Goal: Task Accomplishment & Management: Manage account settings

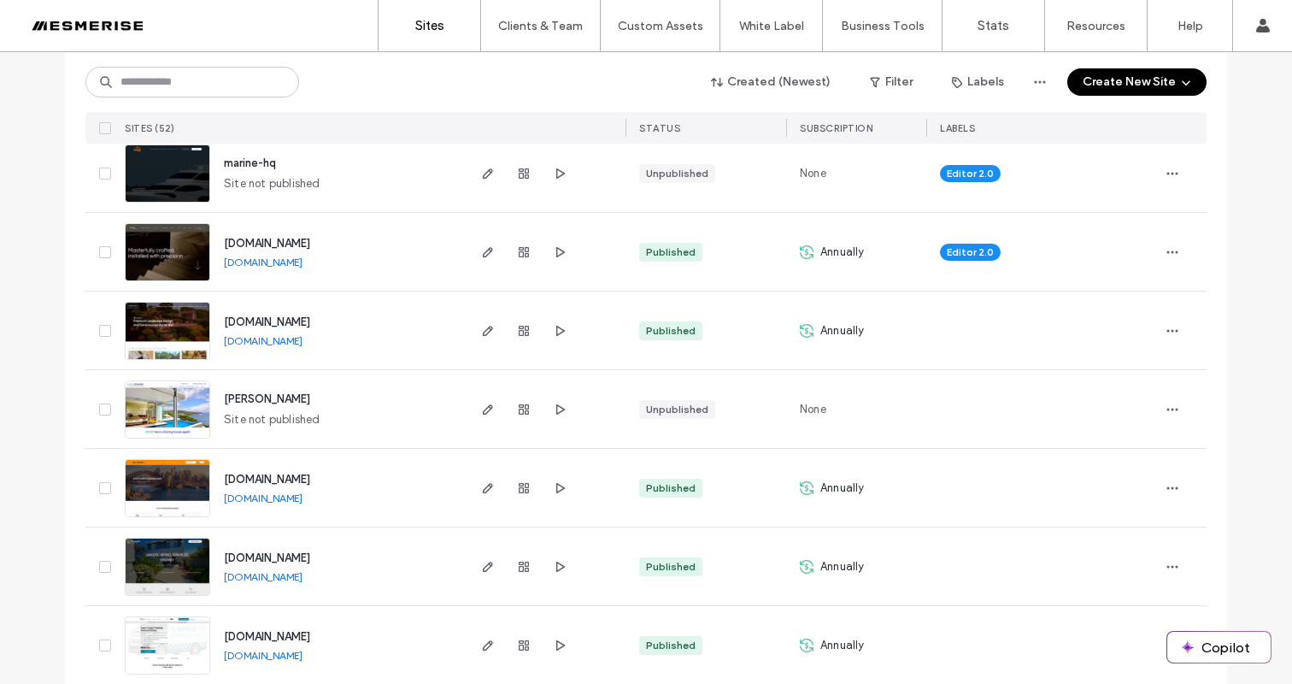
scroll to position [1449, 0]
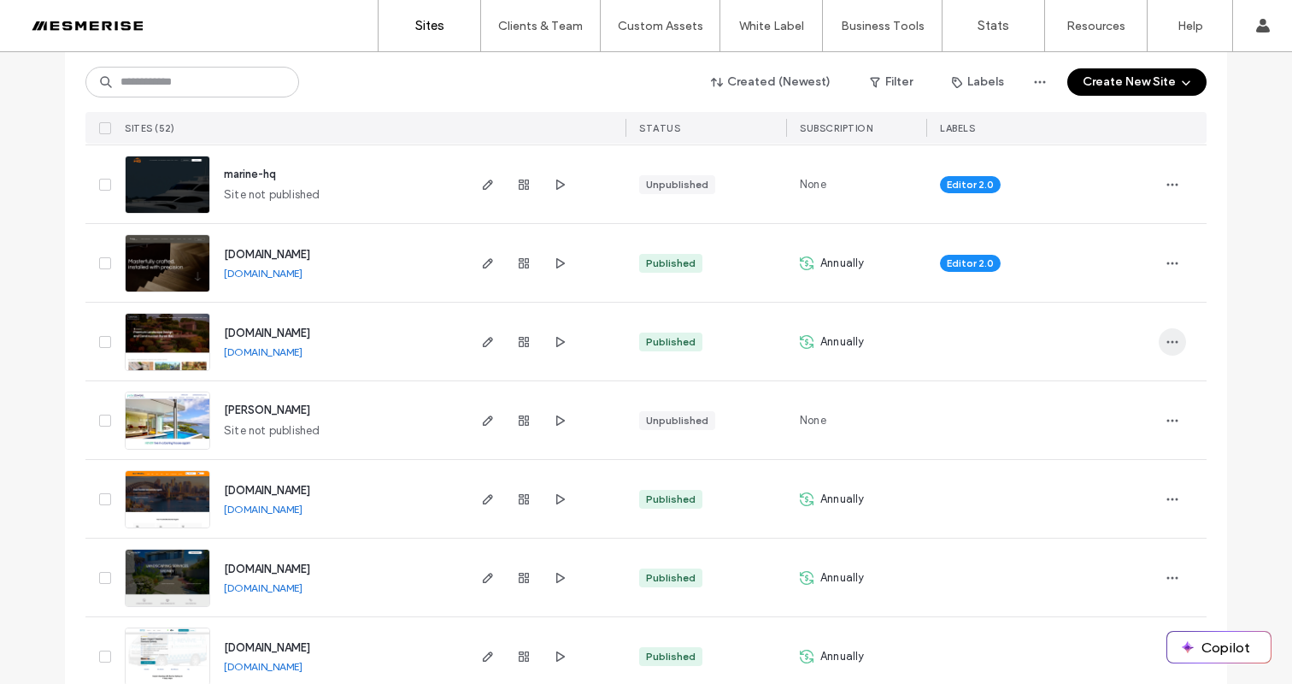
click at [1172, 338] on icon "button" at bounding box center [1173, 342] width 14 height 14
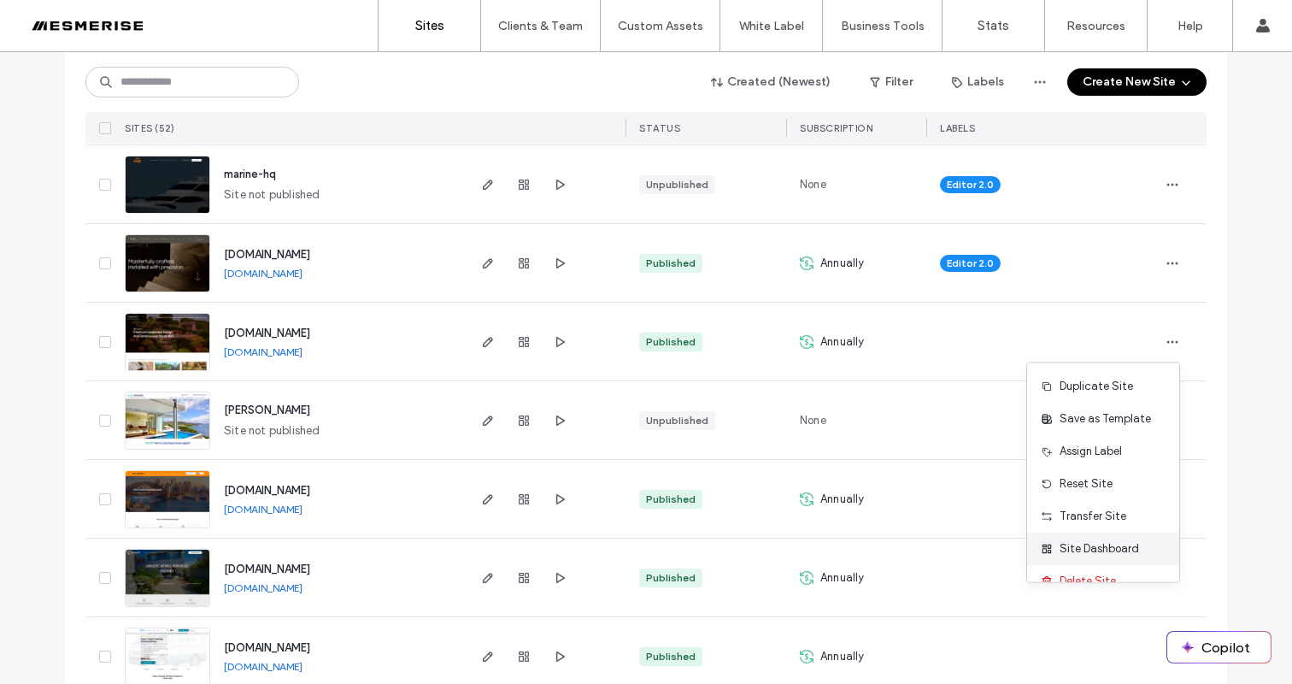
click at [1125, 545] on span "Site Dashboard" at bounding box center [1099, 548] width 79 height 17
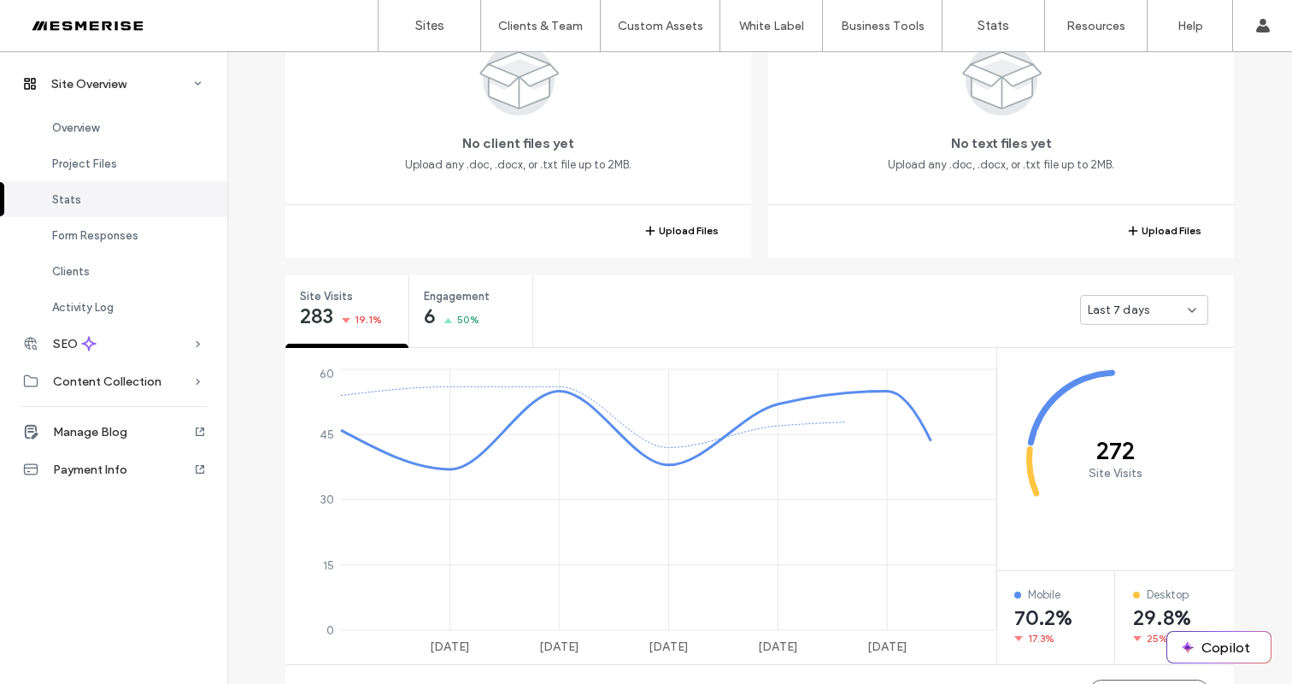
scroll to position [569, 0]
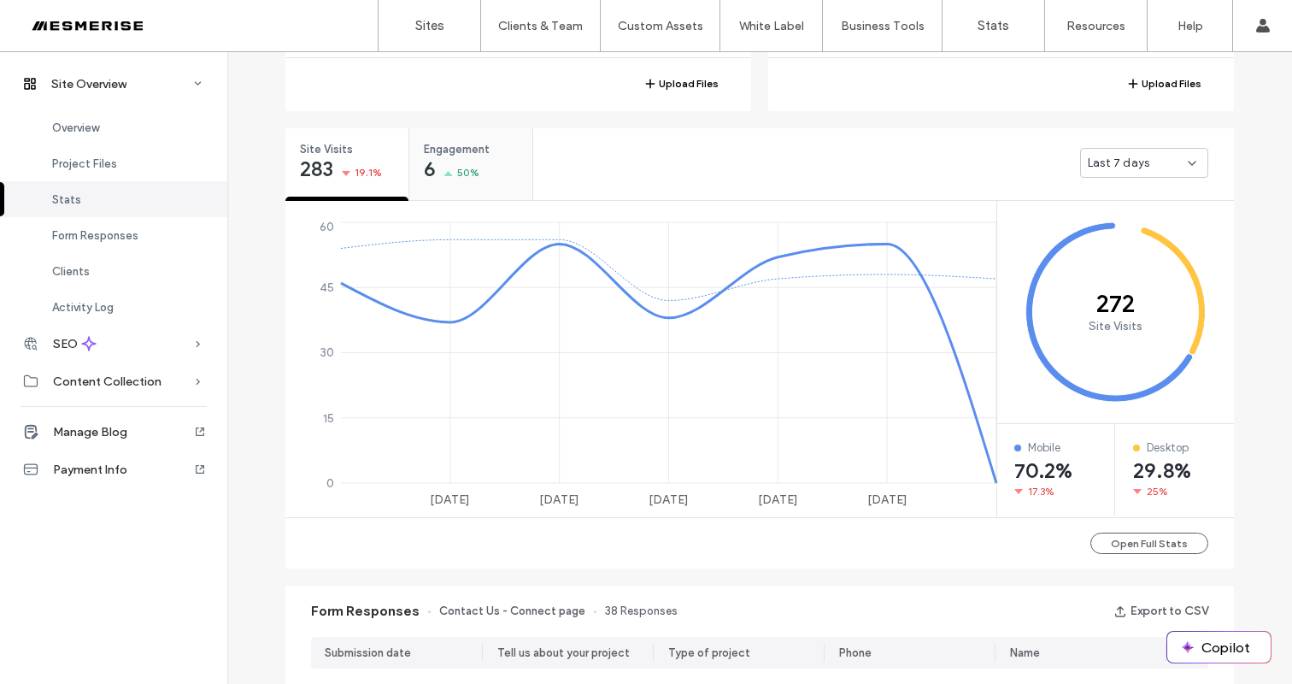
click at [465, 162] on div "6 50%" at bounding box center [452, 171] width 56 height 21
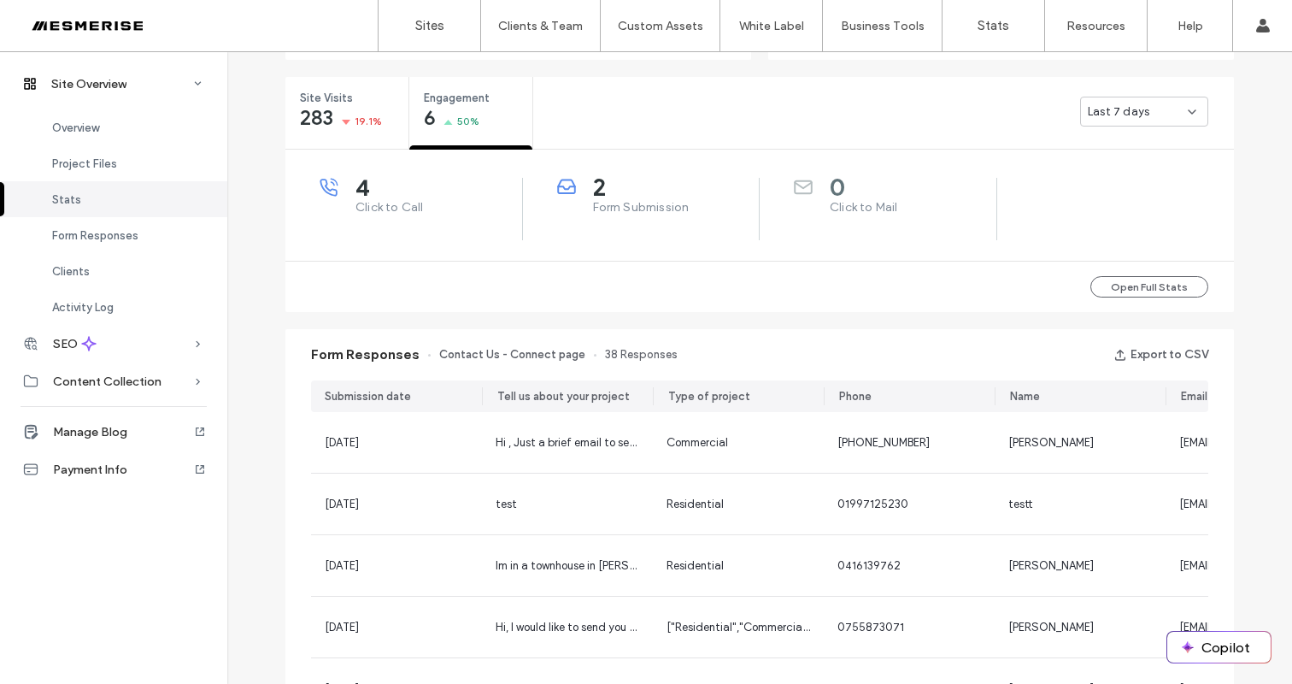
scroll to position [608, 0]
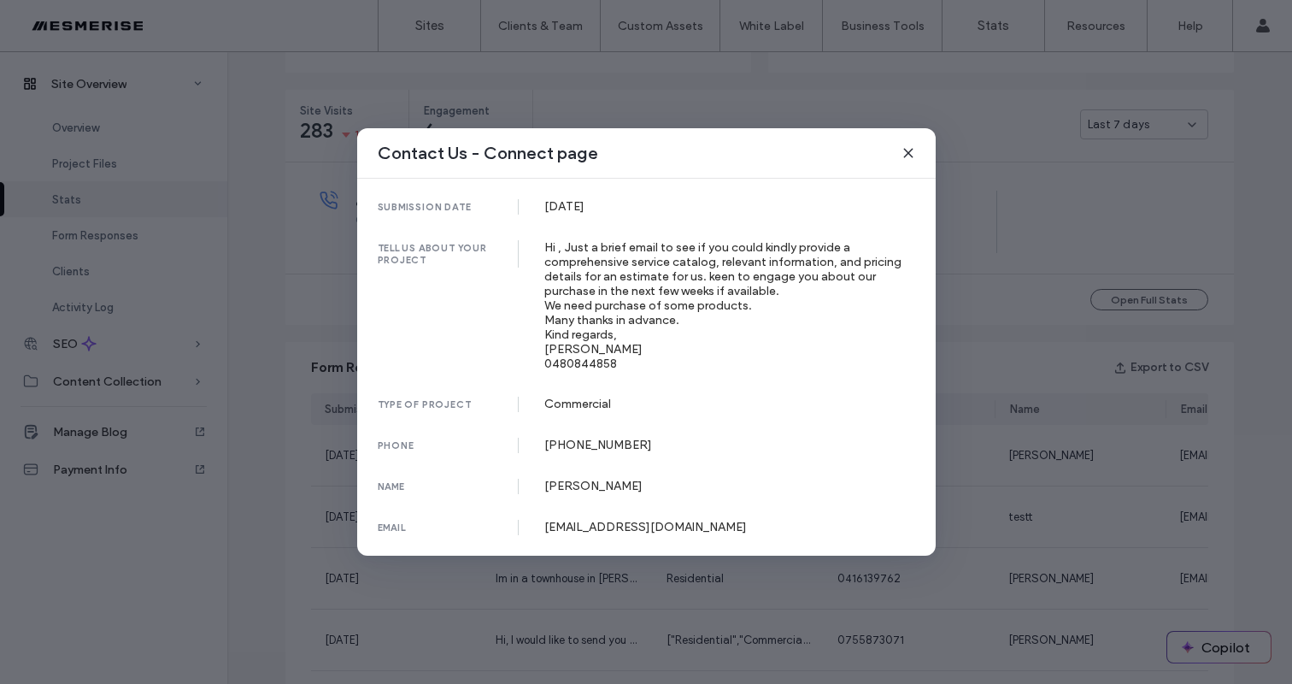
click at [720, 261] on div "Hi , Just a brief email to see if you could kindly provide a comprehensive serv…" at bounding box center [729, 305] width 371 height 131
click at [747, 256] on div "Hi , Just a brief email to see if you could kindly provide a comprehensive serv…" at bounding box center [729, 305] width 371 height 131
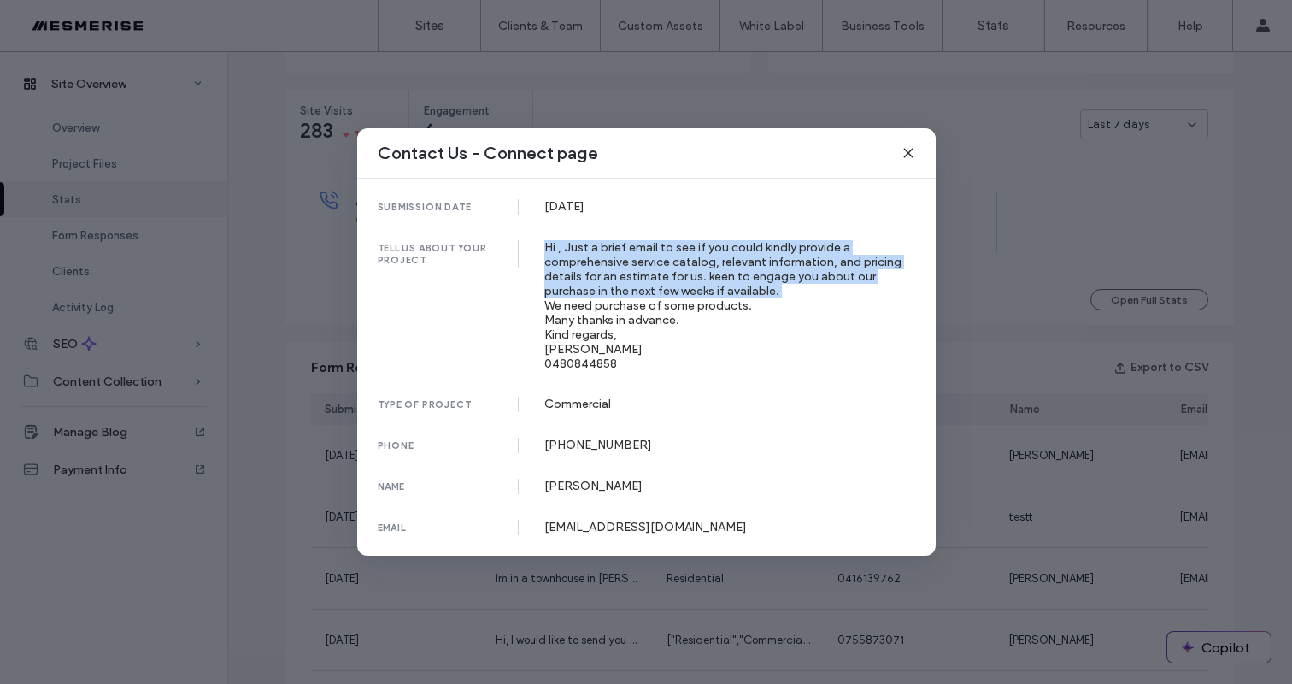
click at [747, 256] on div "Hi , Just a brief email to see if you could kindly provide a comprehensive serv…" at bounding box center [729, 305] width 371 height 131
click at [795, 253] on div "Hi , Just a brief email to see if you could kindly provide a comprehensive serv…" at bounding box center [729, 305] width 371 height 131
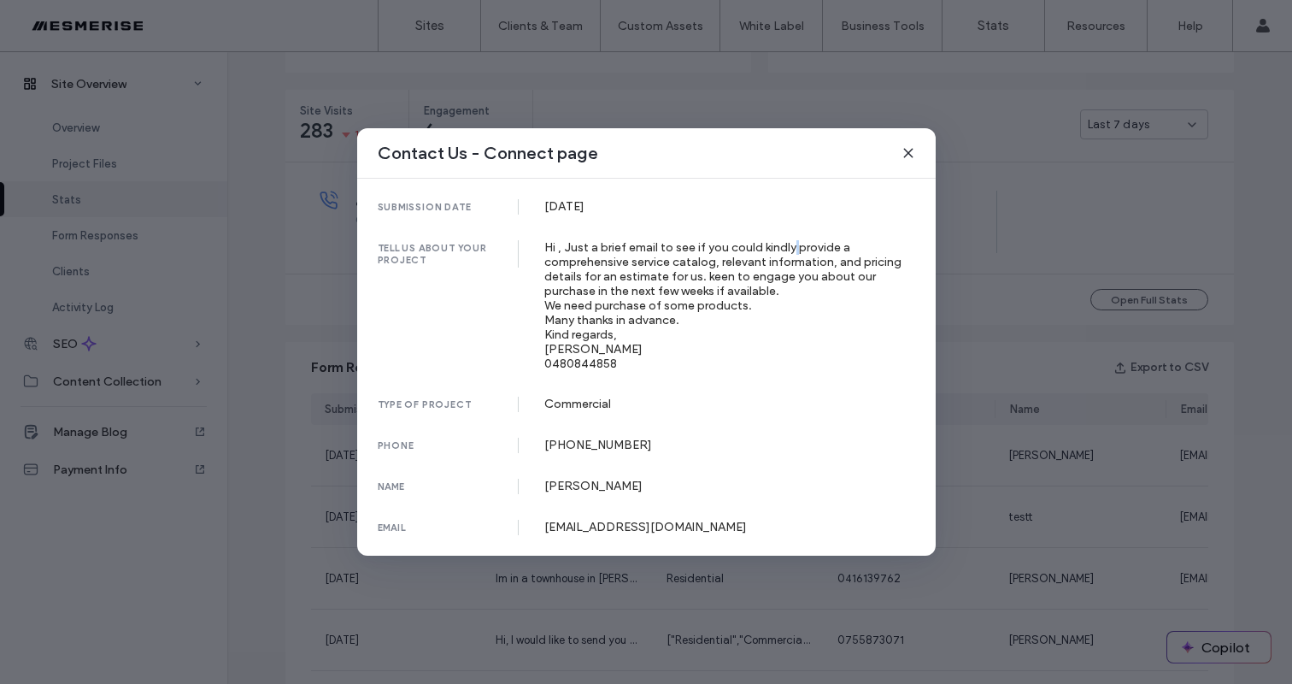
click at [795, 253] on div "Hi , Just a brief email to see if you could kindly provide a comprehensive serv…" at bounding box center [729, 305] width 371 height 131
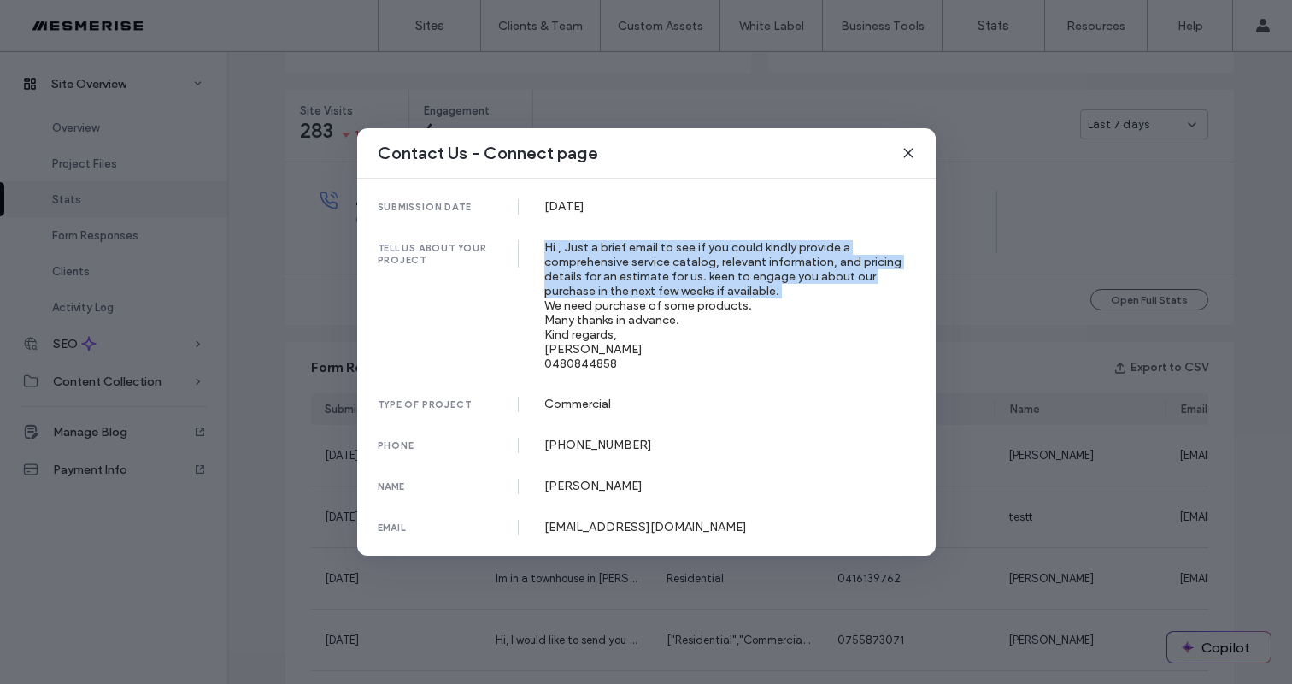
click at [795, 253] on div "Hi , Just a brief email to see if you could kindly provide a comprehensive serv…" at bounding box center [729, 305] width 371 height 131
click at [763, 257] on div "Hi , Just a brief email to see if you could kindly provide a comprehensive serv…" at bounding box center [729, 305] width 371 height 131
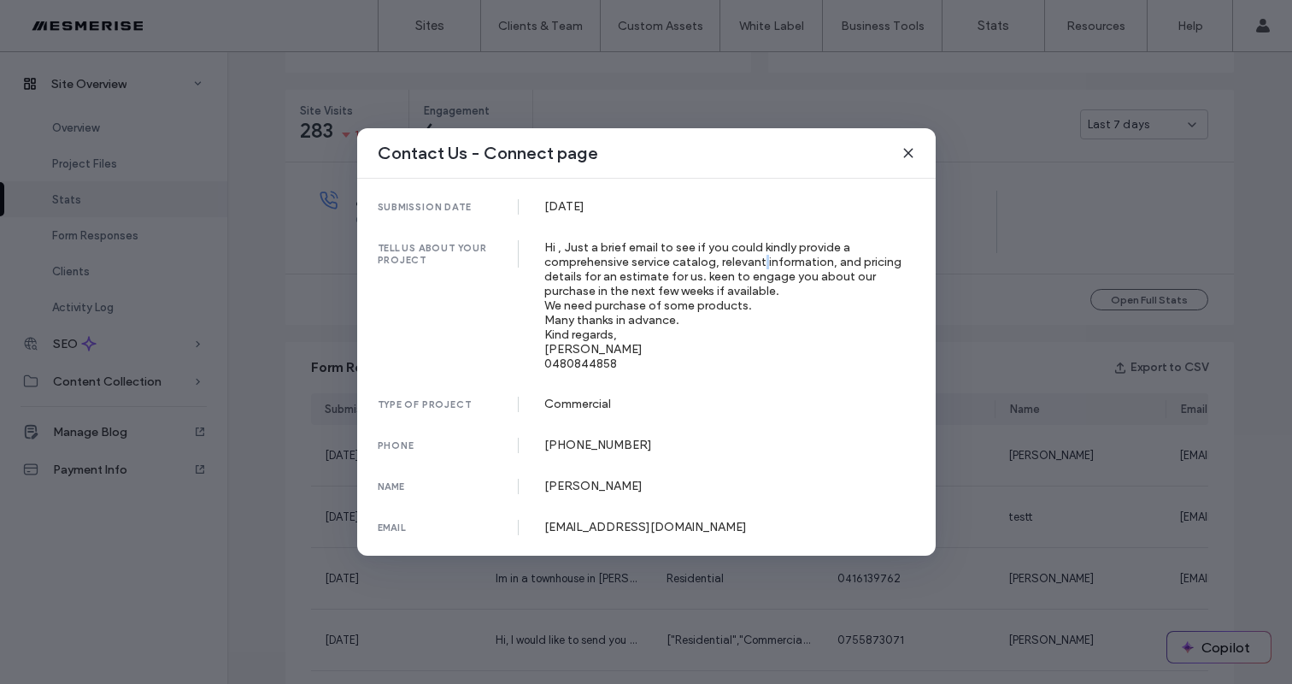
click at [763, 257] on div "Hi , Just a brief email to see if you could kindly provide a comprehensive serv…" at bounding box center [729, 305] width 371 height 131
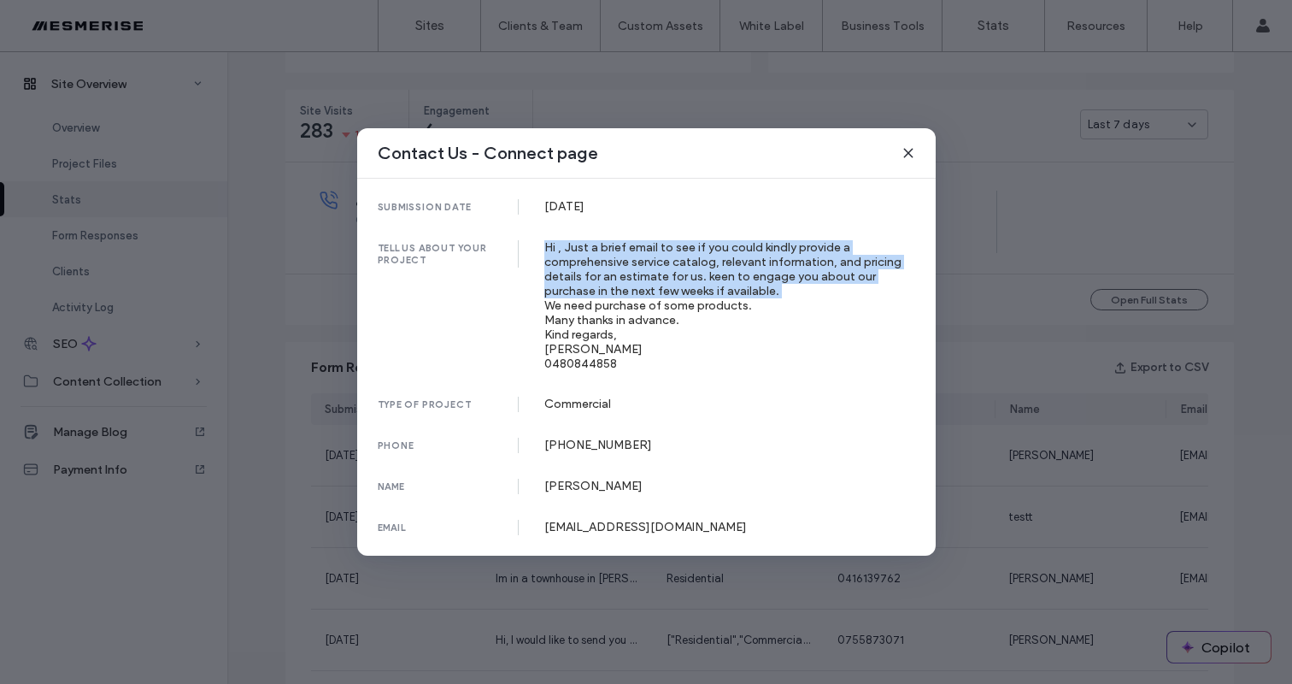
click at [763, 257] on div "Hi , Just a brief email to see if you could kindly provide a comprehensive serv…" at bounding box center [729, 305] width 371 height 131
click at [753, 258] on div "Hi , Just a brief email to see if you could kindly provide a comprehensive serv…" at bounding box center [729, 305] width 371 height 131
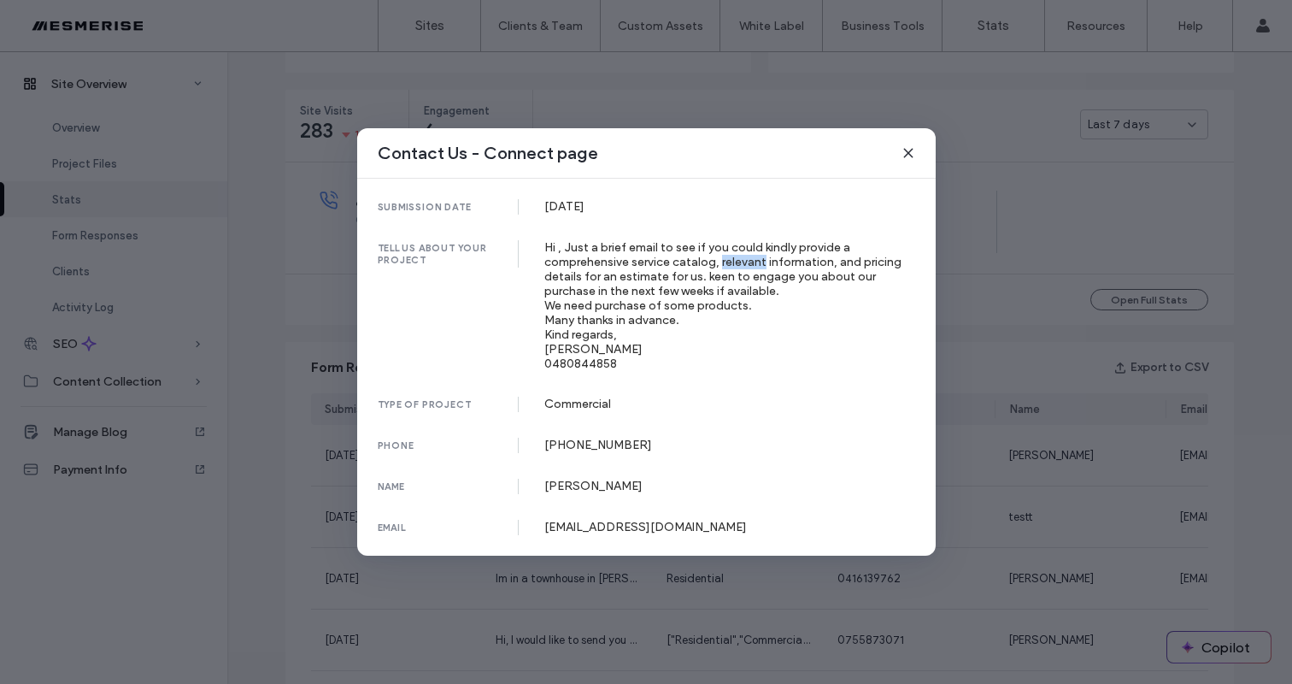
click at [753, 258] on div "Hi , Just a brief email to see if you could kindly provide a comprehensive serv…" at bounding box center [729, 305] width 371 height 131
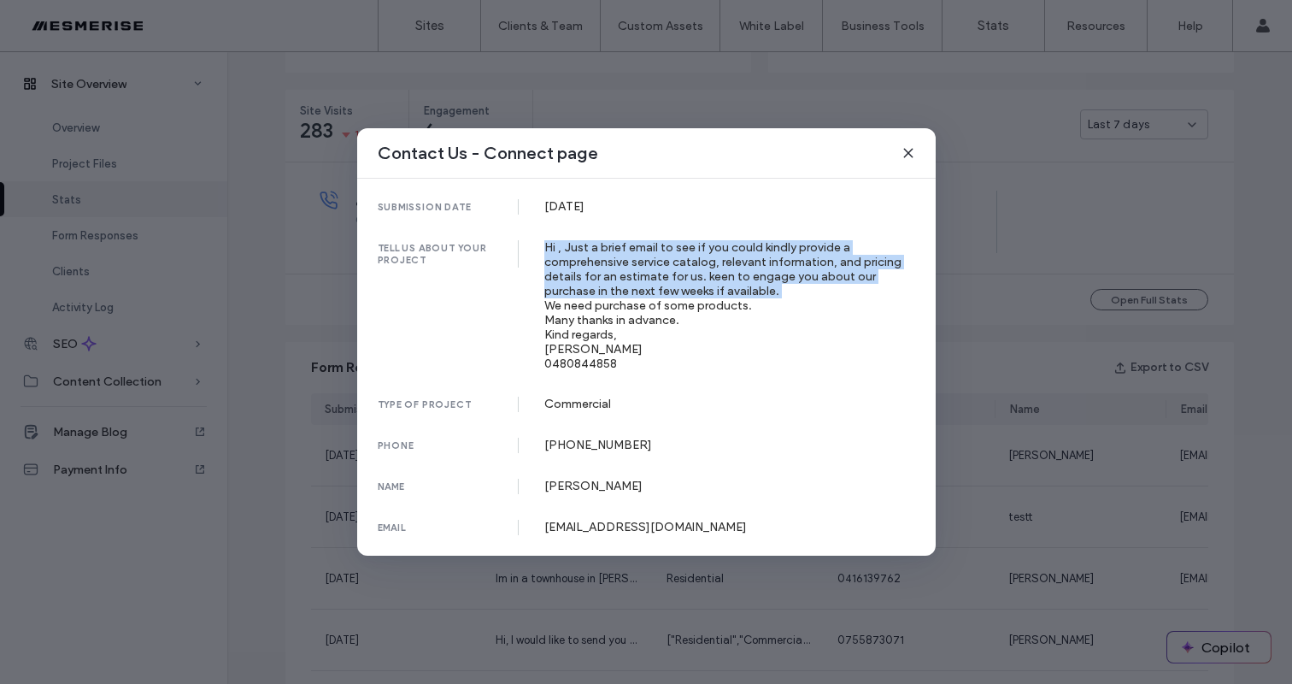
click at [753, 258] on div "Hi , Just a brief email to see if you could kindly provide a comprehensive serv…" at bounding box center [729, 305] width 371 height 131
click at [742, 265] on div "Hi , Just a brief email to see if you could kindly provide a comprehensive serv…" at bounding box center [729, 305] width 371 height 131
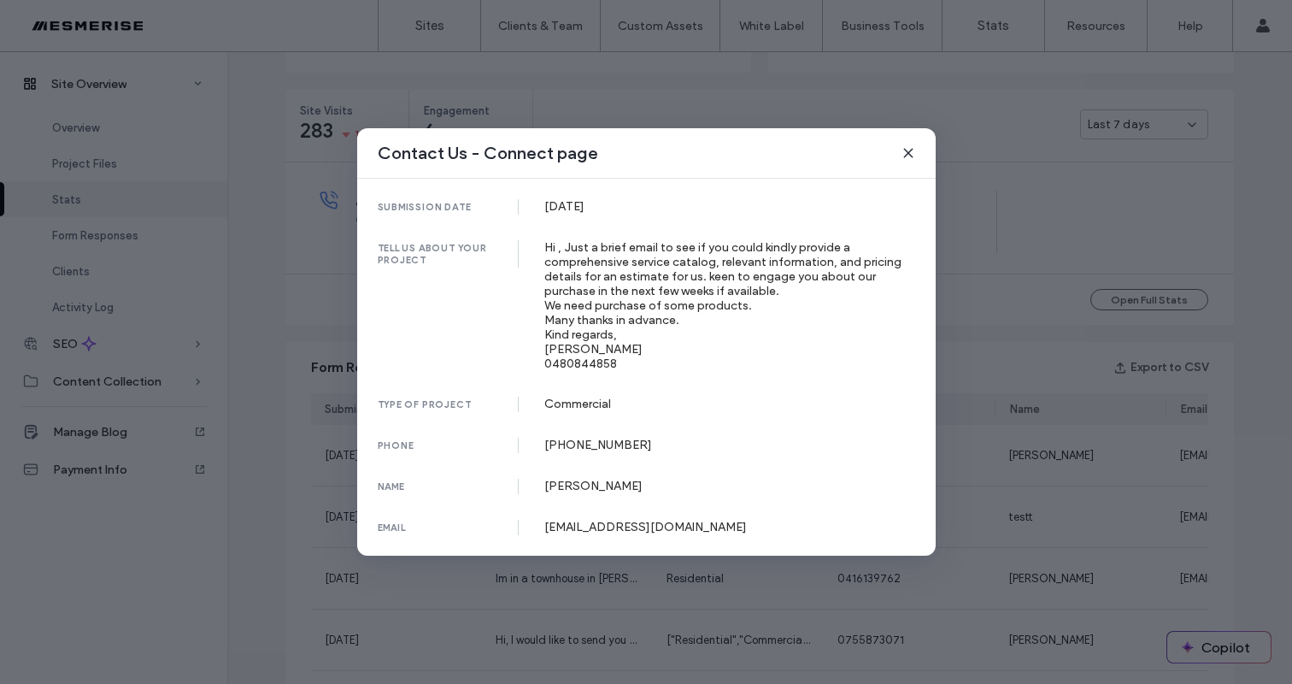
click at [569, 352] on div "Hi , Just a brief email to see if you could kindly provide a comprehensive serv…" at bounding box center [729, 305] width 371 height 131
click at [581, 408] on div "Commercial" at bounding box center [729, 404] width 371 height 15
click at [606, 443] on div "+61480844858" at bounding box center [729, 445] width 371 height 15
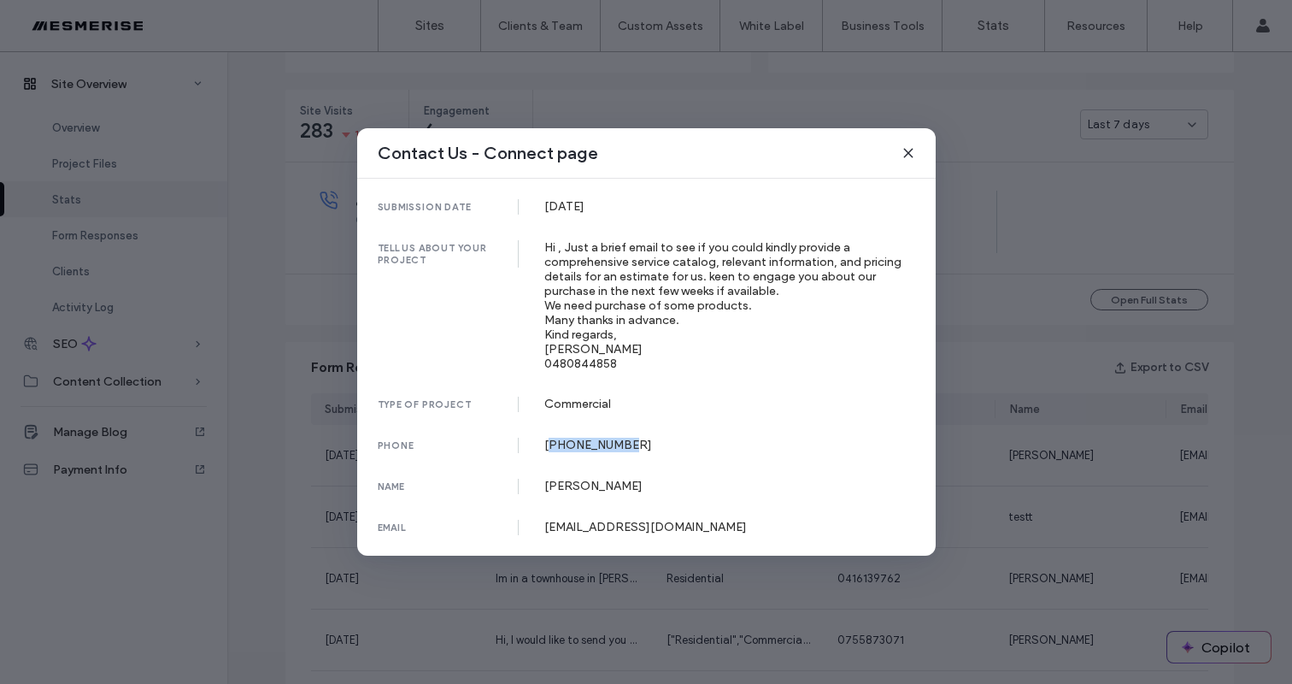
click at [606, 443] on div "+61480844858" at bounding box center [729, 445] width 371 height 15
drag, startPoint x: 606, startPoint y: 443, endPoint x: 597, endPoint y: 378, distance: 65.5
click at [606, 442] on div "+61480844858" at bounding box center [729, 445] width 371 height 15
click at [597, 376] on div "submission date 13 Oct, 2025 tell us about your project Hi , Just a brief email…" at bounding box center [646, 367] width 579 height 377
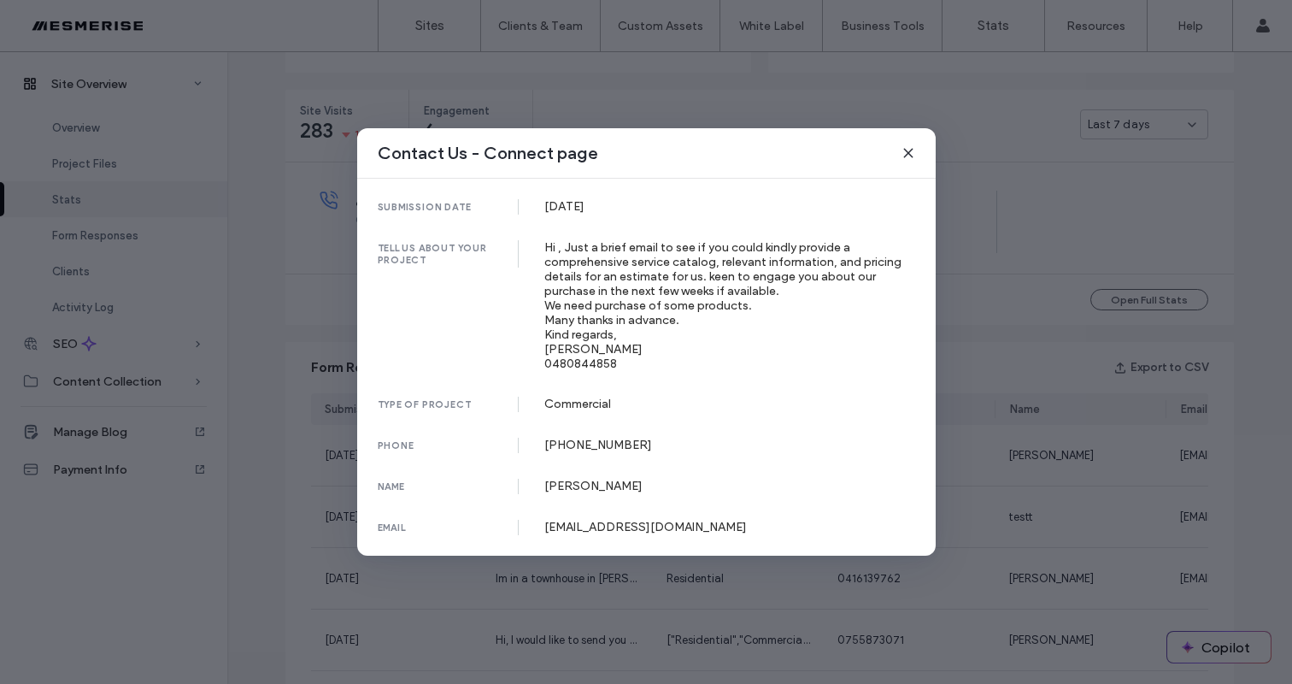
click at [648, 289] on div "Hi , Just a brief email to see if you could kindly provide a comprehensive serv…" at bounding box center [729, 305] width 371 height 131
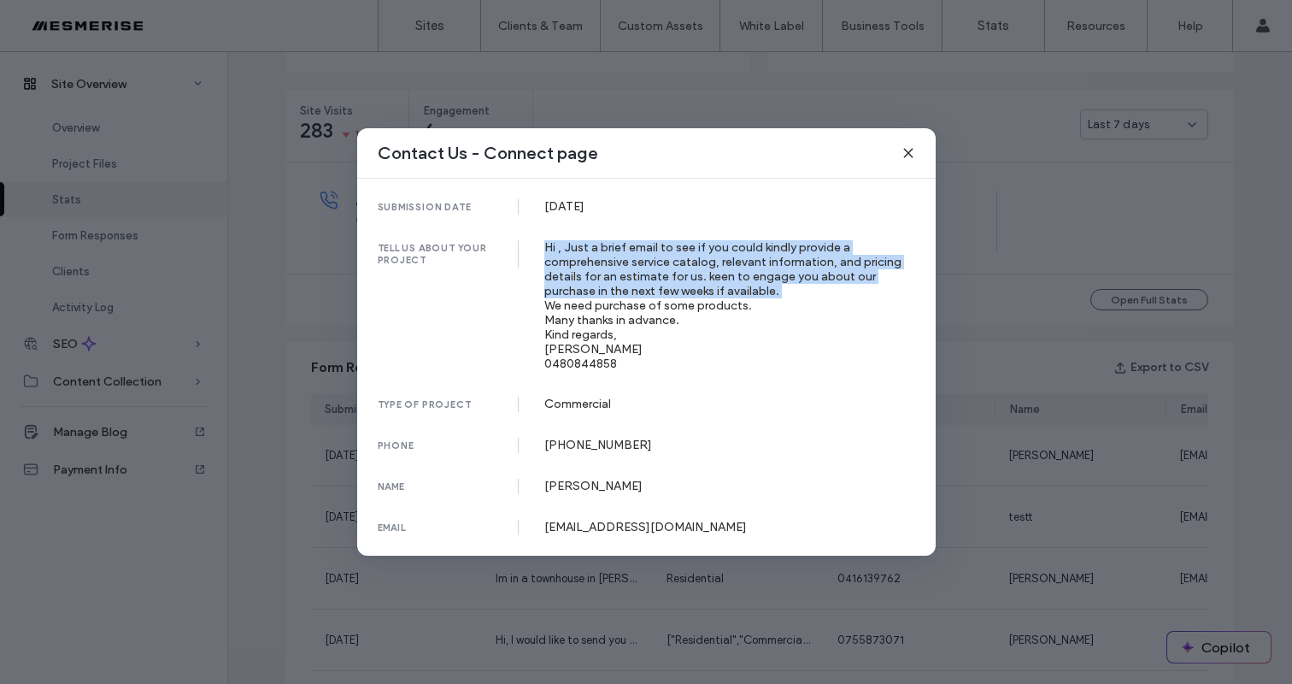
click at [648, 289] on div "Hi , Just a brief email to see if you could kindly provide a comprehensive serv…" at bounding box center [729, 305] width 371 height 131
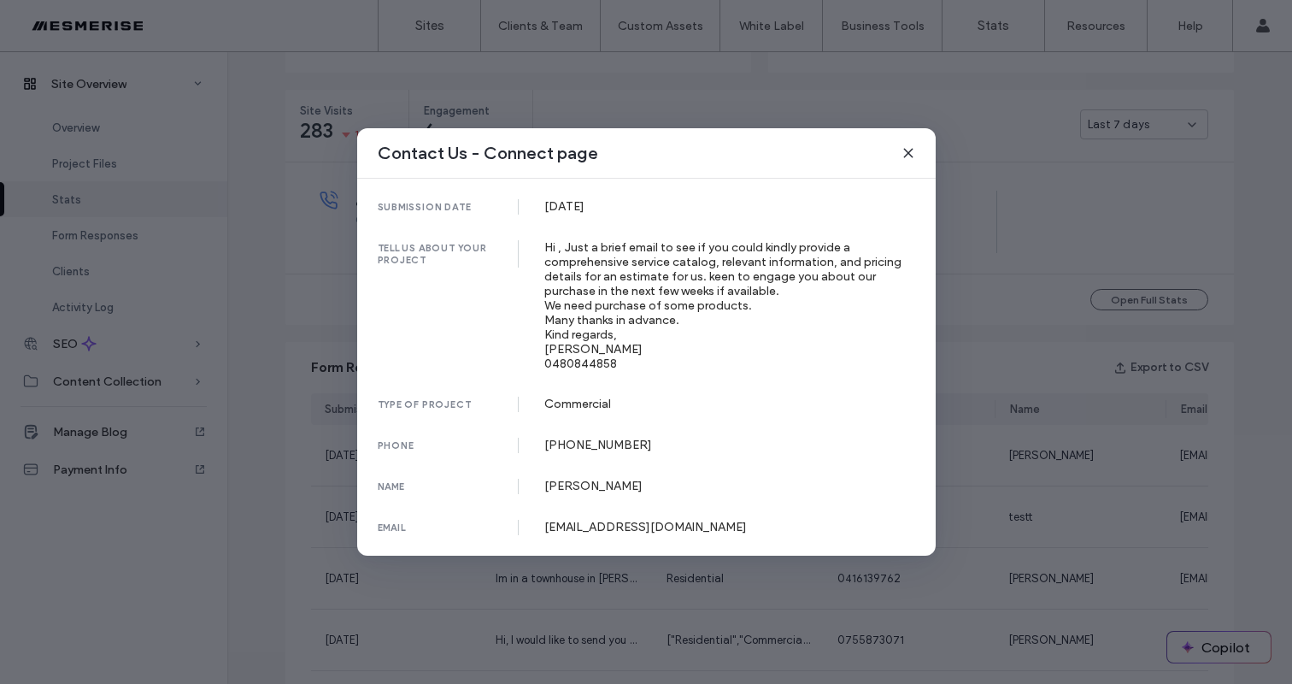
click at [900, 149] on div "Contact Us - Connect page" at bounding box center [646, 153] width 579 height 50
click at [907, 150] on icon at bounding box center [909, 153] width 14 height 14
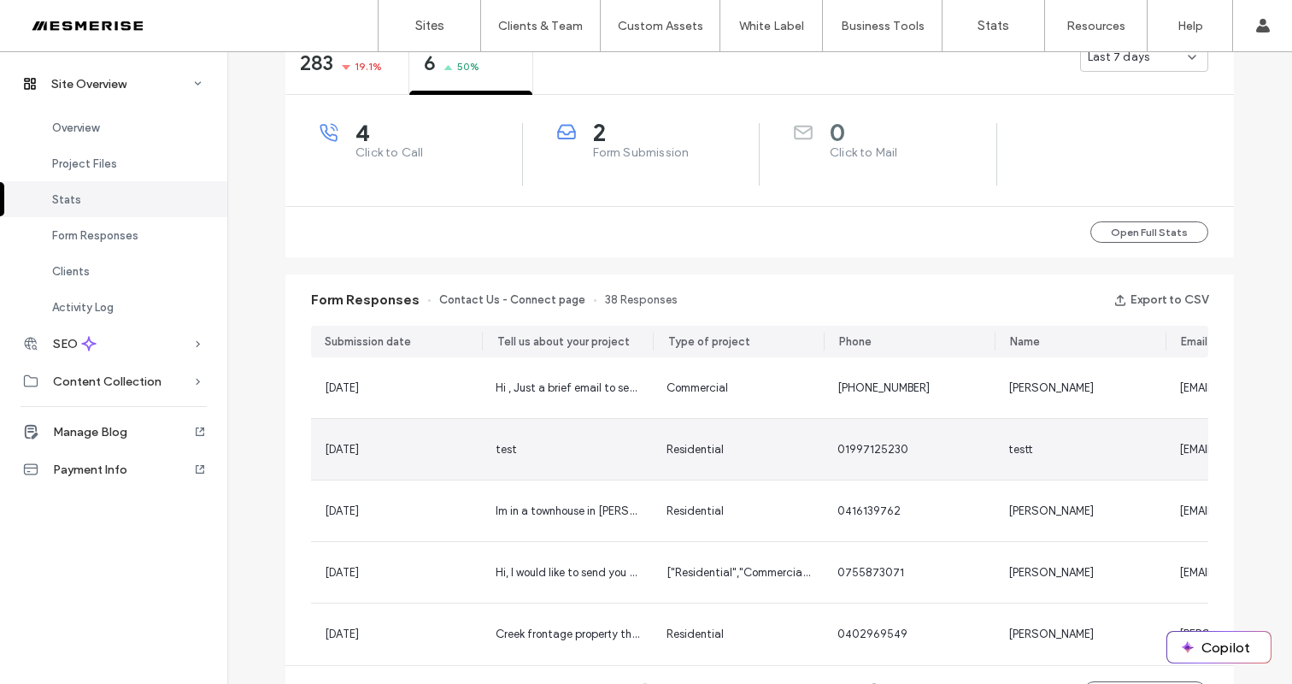
scroll to position [653, 0]
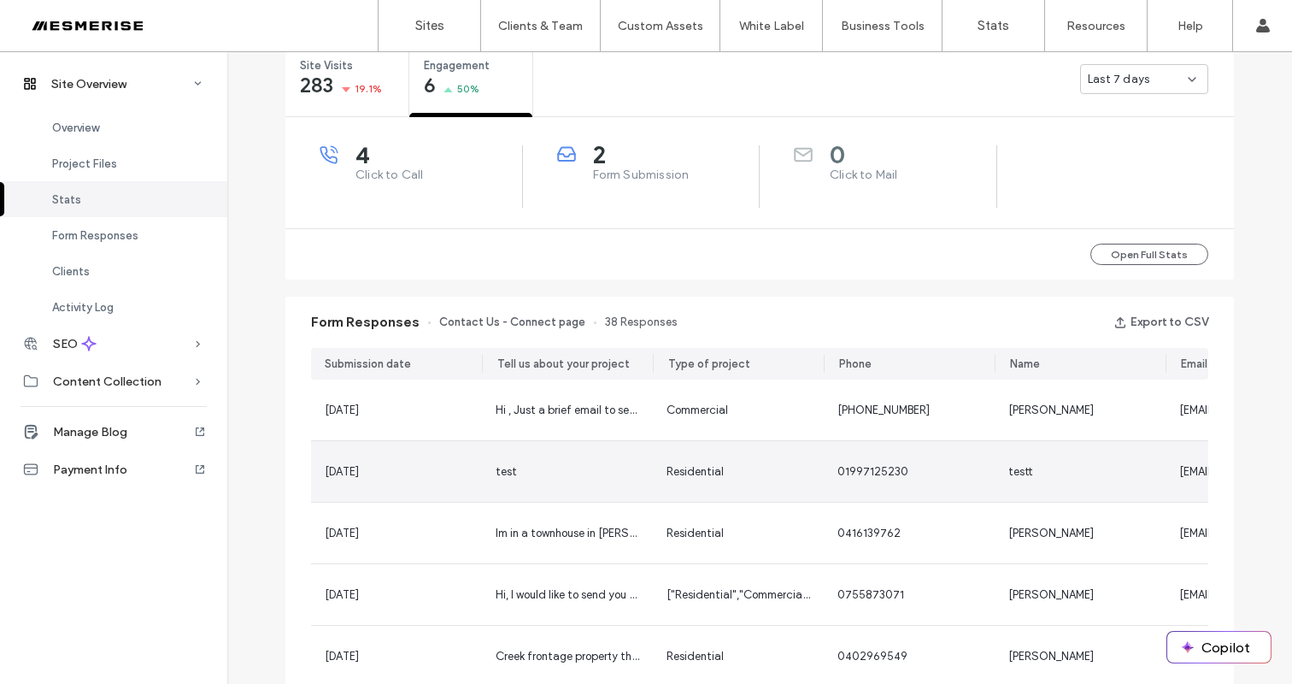
click at [569, 467] on div "test" at bounding box center [568, 471] width 144 height 17
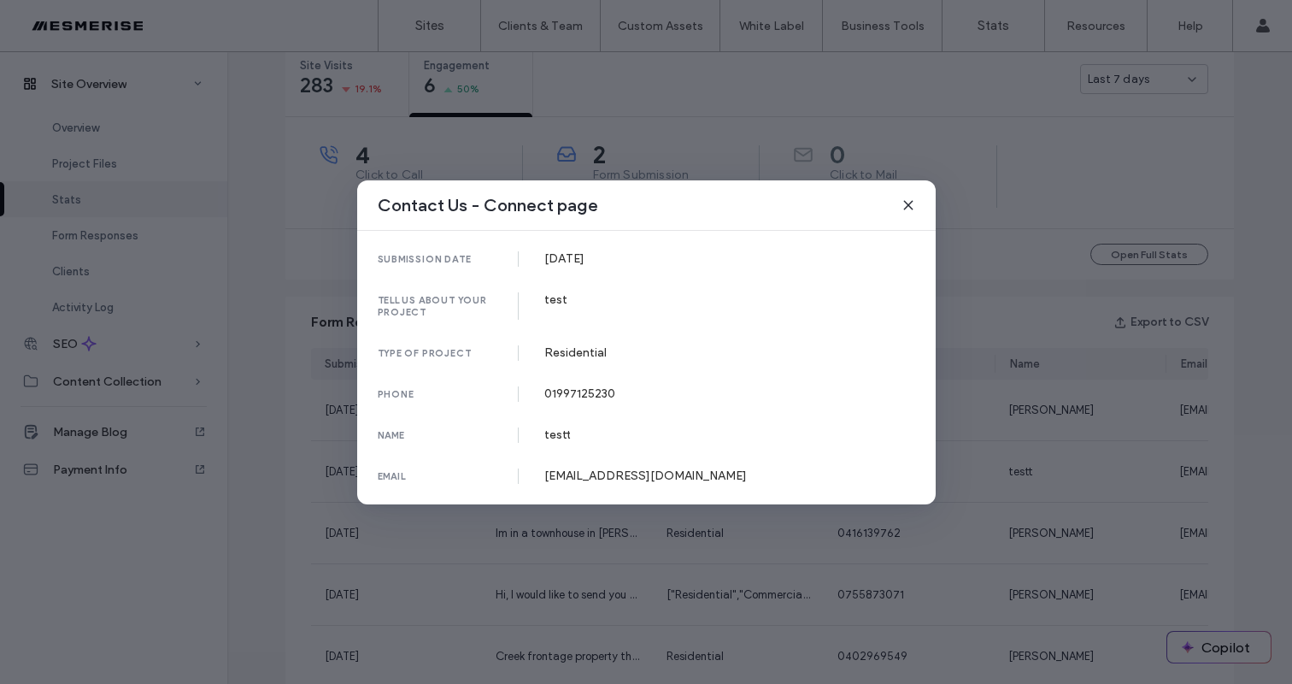
click at [908, 200] on icon at bounding box center [909, 205] width 14 height 14
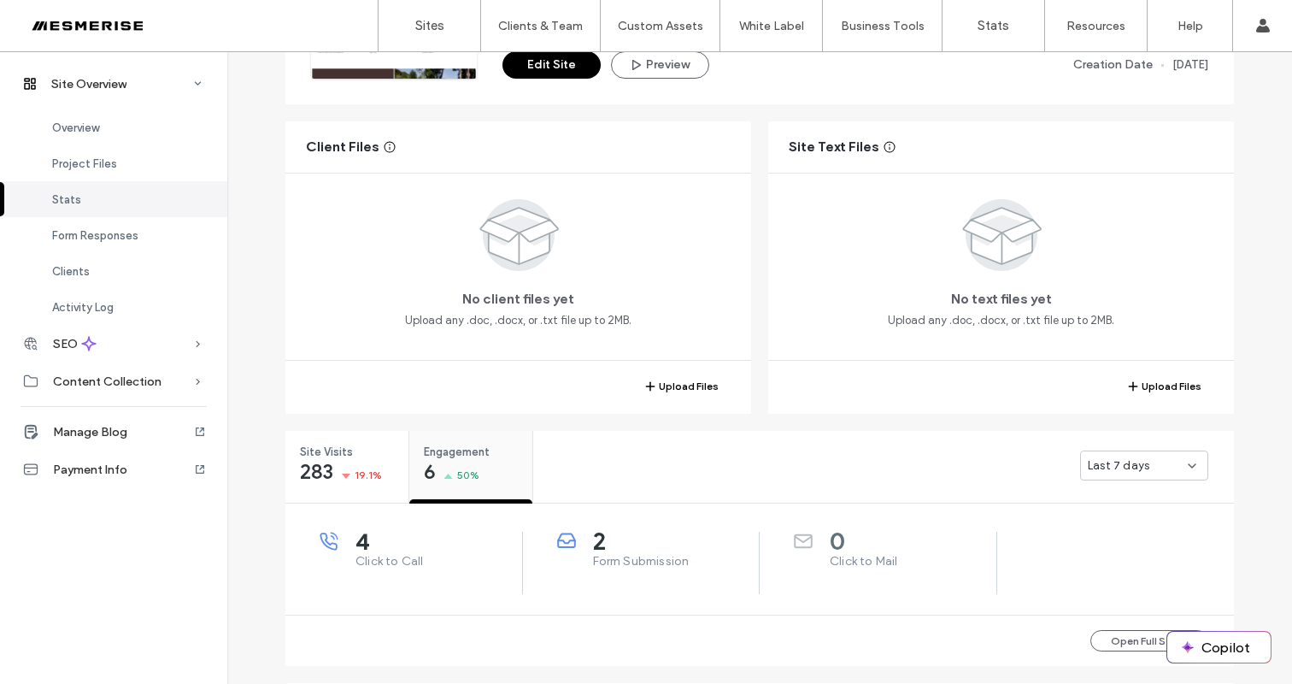
scroll to position [276, 0]
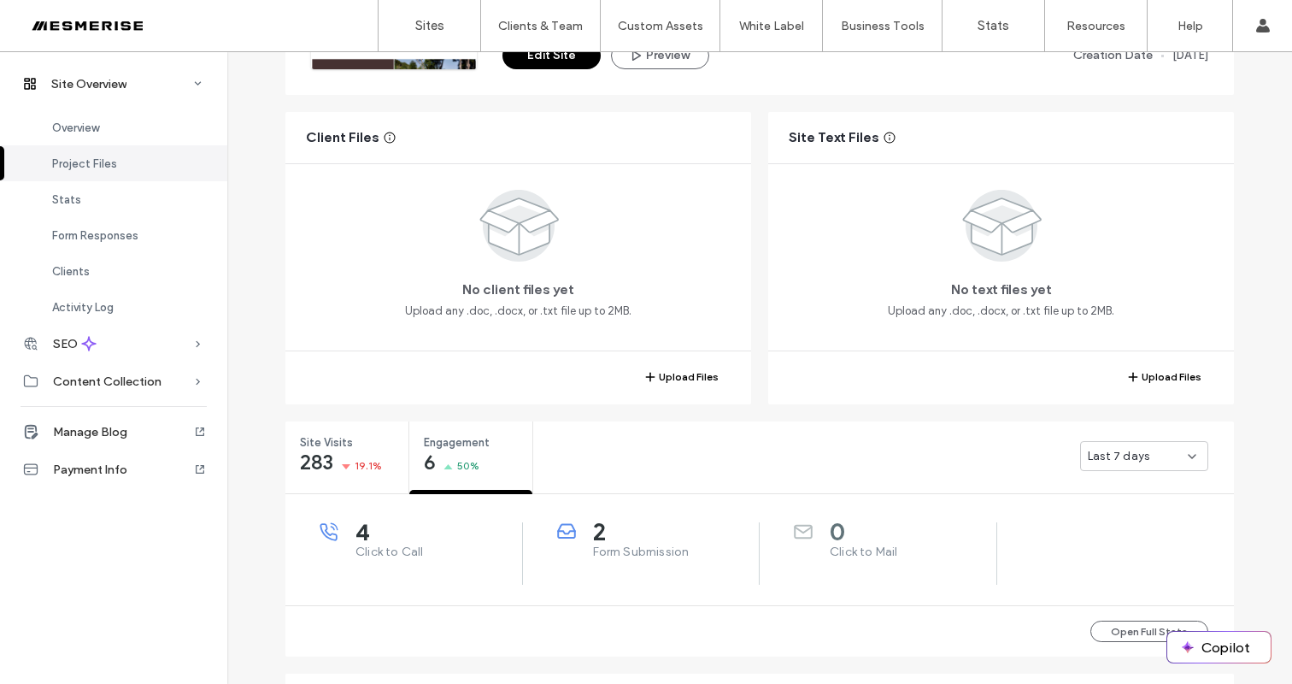
click at [390, 534] on span "4" at bounding box center [438, 531] width 167 height 17
click at [460, 457] on span "50%" at bounding box center [468, 465] width 22 height 17
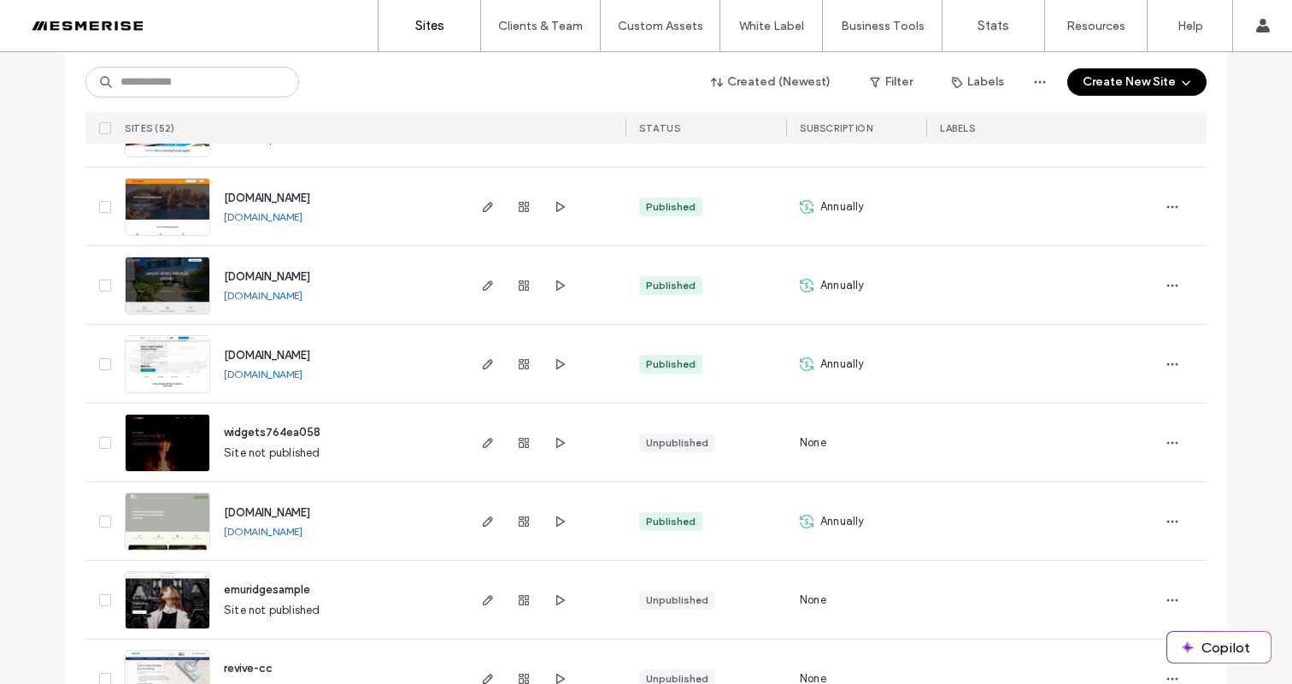
scroll to position [1750, 0]
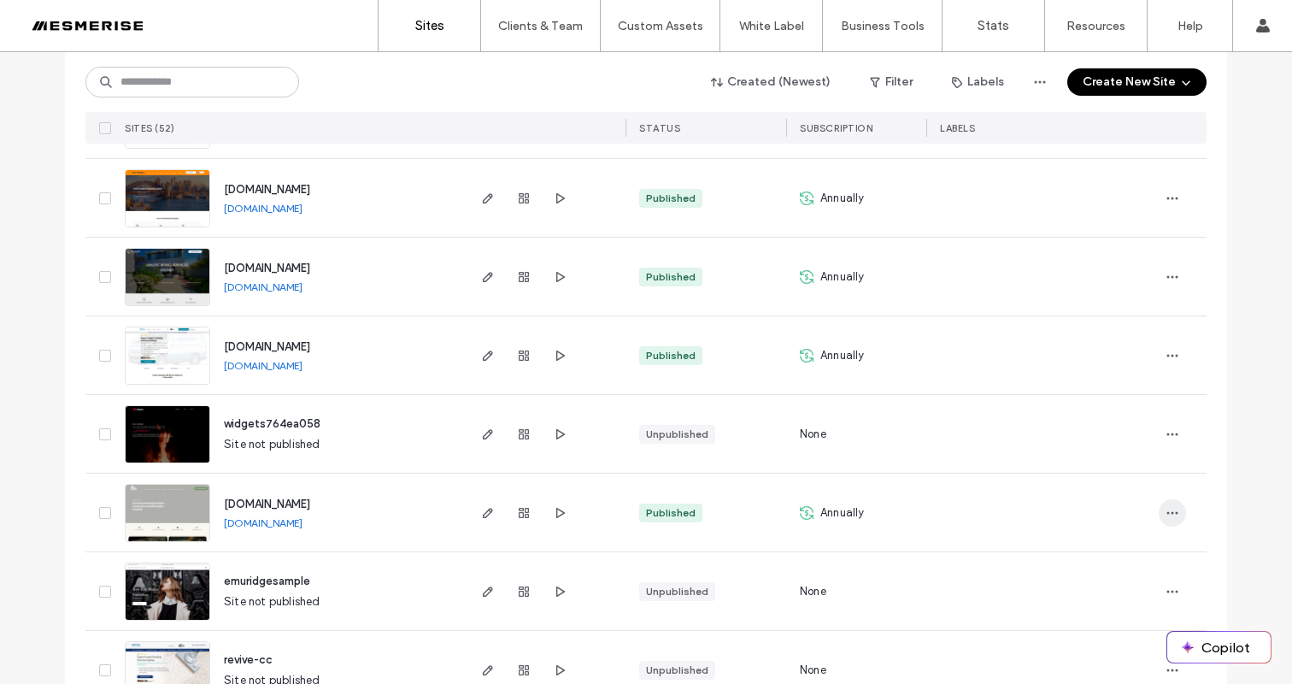
click at [1159, 511] on span "button" at bounding box center [1172, 512] width 27 height 27
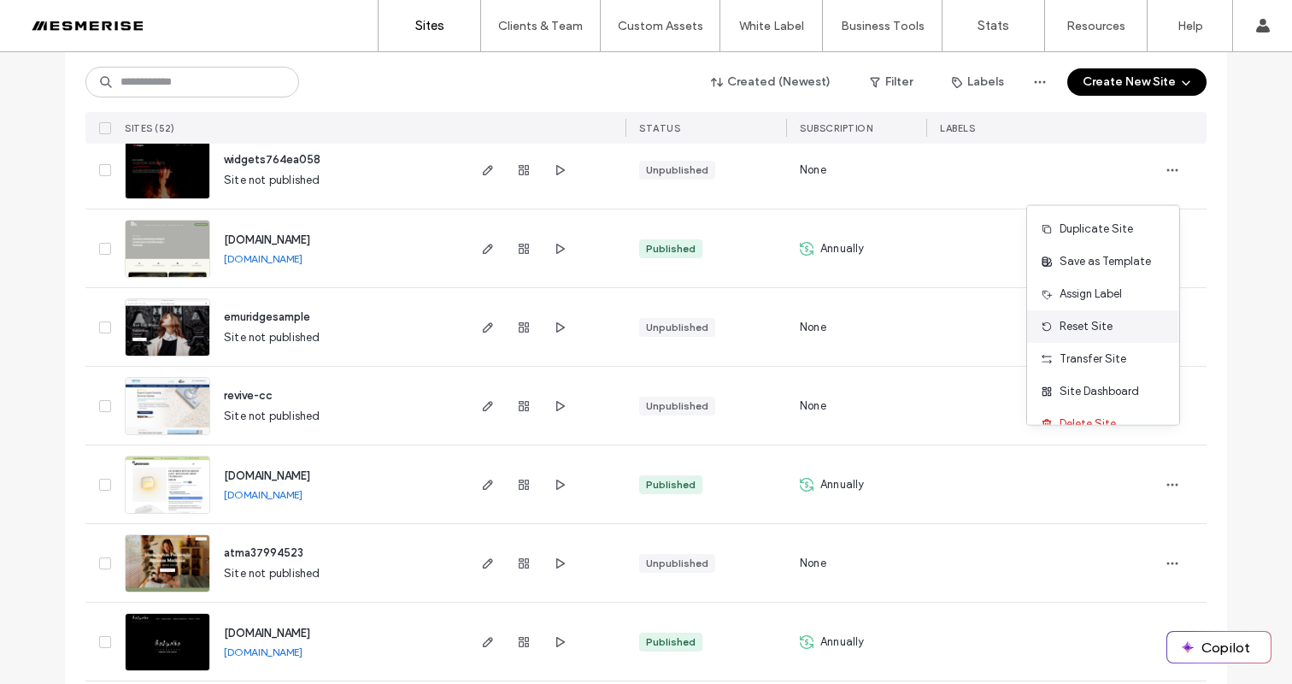
scroll to position [1787, 0]
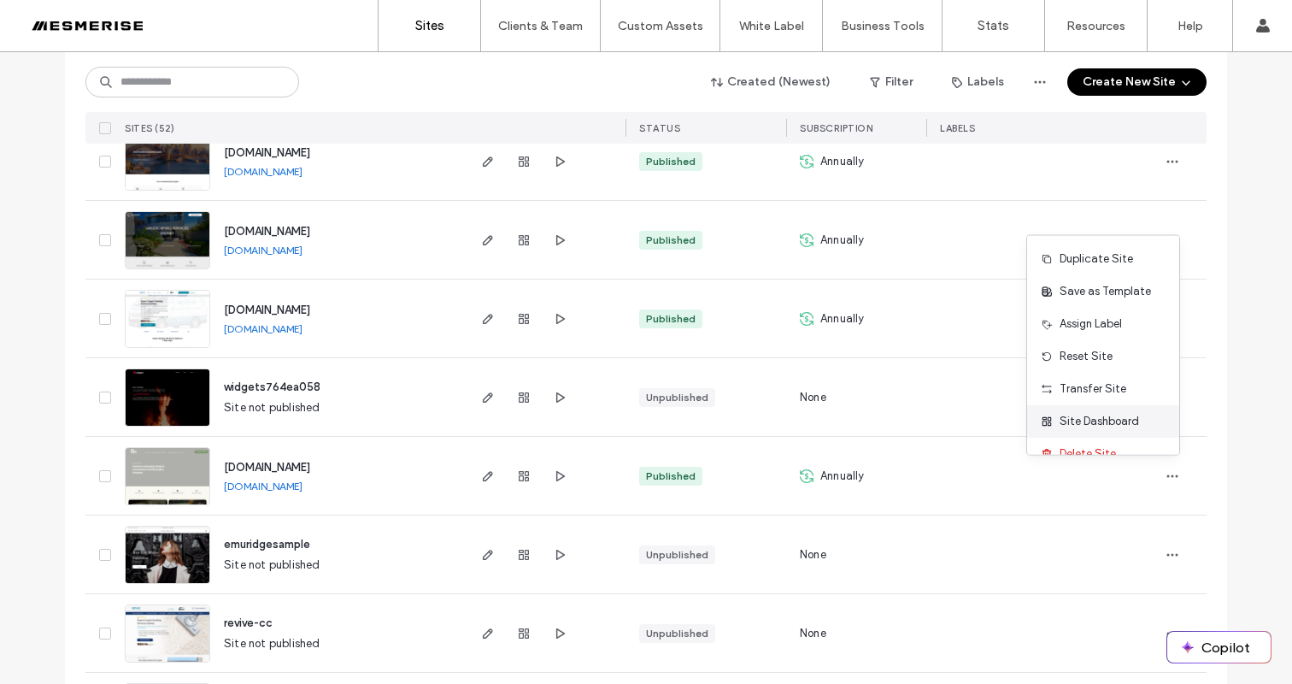
click at [1113, 411] on div "Site Dashboard" at bounding box center [1103, 421] width 152 height 32
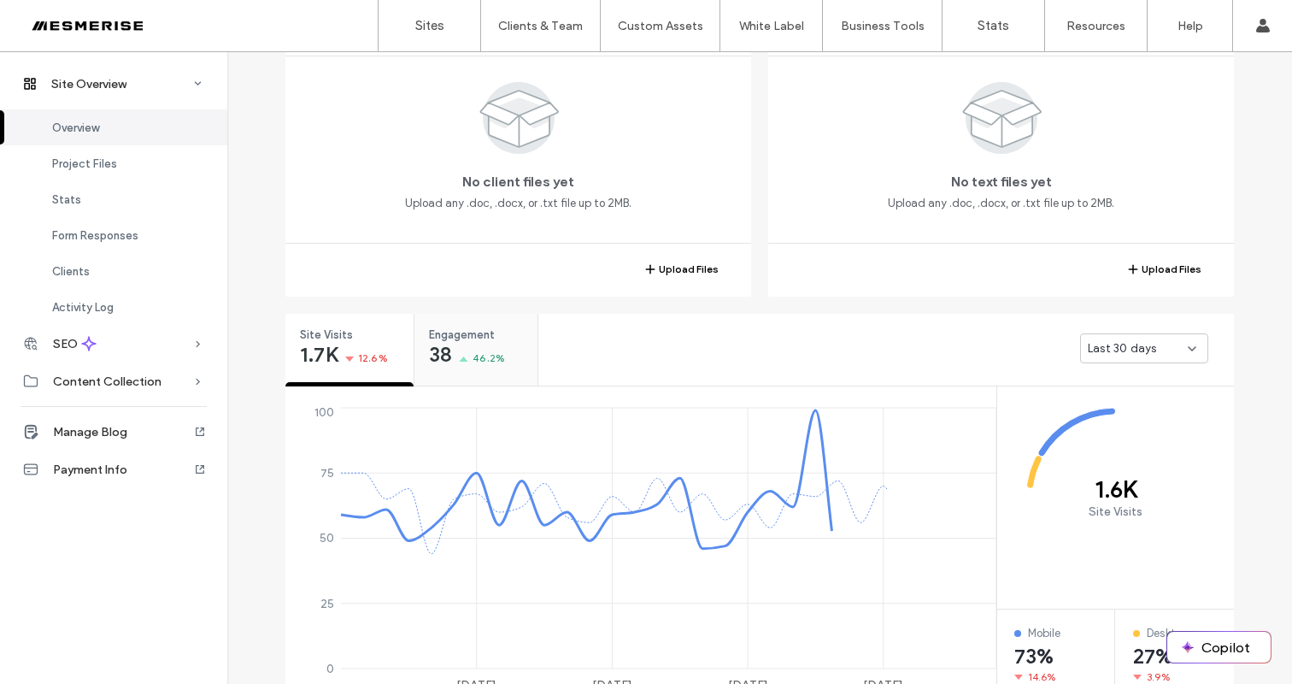
click at [473, 346] on div "38 46.2%" at bounding box center [467, 356] width 76 height 21
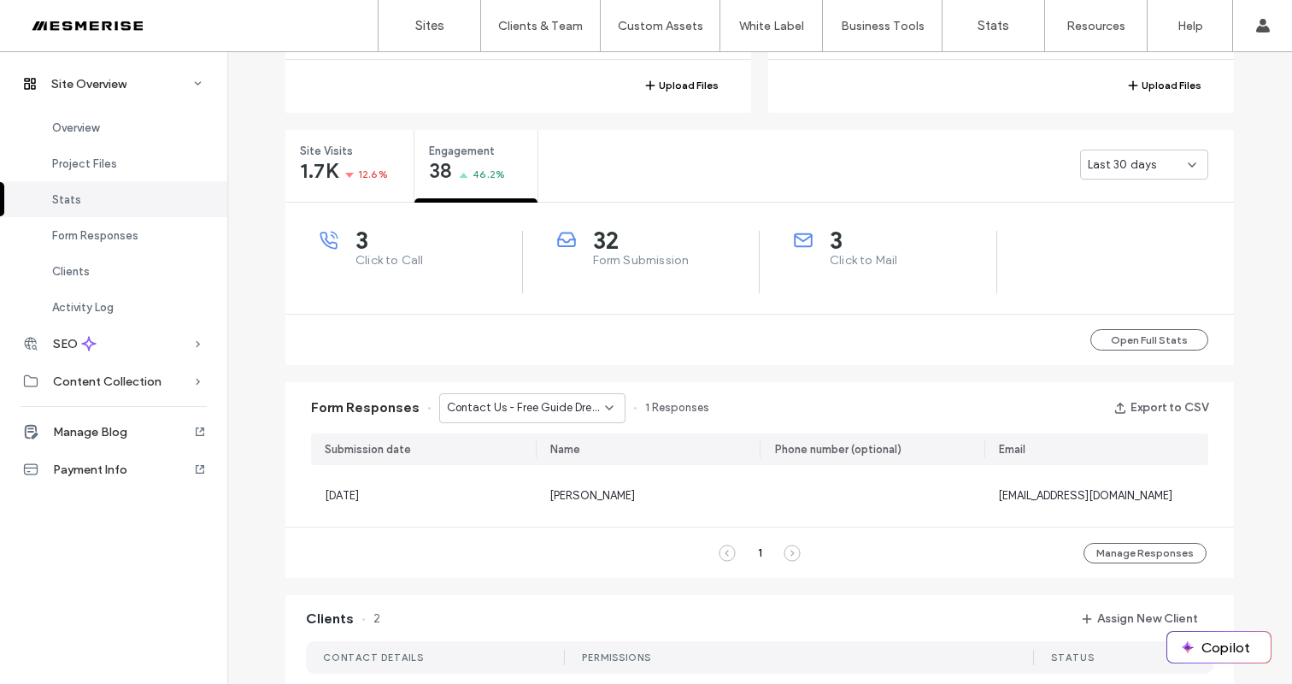
scroll to position [588, 0]
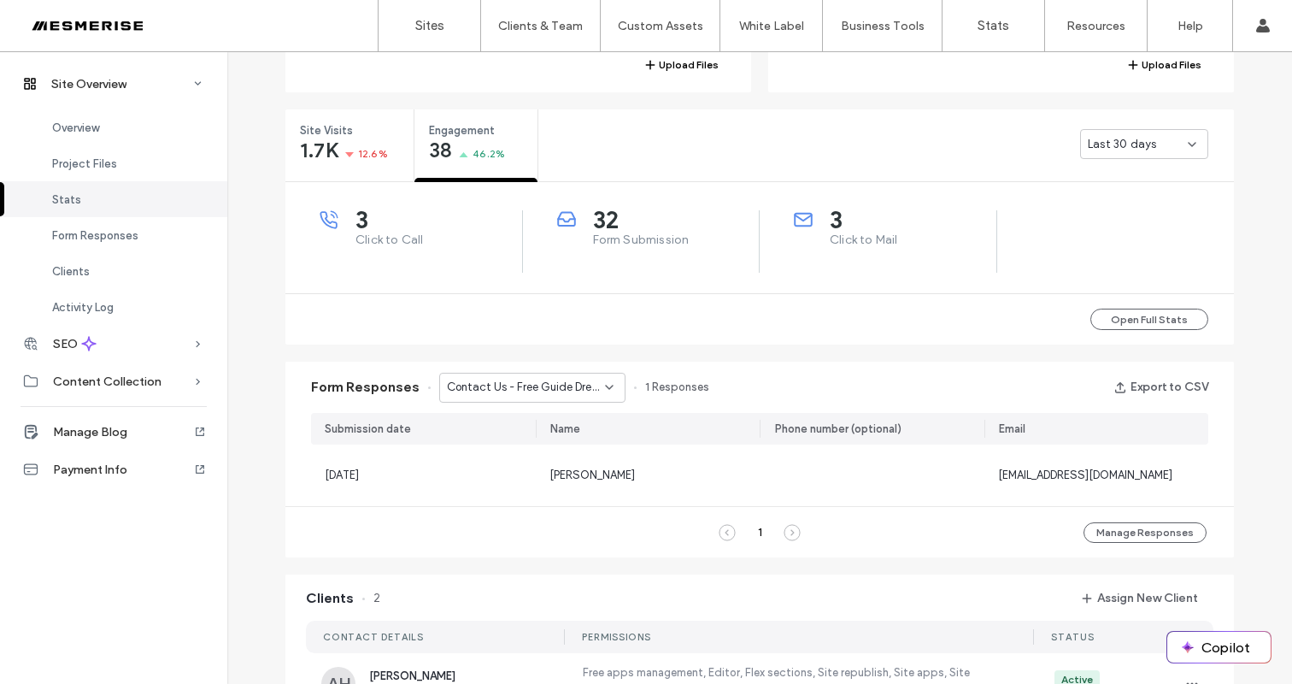
click at [558, 393] on span "Contact Us - Free Guide Dream Garden page" at bounding box center [526, 387] width 158 height 17
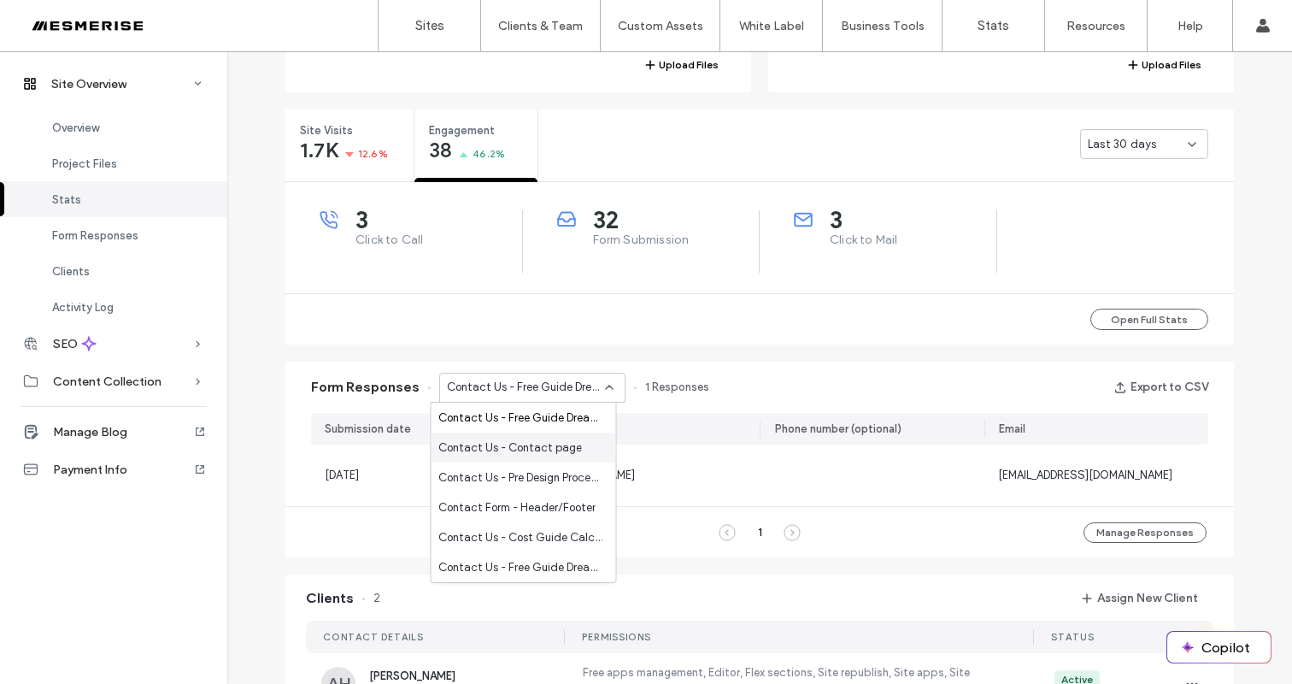
click at [538, 438] on div "Contact Us - Contact page" at bounding box center [524, 447] width 185 height 30
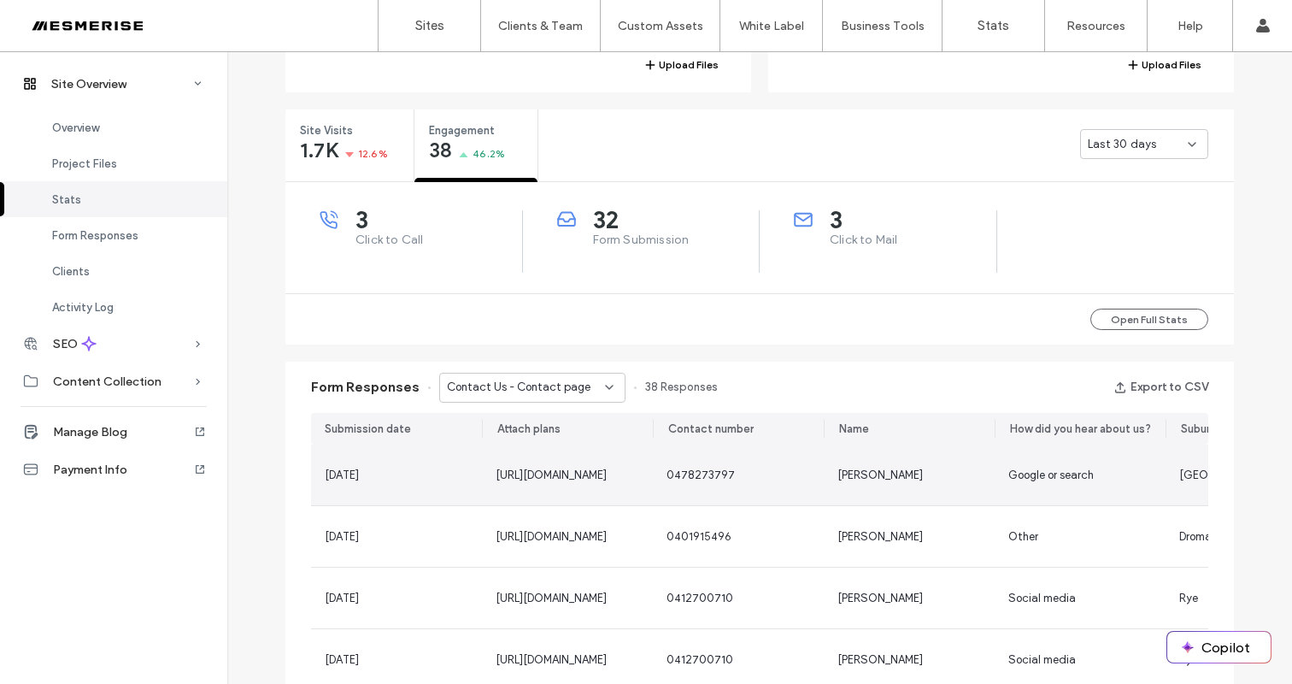
click at [762, 471] on div "0478273797" at bounding box center [739, 475] width 144 height 17
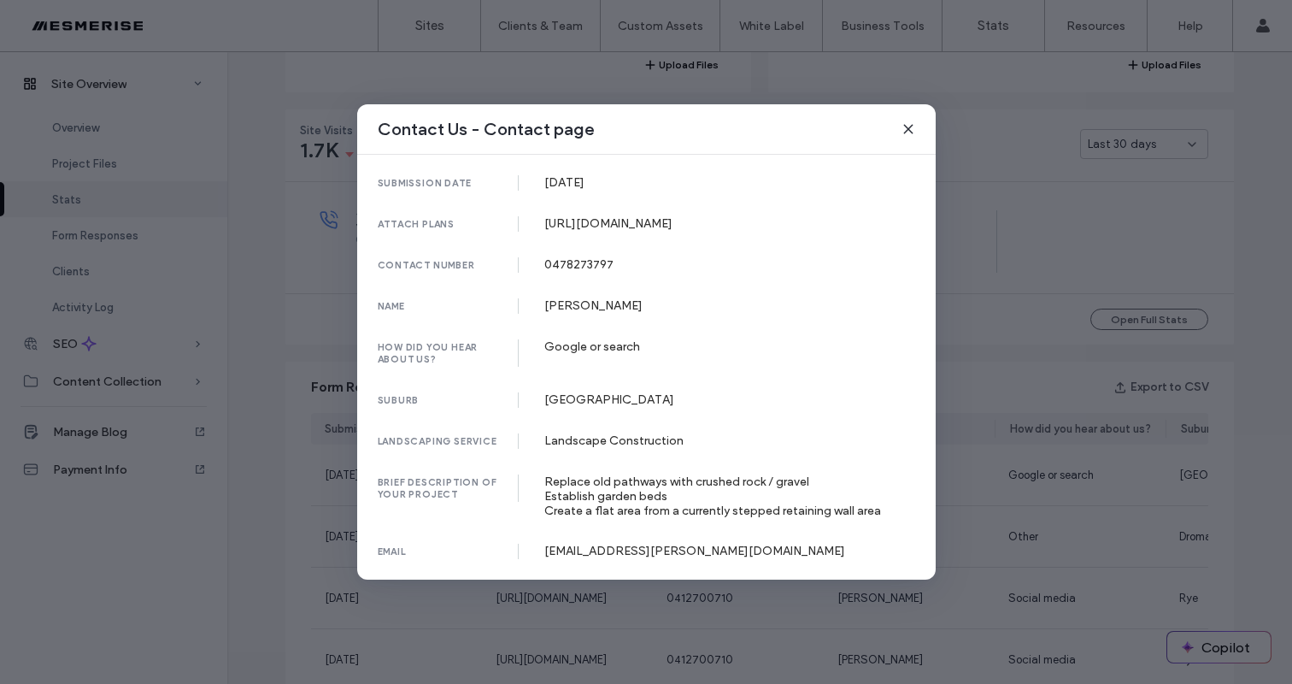
click at [677, 231] on div "https://irp.cdn-website.com/s/90cf3ae5/forms/attachments/vxmS2yfQEa0n2qUySKQs_S…" at bounding box center [729, 223] width 371 height 15
click at [679, 231] on div "https://irp.cdn-website.com/s/90cf3ae5/forms/attachments/vxmS2yfQEa0n2qUySKQs_S…" at bounding box center [729, 223] width 371 height 15
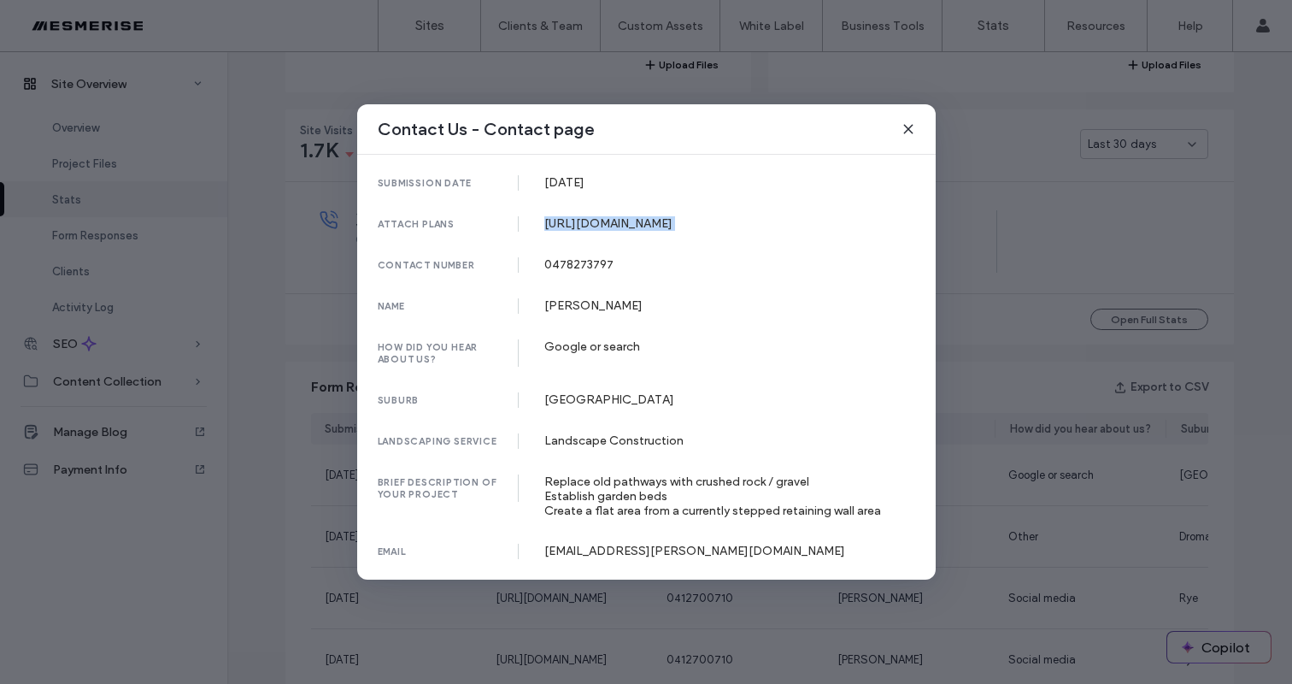
copy div "https://irp.cdn-website.com/s/90cf3ae5/forms/attachments/vxmS2yfQEa0n2qUySKQs_S…"
click at [656, 231] on div "https://irp.cdn-website.com/s/90cf3ae5/forms/attachments/vxmS2yfQEa0n2qUySKQs_S…" at bounding box center [729, 223] width 371 height 15
copy div "https://irp.cdn-website.com/s/90cf3ae5/forms/attachments/vxmS2yfQEa0n2qUySKQs_S…"
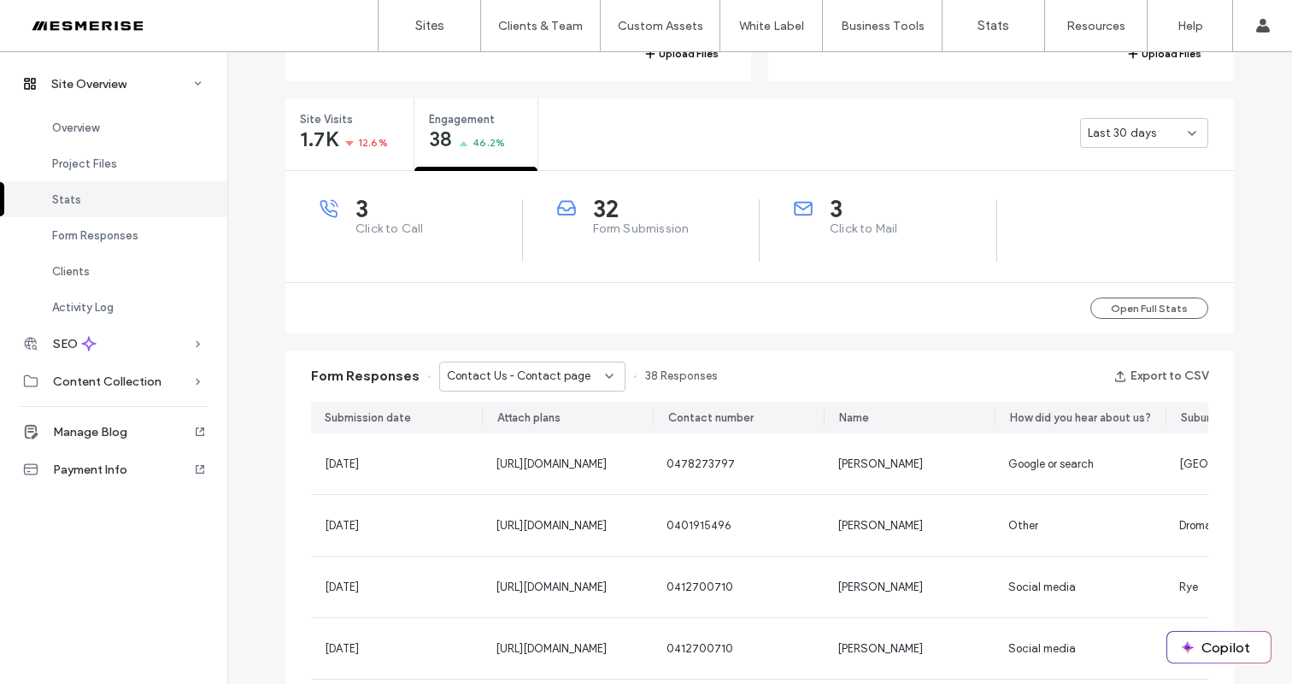
scroll to position [603, 0]
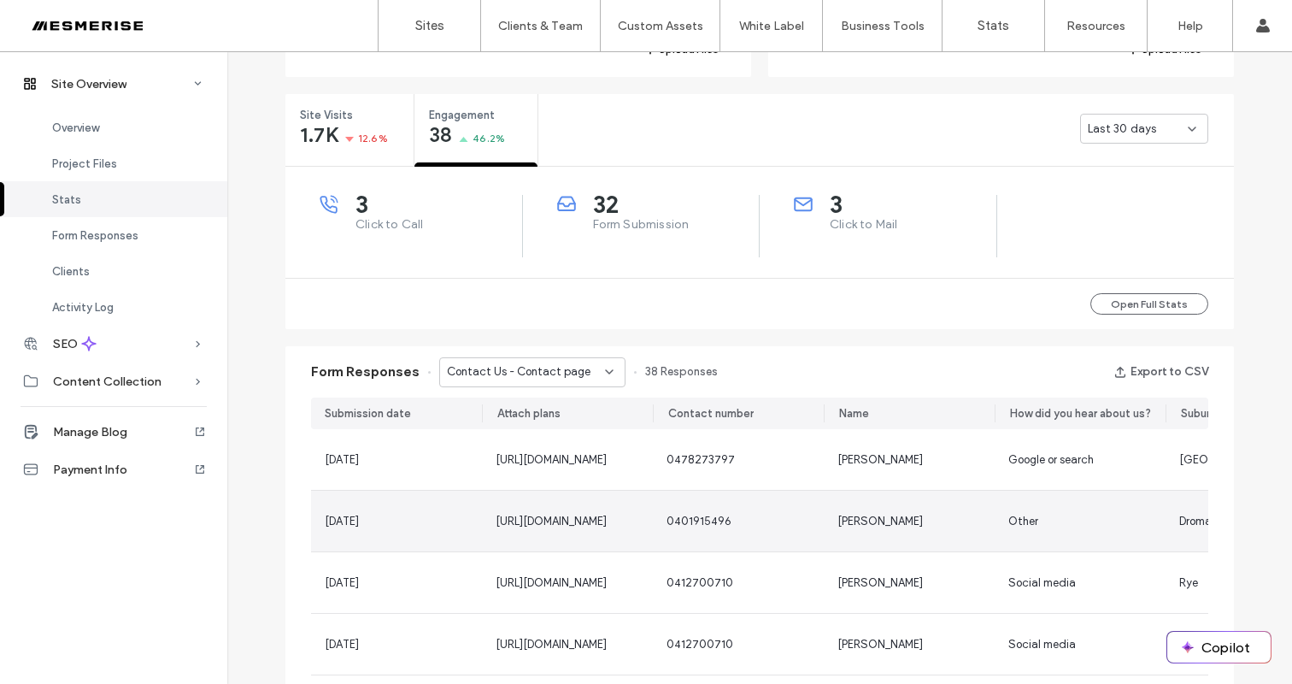
click at [827, 507] on div "Peter J Sobczyszyn" at bounding box center [909, 521] width 171 height 61
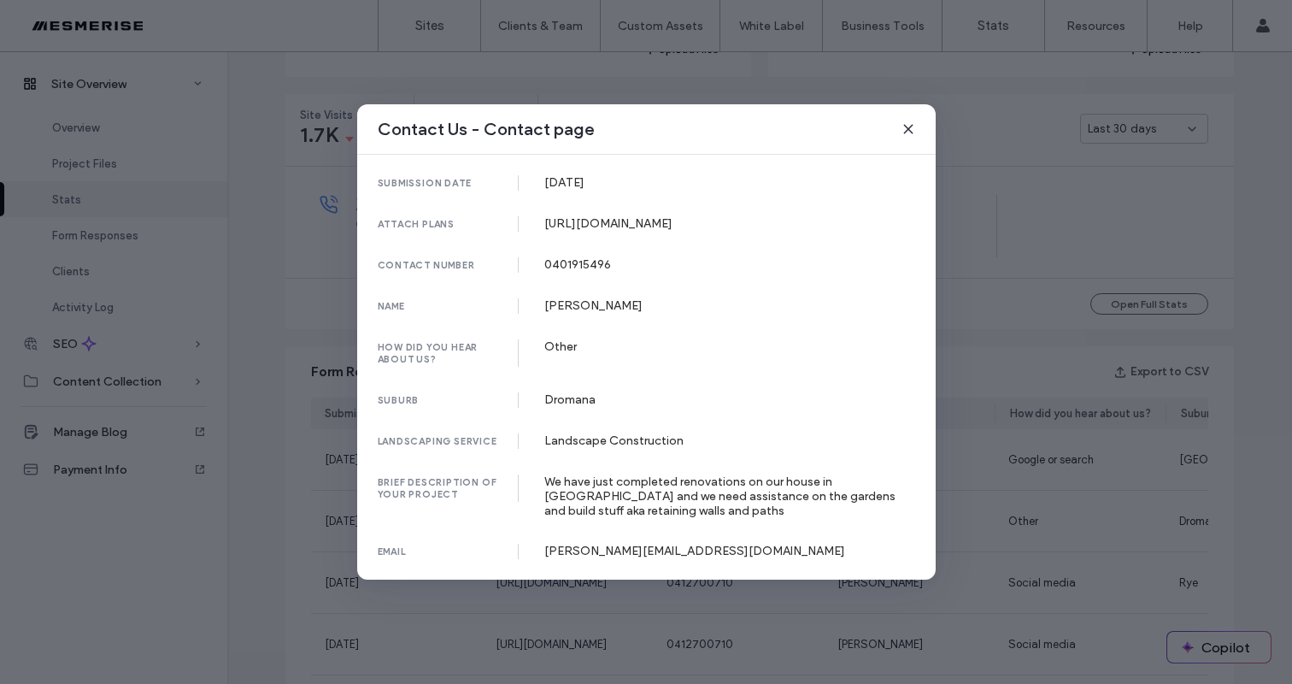
click at [778, 518] on div "We have just completed renovations on our house in Dromana and we need assistan…" at bounding box center [729, 496] width 371 height 44
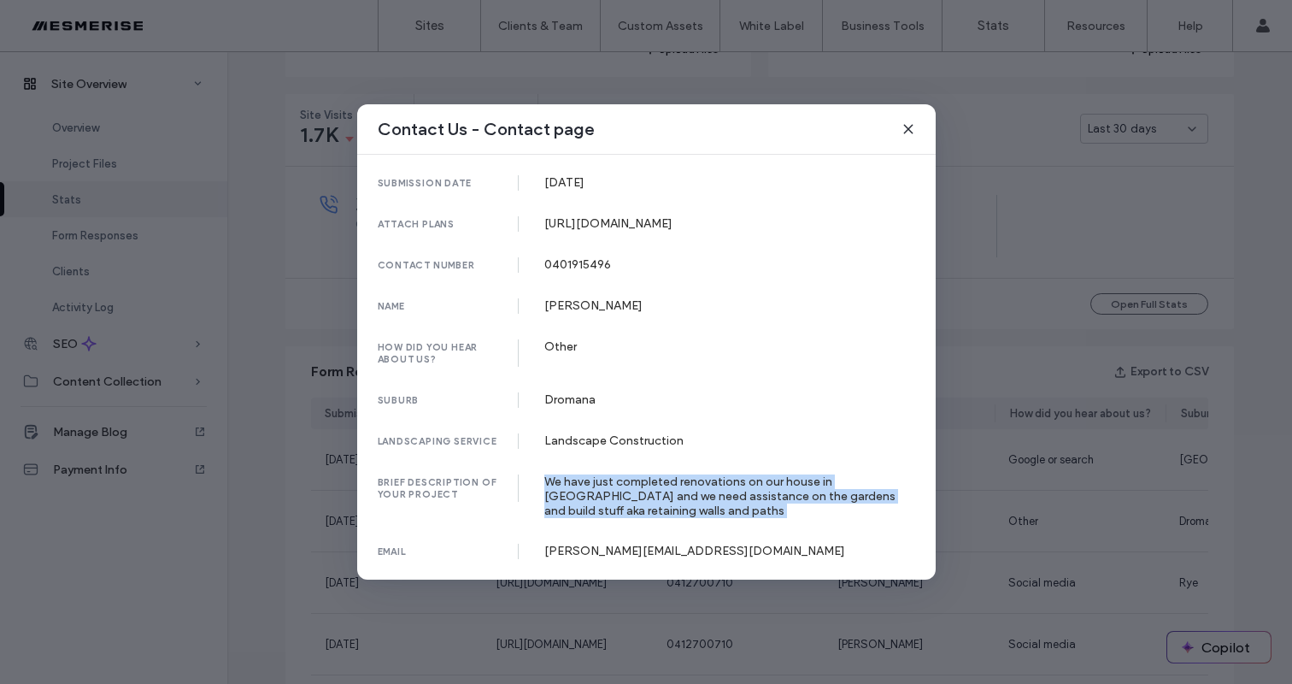
click at [778, 518] on div "We have just completed renovations on our house in Dromana and we need assistan…" at bounding box center [729, 496] width 371 height 44
click at [727, 518] on div "We have just completed renovations on our house in Dromana and we need assistan…" at bounding box center [729, 496] width 371 height 44
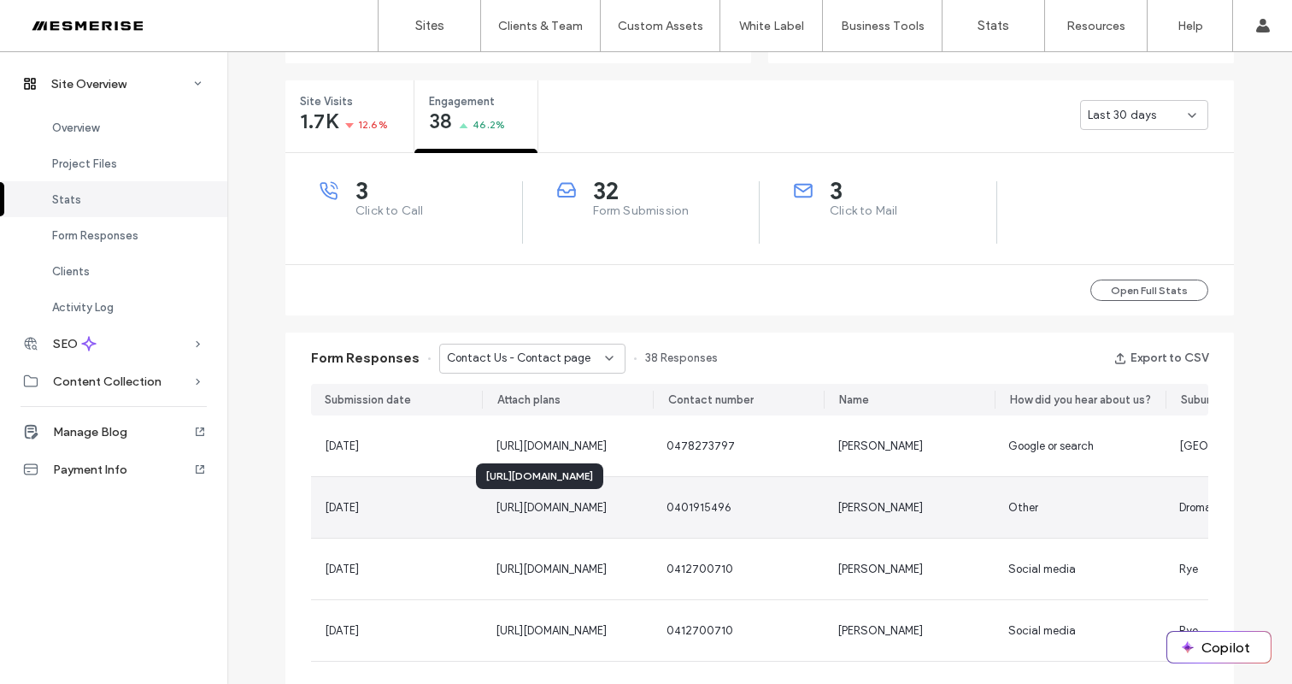
scroll to position [614, 0]
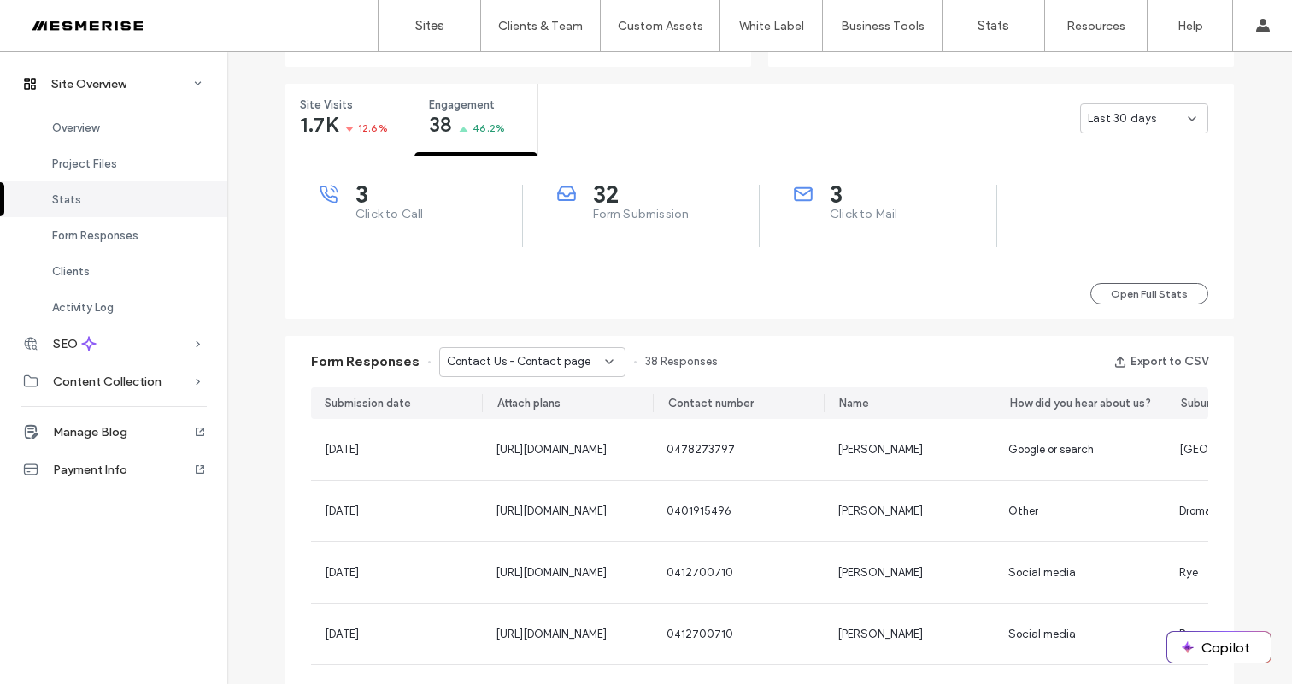
click at [508, 355] on span "Contact Us - Contact page" at bounding box center [519, 361] width 144 height 17
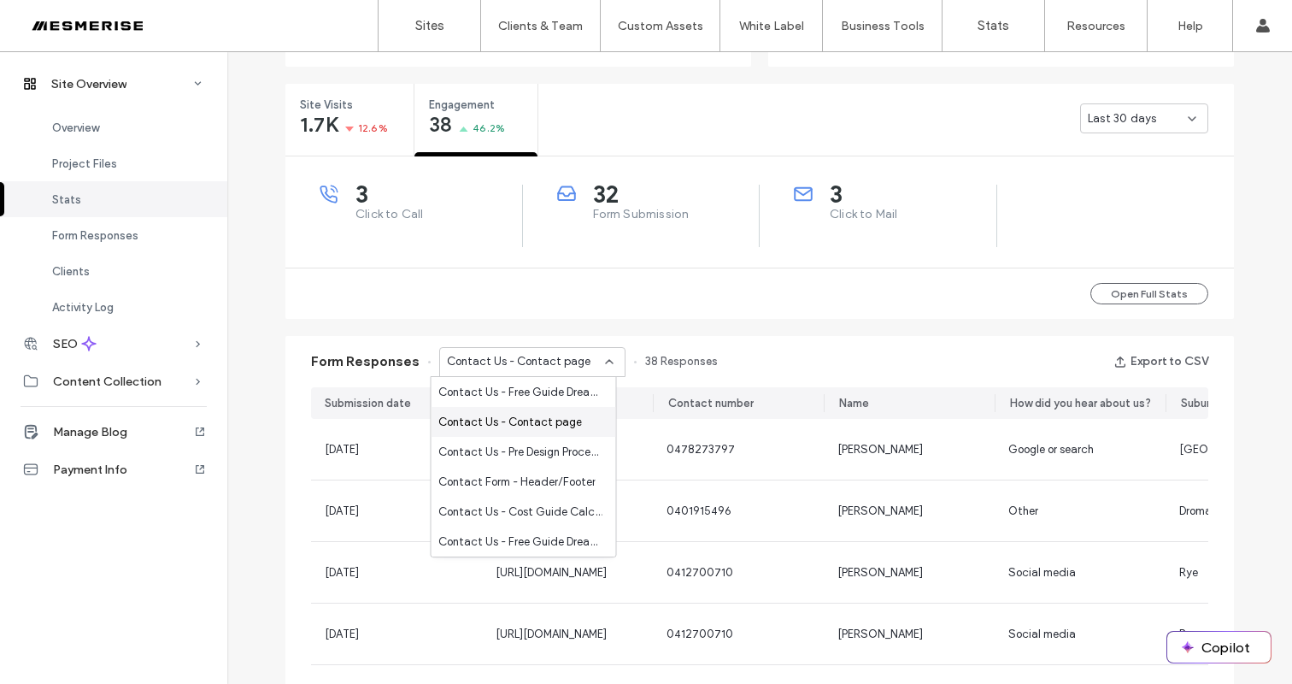
click at [550, 427] on span "Contact Us - Contact page" at bounding box center [510, 422] width 144 height 17
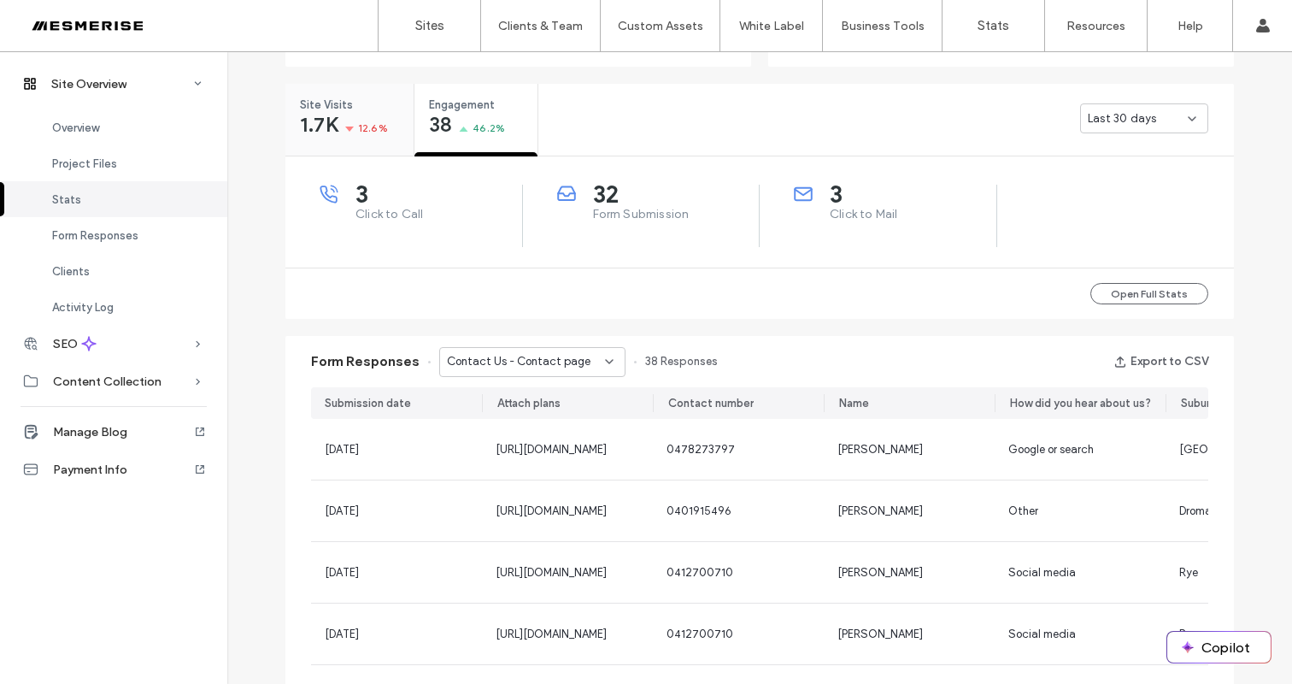
click at [354, 143] on div "Site Visits 1.7K 12.6%" at bounding box center [349, 116] width 128 height 64
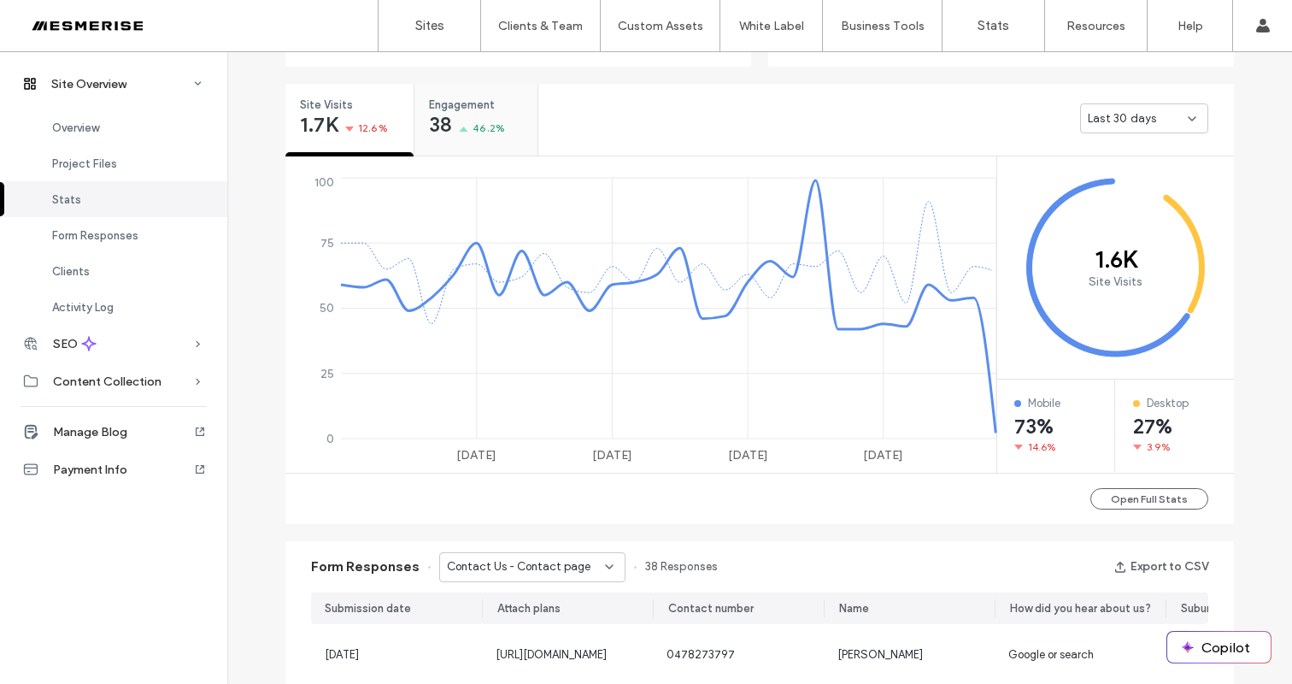
click at [475, 125] on span "46.2%" at bounding box center [489, 128] width 32 height 17
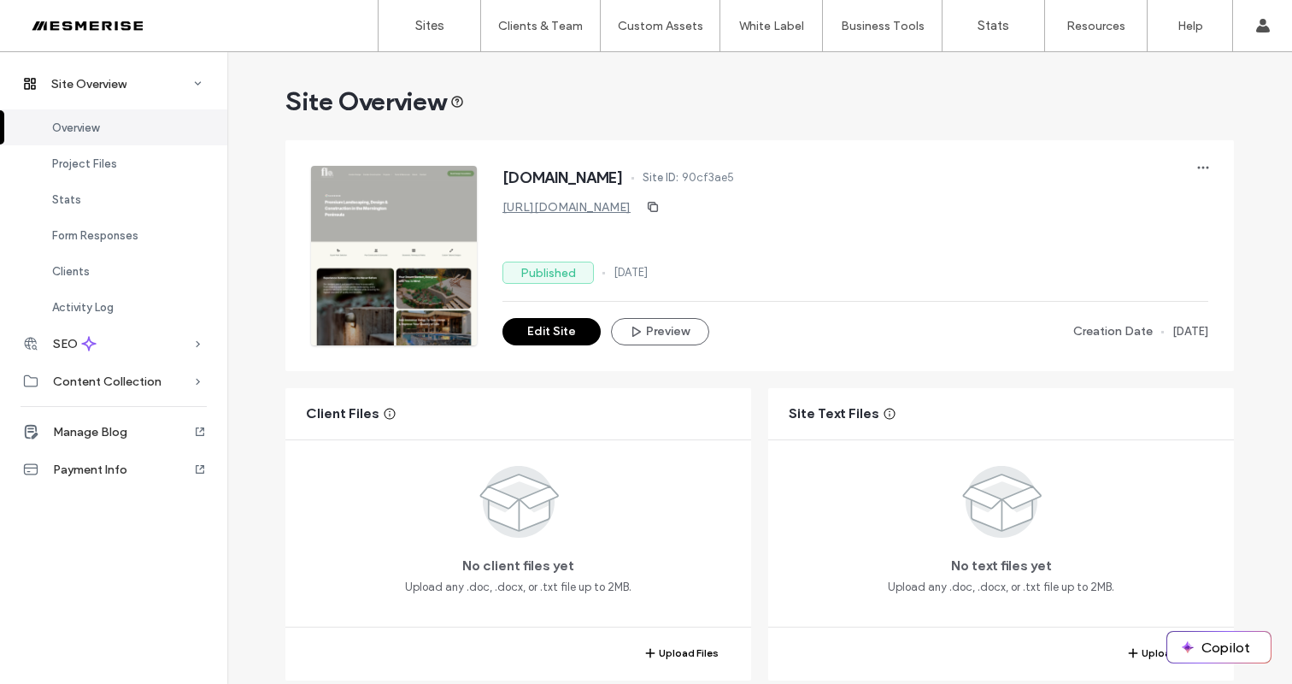
click at [138, 23] on div at bounding box center [110, 25] width 194 height 27
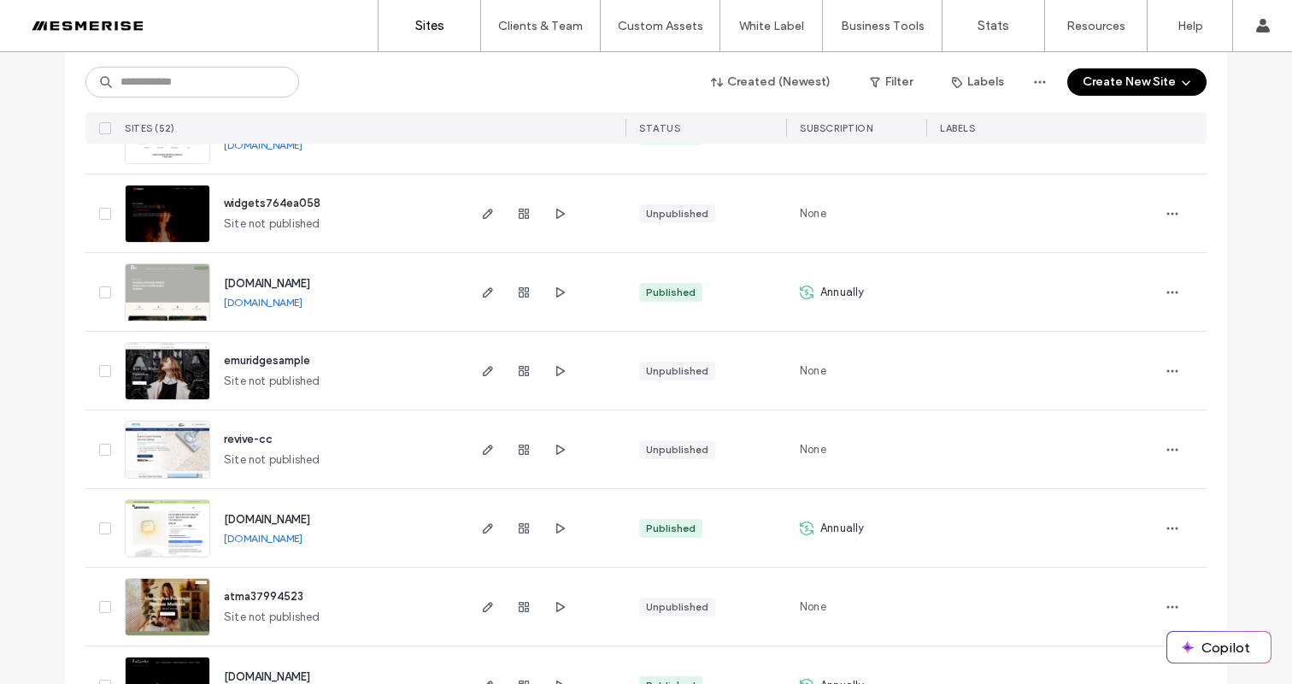
scroll to position [2178, 0]
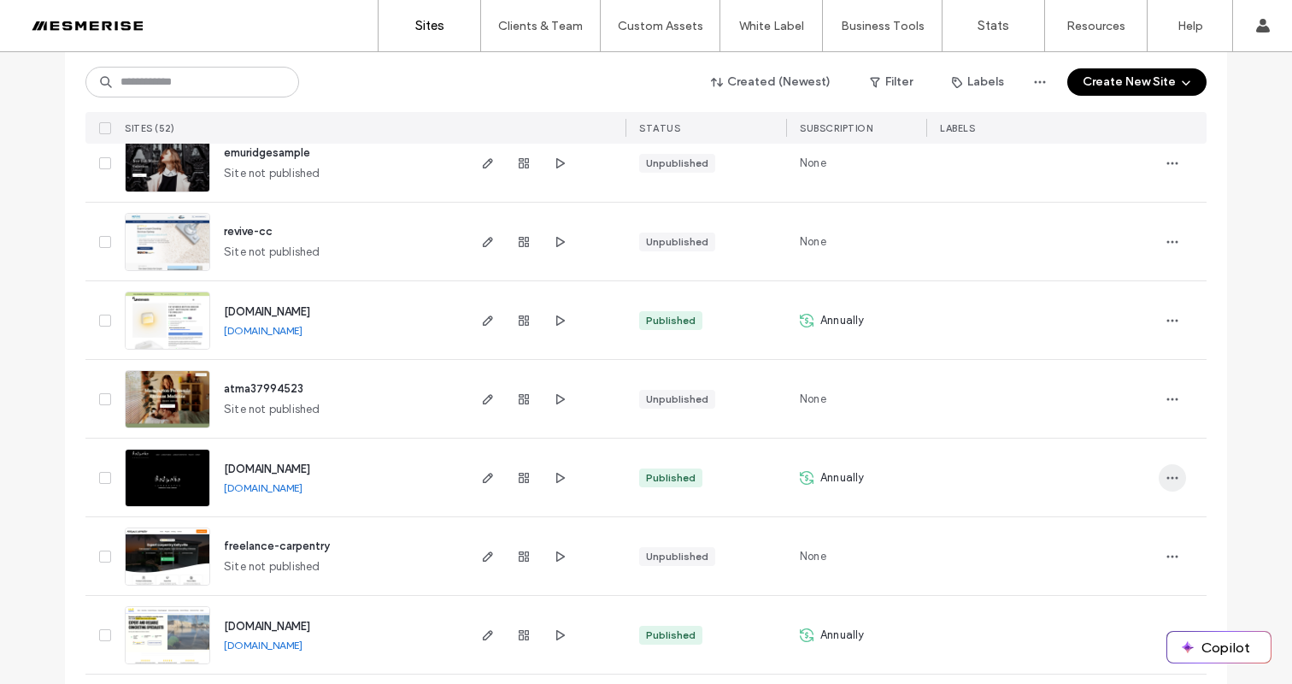
click at [1176, 467] on span "button" at bounding box center [1172, 477] width 27 height 27
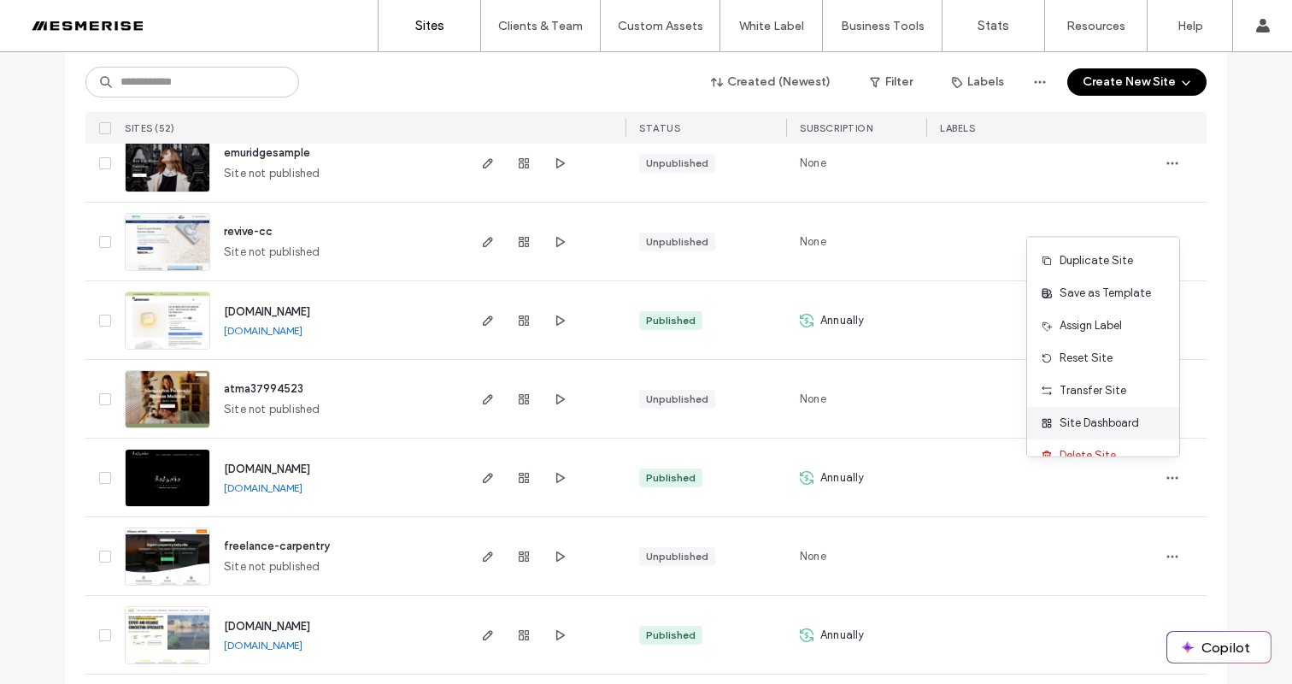
click at [1107, 425] on span "Site Dashboard" at bounding box center [1099, 422] width 79 height 17
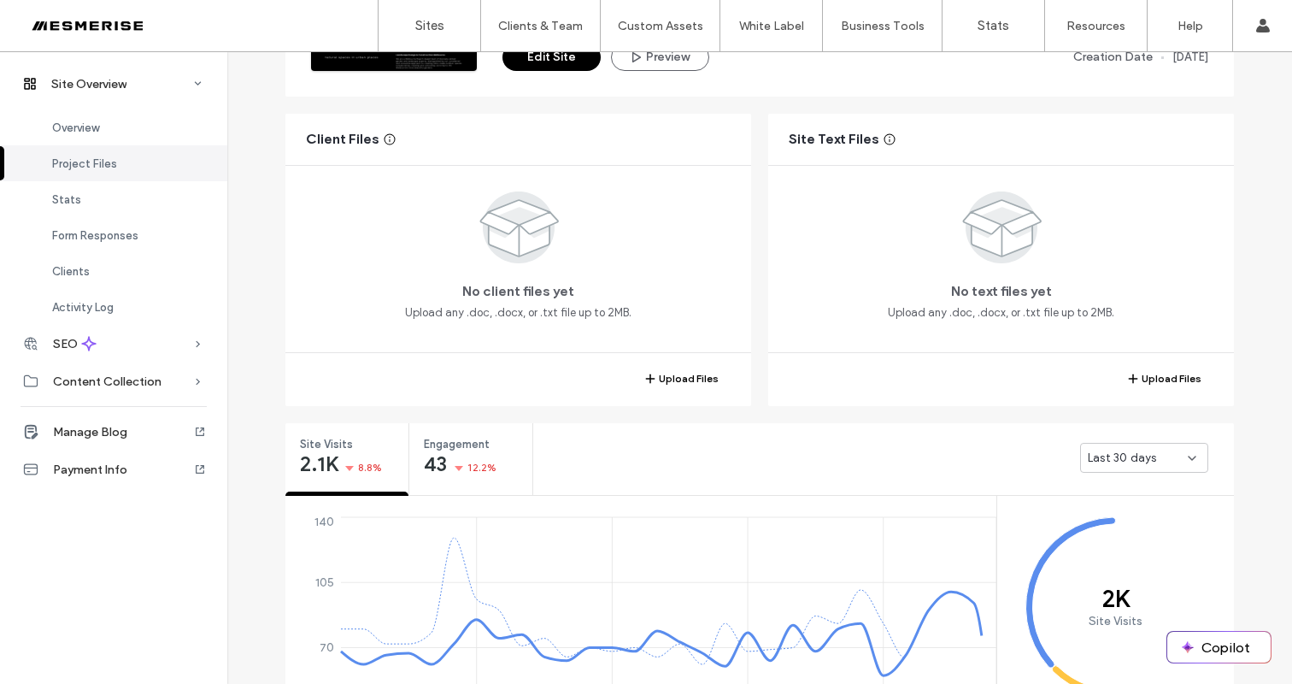
scroll to position [254, 0]
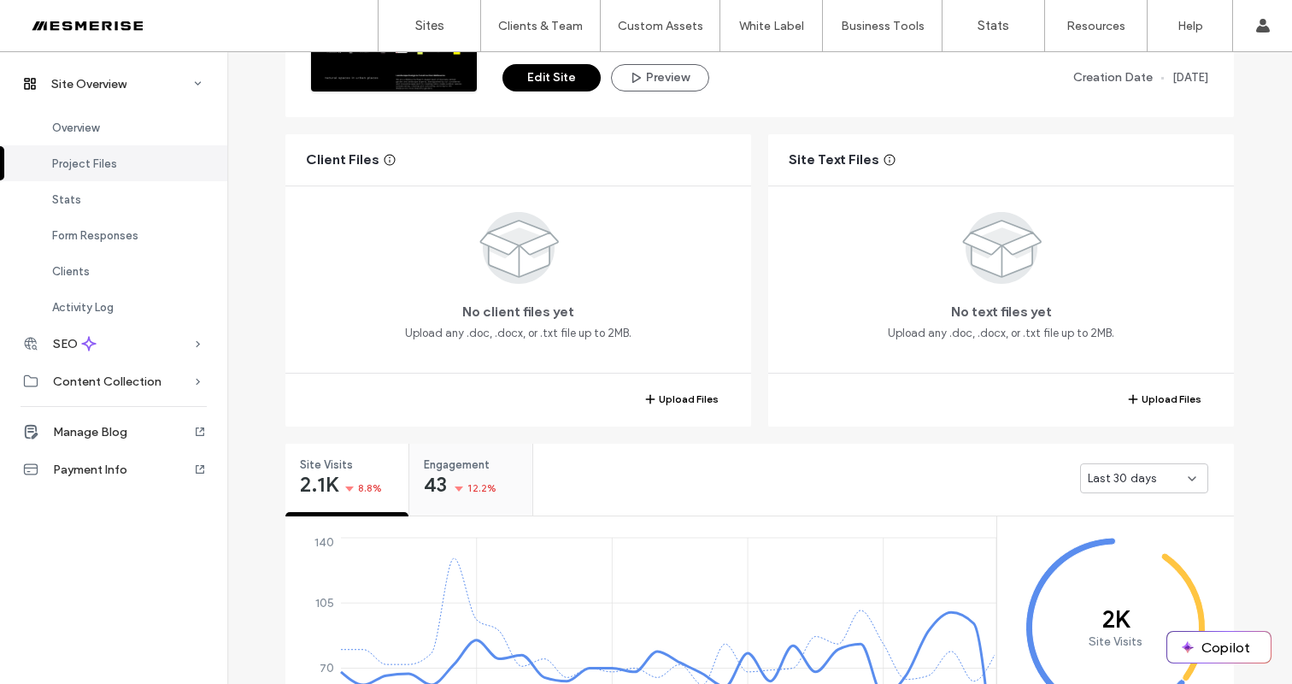
click at [455, 502] on div "Engagement 43 12.2%" at bounding box center [470, 476] width 123 height 64
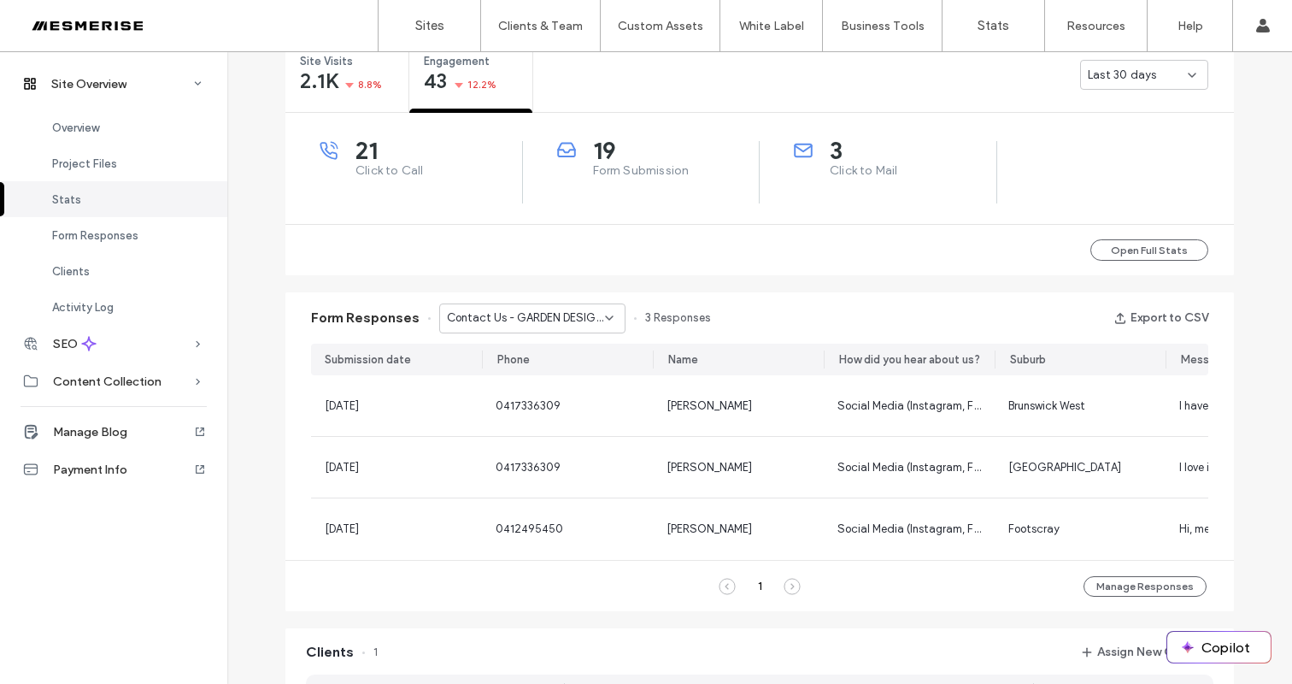
scroll to position [679, 0]
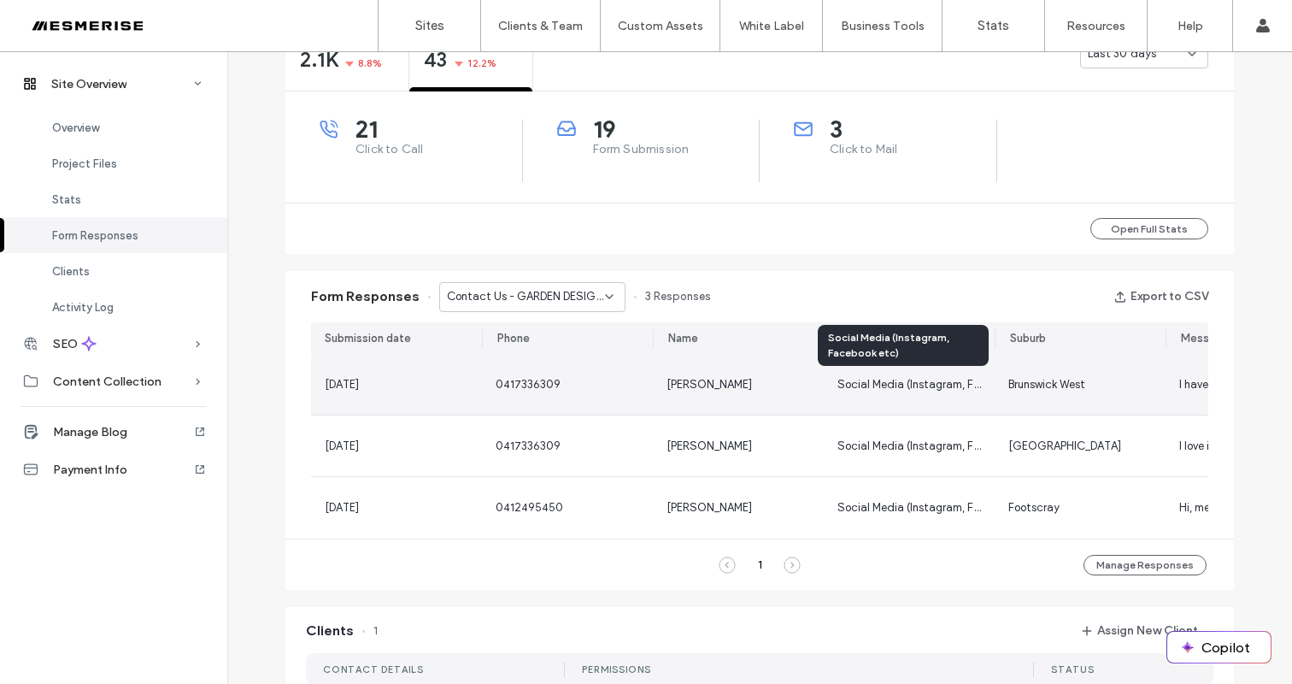
click at [787, 387] on div "[PERSON_NAME]" at bounding box center [739, 384] width 144 height 17
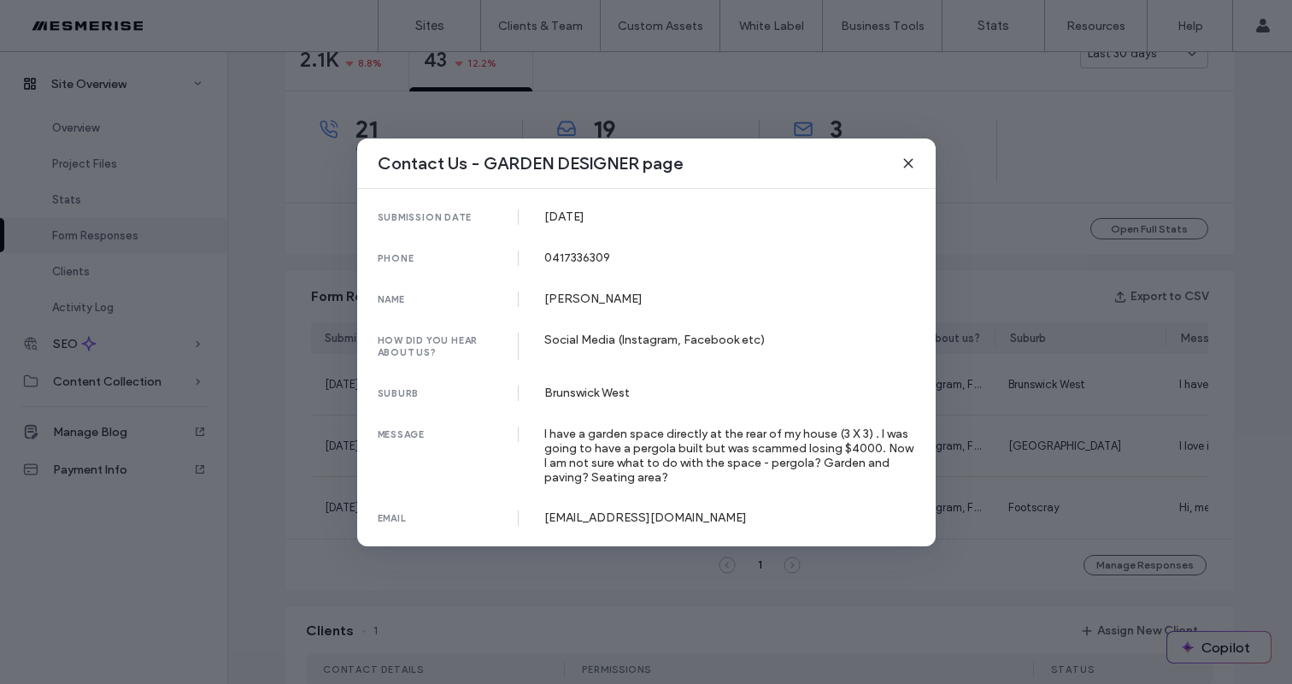
click at [1044, 367] on div "Contact Us - GARDEN DESIGNER page submission date [DATE] phone [PHONE_NUMBER] n…" at bounding box center [646, 342] width 1292 height 684
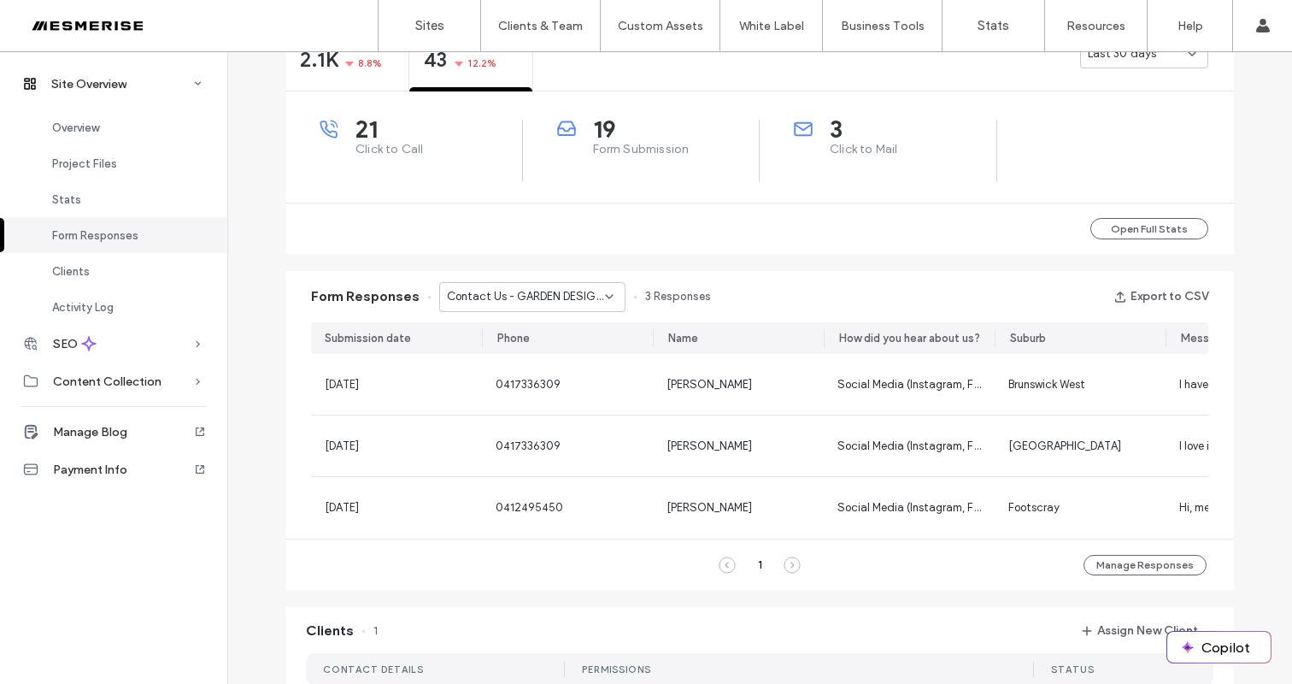
click at [575, 298] on span "Contact Us - GARDEN DESIGNER page" at bounding box center [526, 296] width 158 height 17
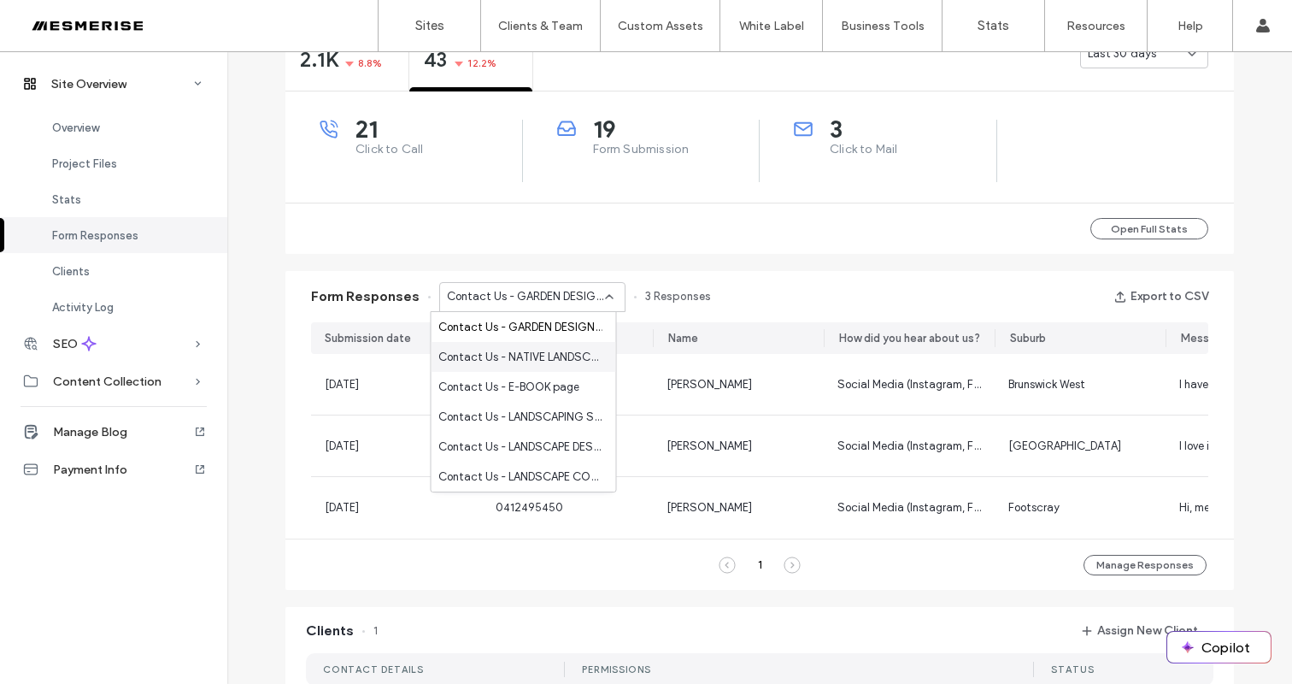
scroll to position [60, 0]
click at [549, 444] on span "Contact Us - CONTACT page" at bounding box center [515, 446] width 154 height 17
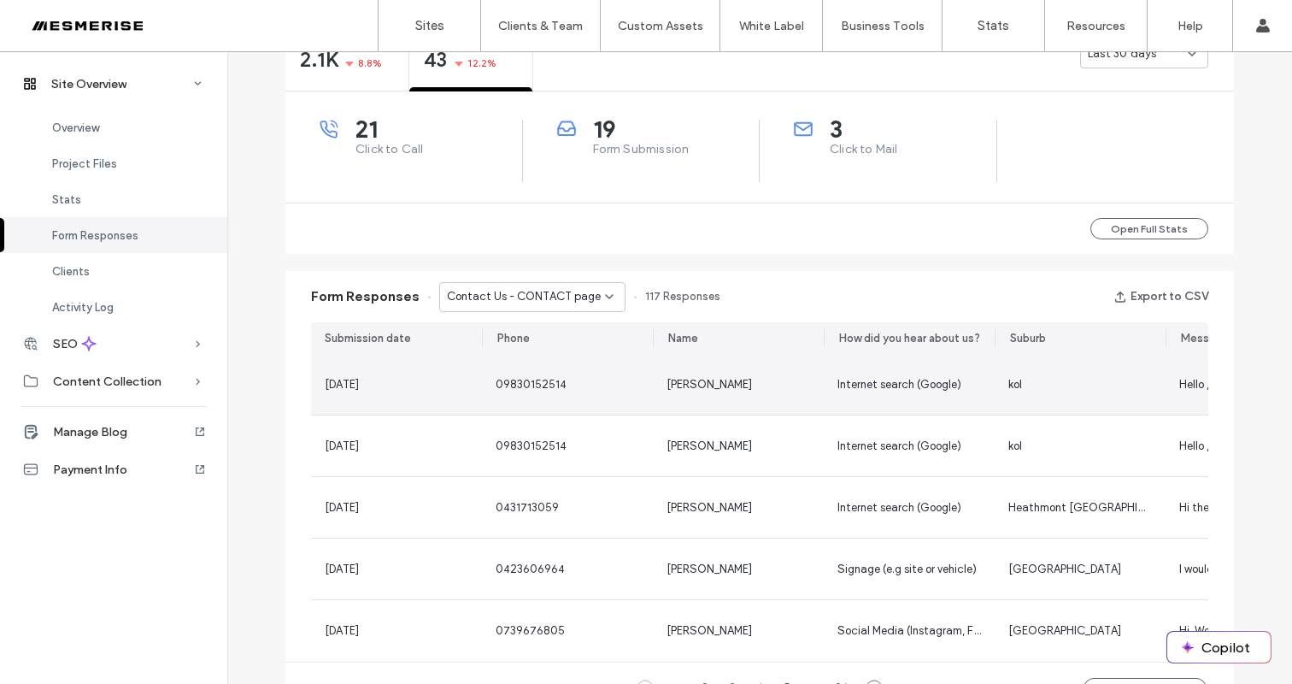
click at [825, 378] on div "Internet search (Google)" at bounding box center [909, 384] width 171 height 61
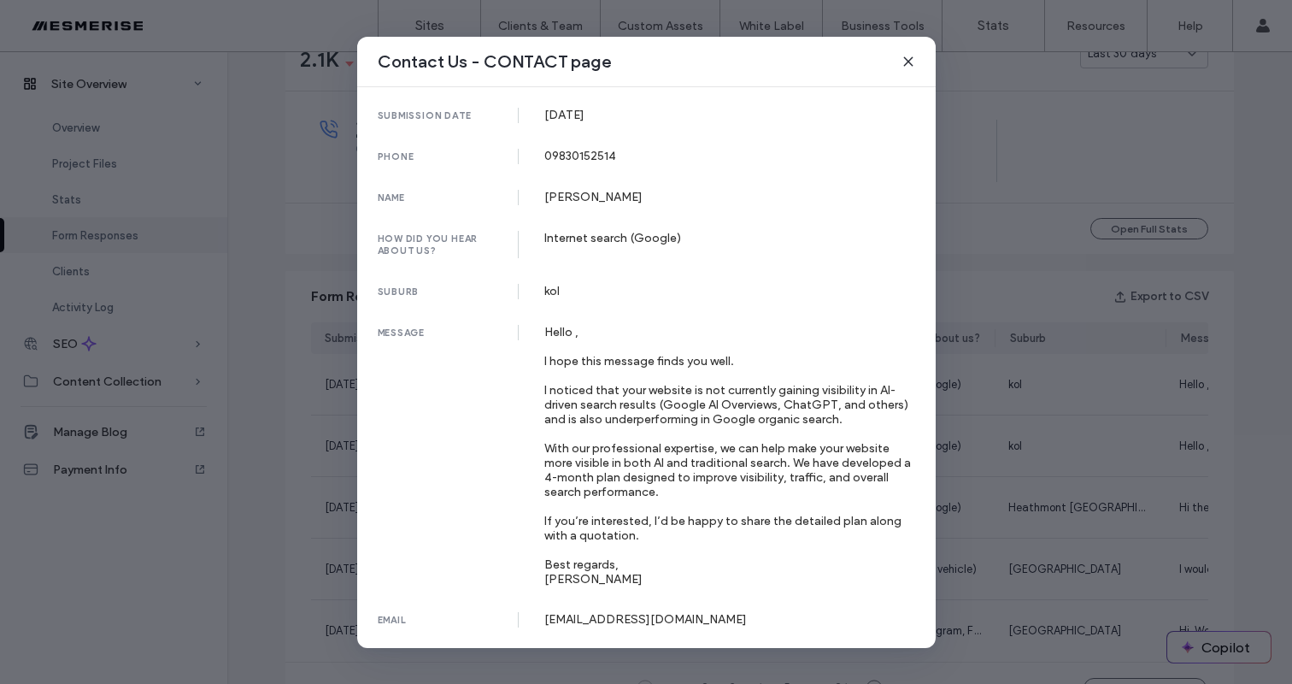
click at [1027, 412] on div "Contact Us - CONTACT page submission date [DATE] phone [PHONE_NUMBER] name [PER…" at bounding box center [646, 342] width 1292 height 684
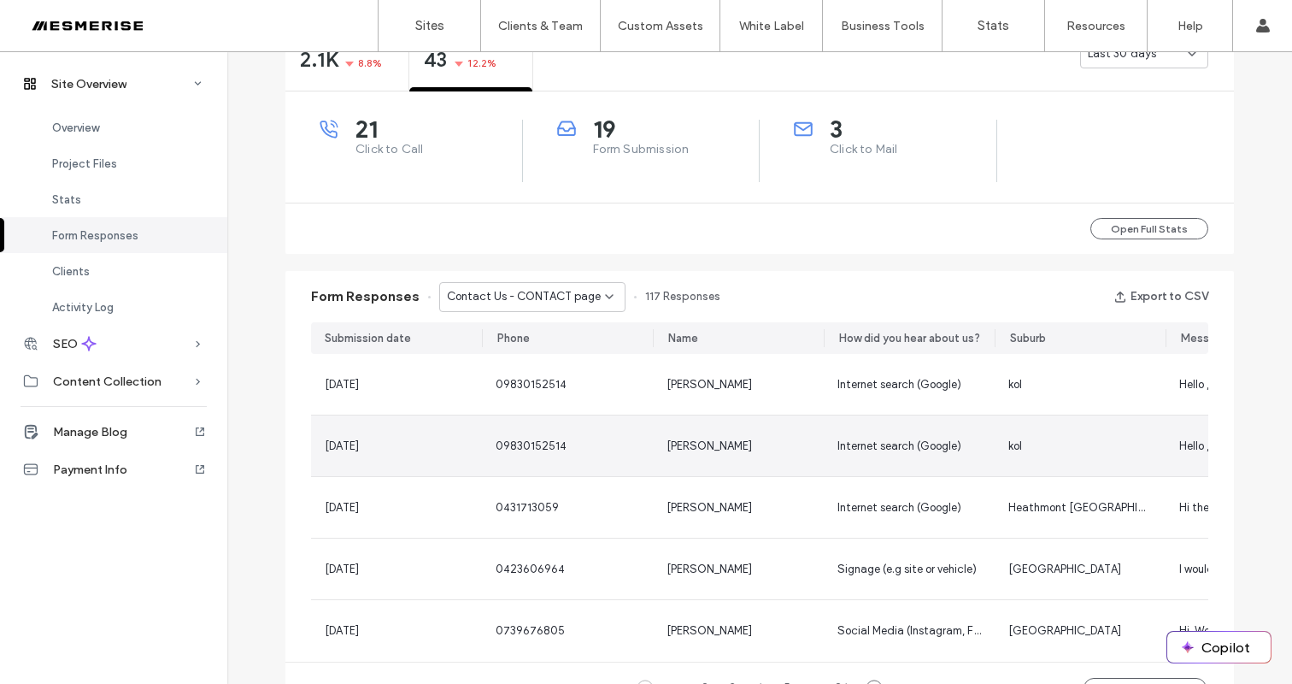
scroll to position [709, 0]
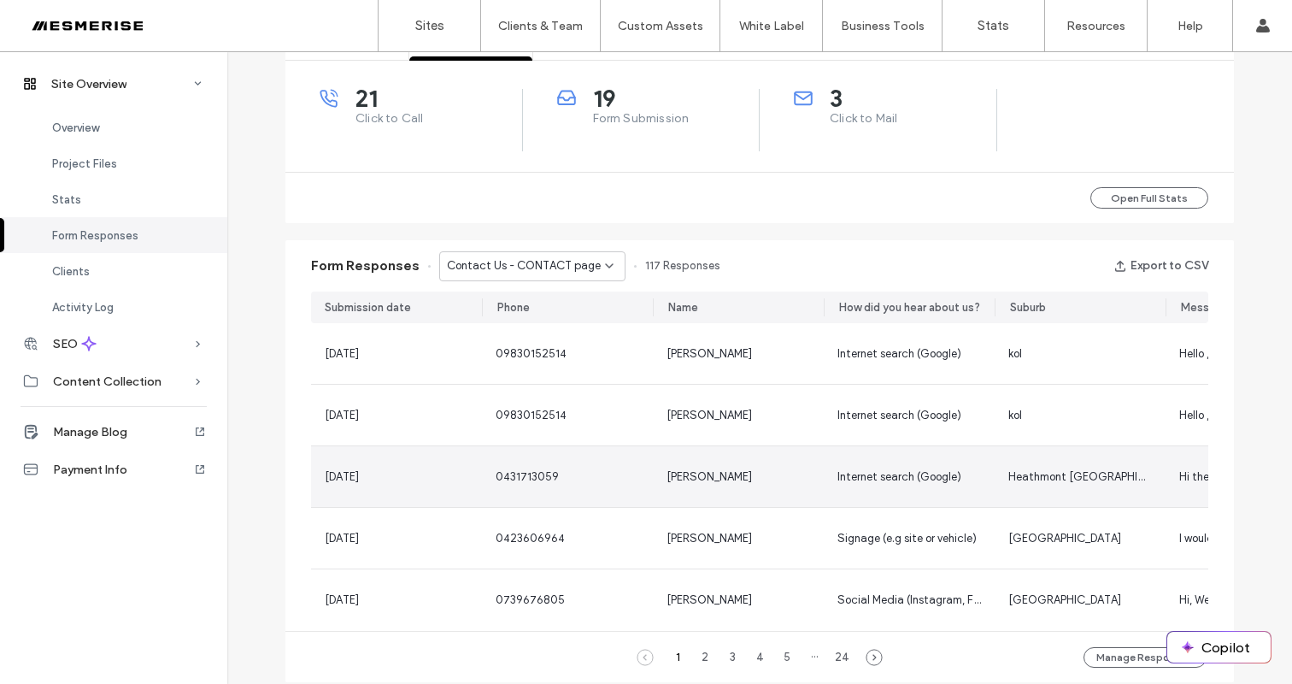
click at [798, 464] on div "[PERSON_NAME]" at bounding box center [738, 476] width 171 height 61
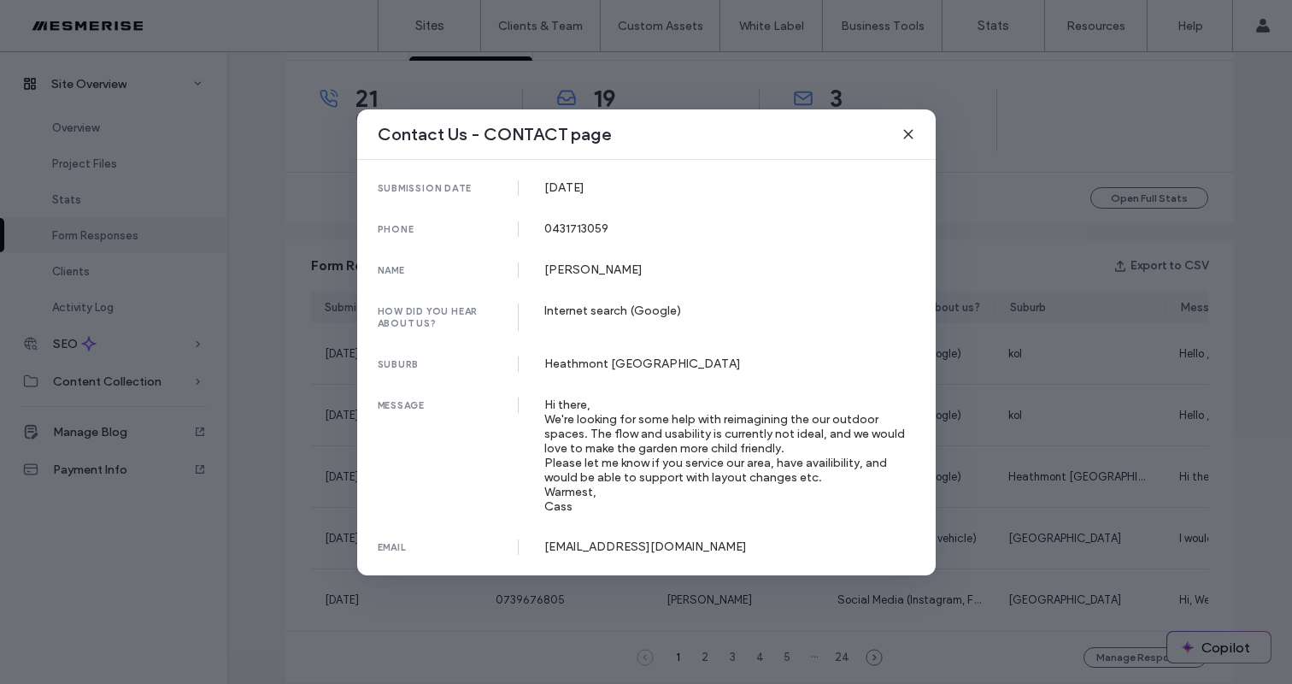
click at [984, 396] on div "Contact Us - CONTACT page submission date [DATE] phone [PHONE_NUMBER] name [PER…" at bounding box center [646, 342] width 1292 height 684
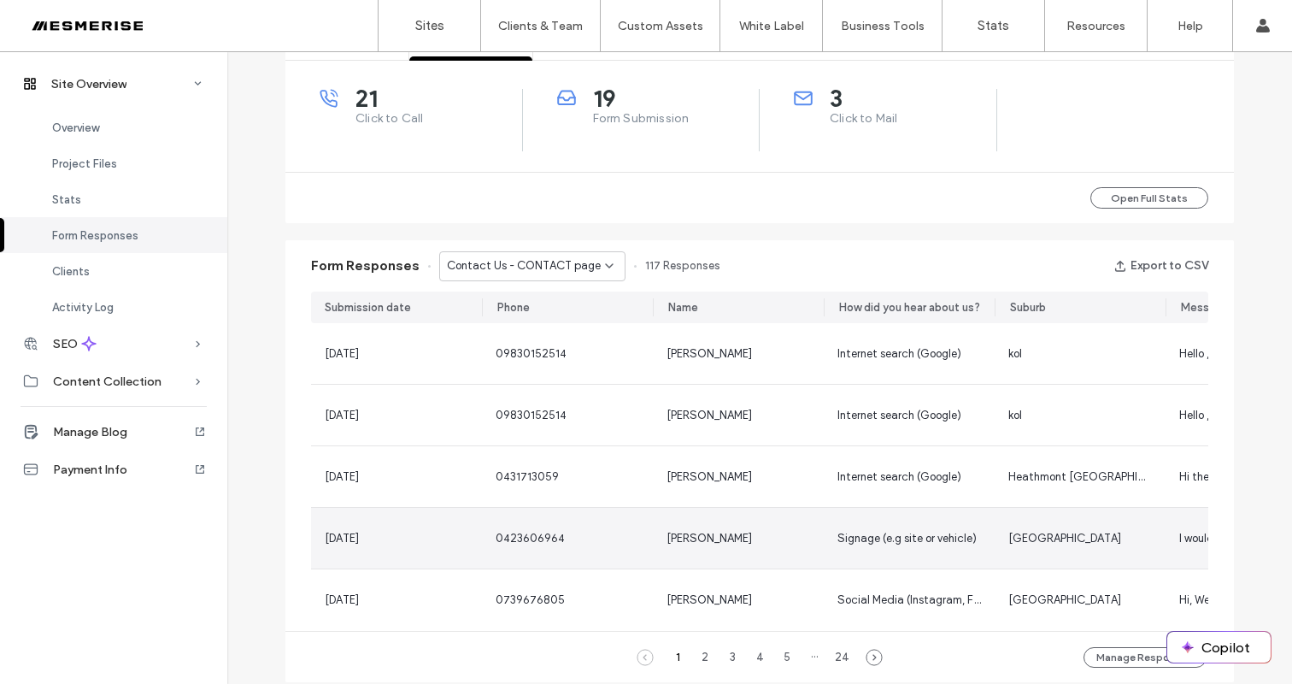
click at [796, 539] on div "[PERSON_NAME]" at bounding box center [739, 538] width 144 height 17
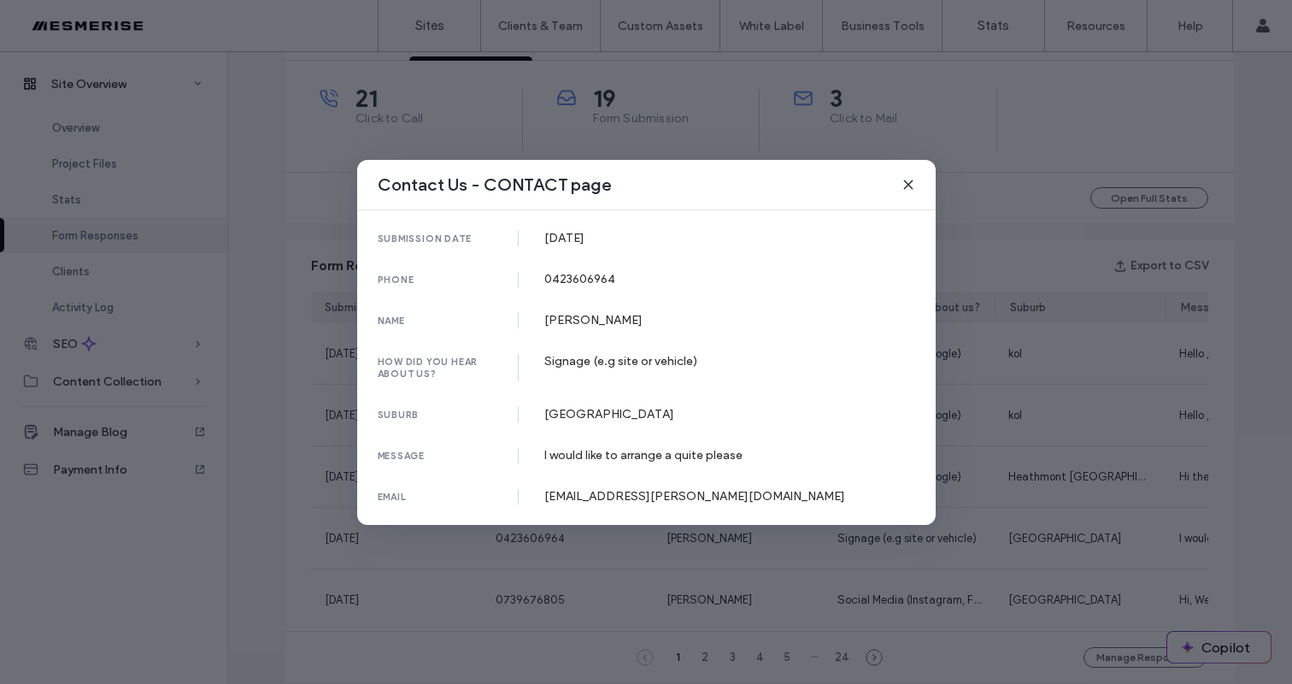
click at [1049, 402] on div "Contact Us - CONTACT page submission date [DATE] phone [PHONE_NUMBER] name [PER…" at bounding box center [646, 342] width 1292 height 684
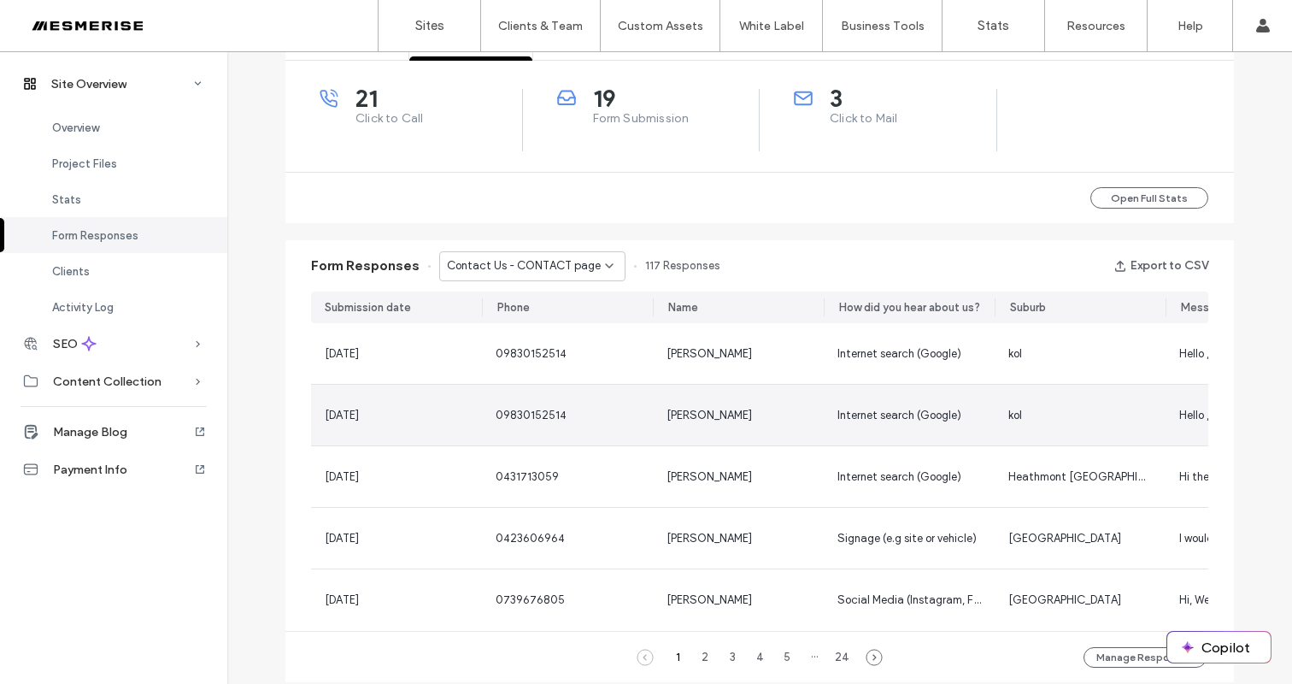
scroll to position [769, 0]
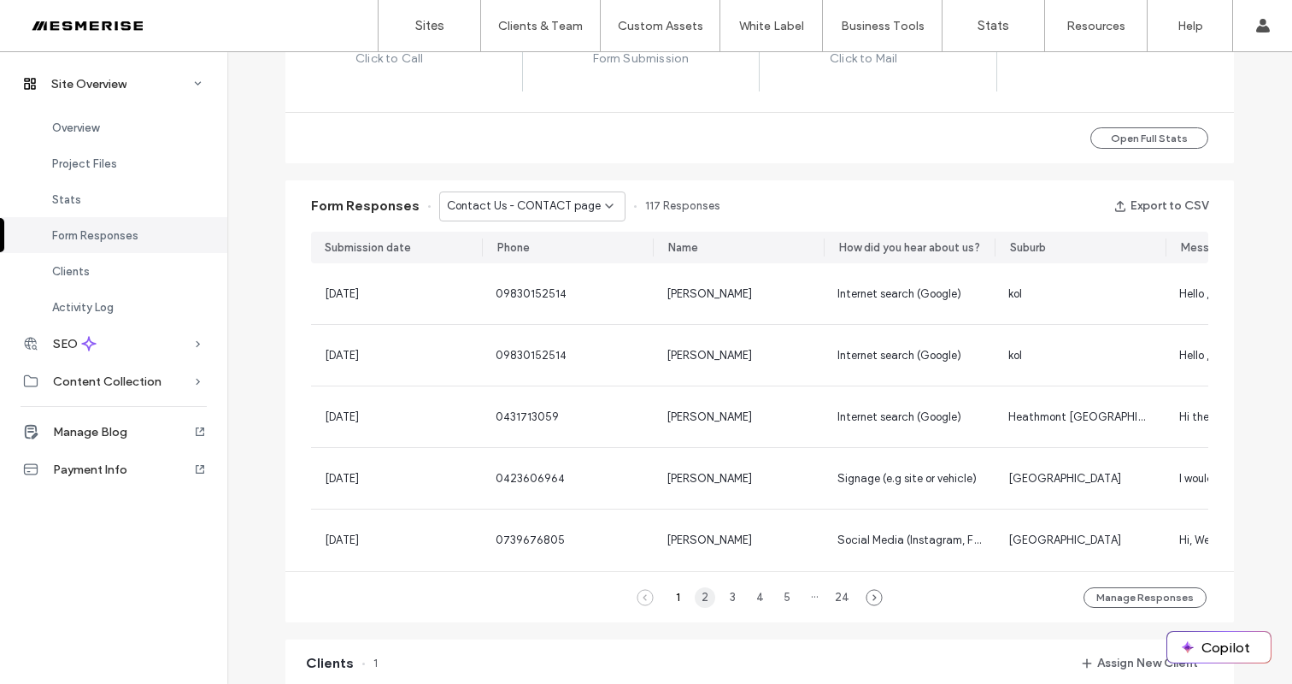
click at [702, 602] on div "2" at bounding box center [705, 597] width 21 height 21
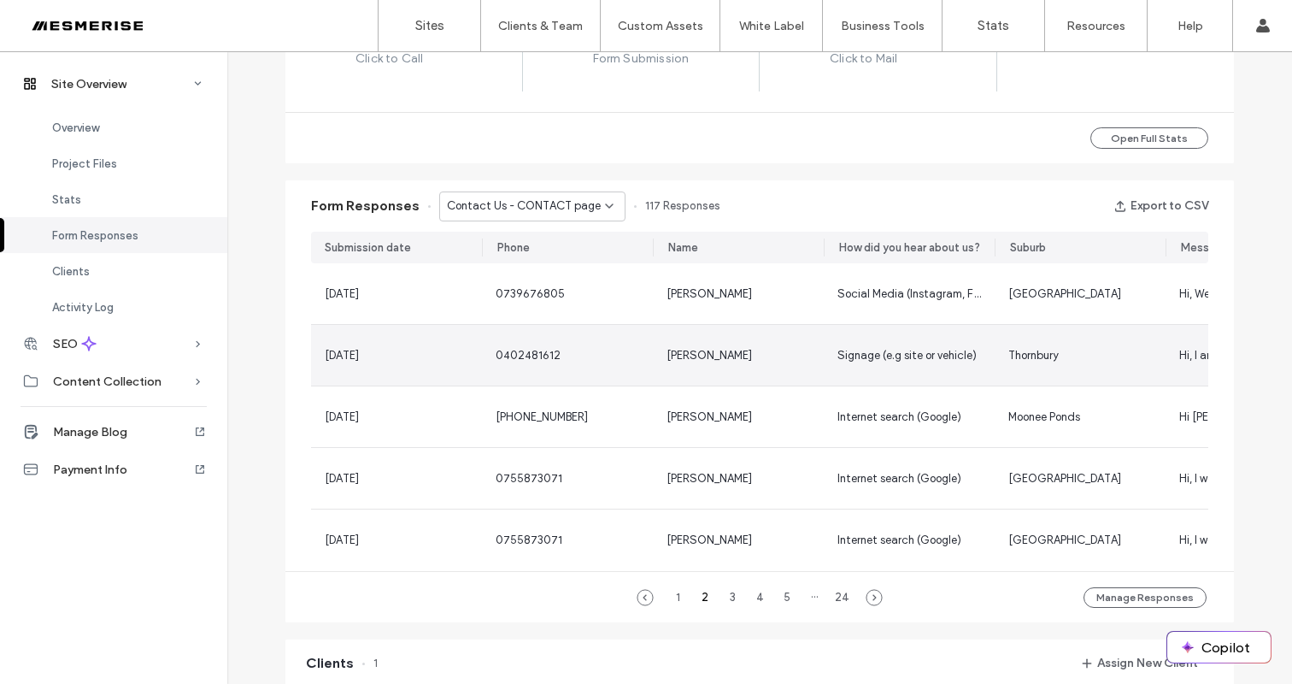
click at [764, 355] on div "[PERSON_NAME]" at bounding box center [739, 355] width 144 height 17
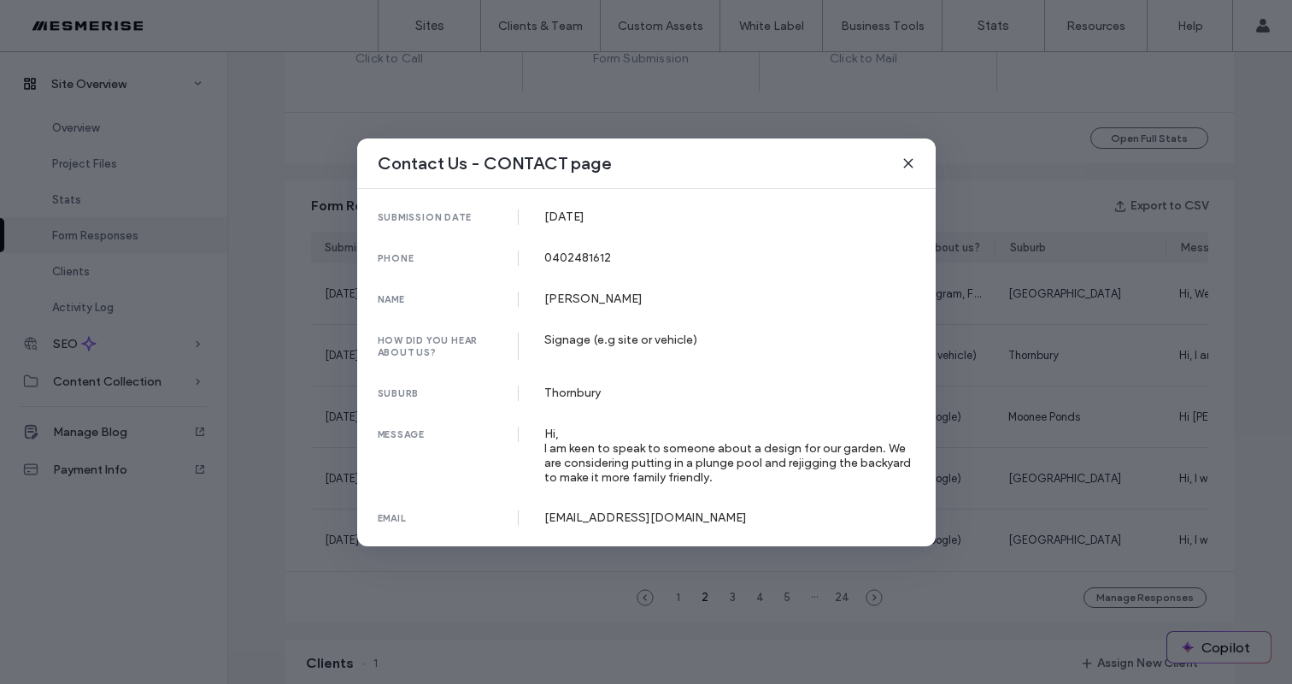
click at [904, 162] on icon at bounding box center [909, 163] width 14 height 14
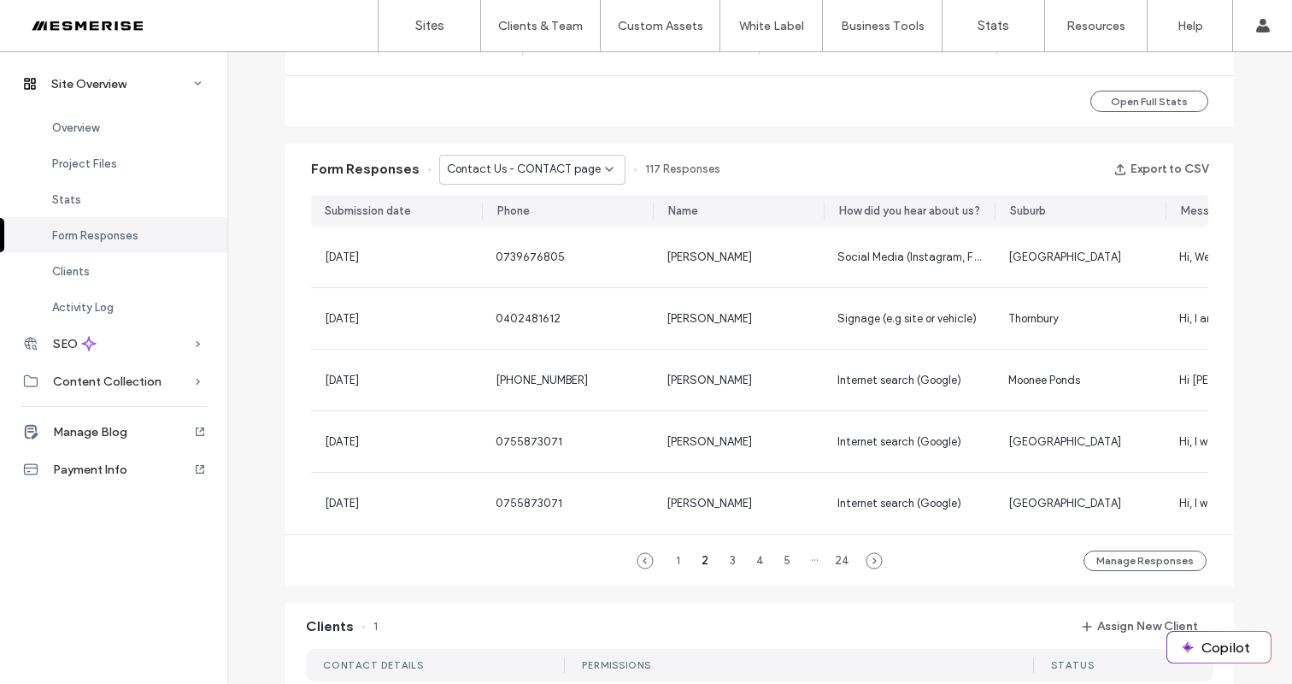
scroll to position [713, 0]
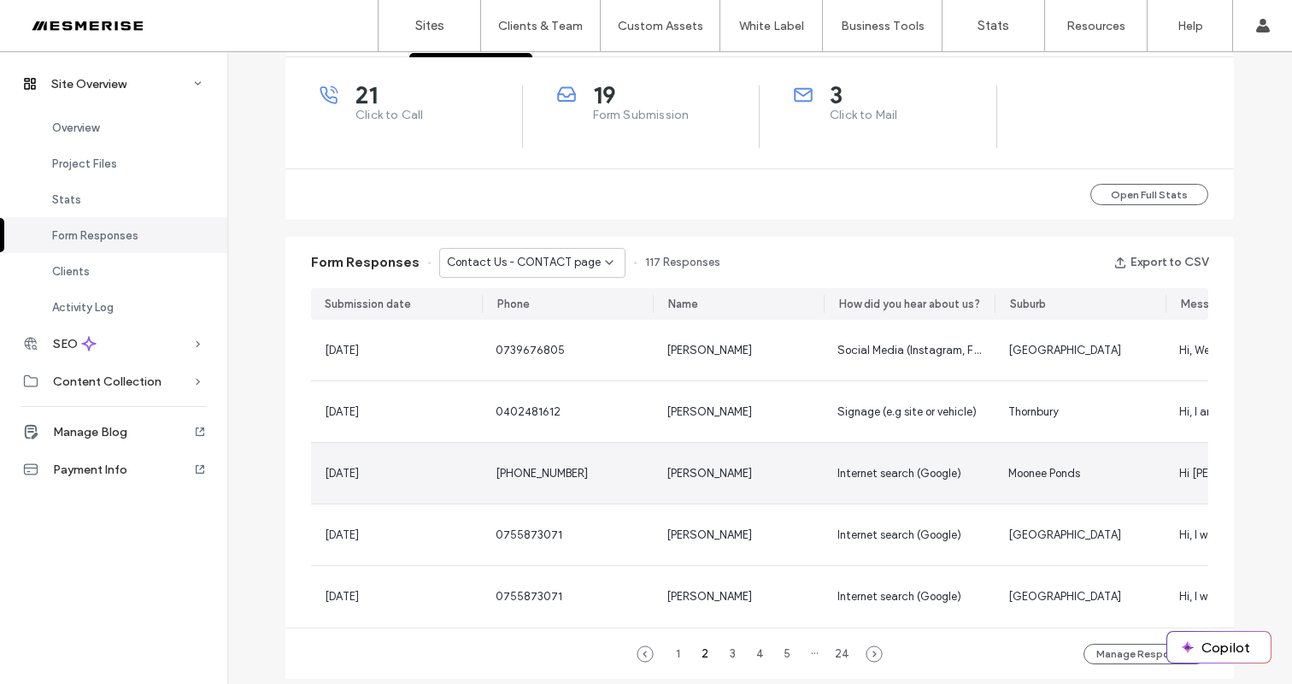
click at [771, 483] on div "[PERSON_NAME]" at bounding box center [738, 473] width 171 height 61
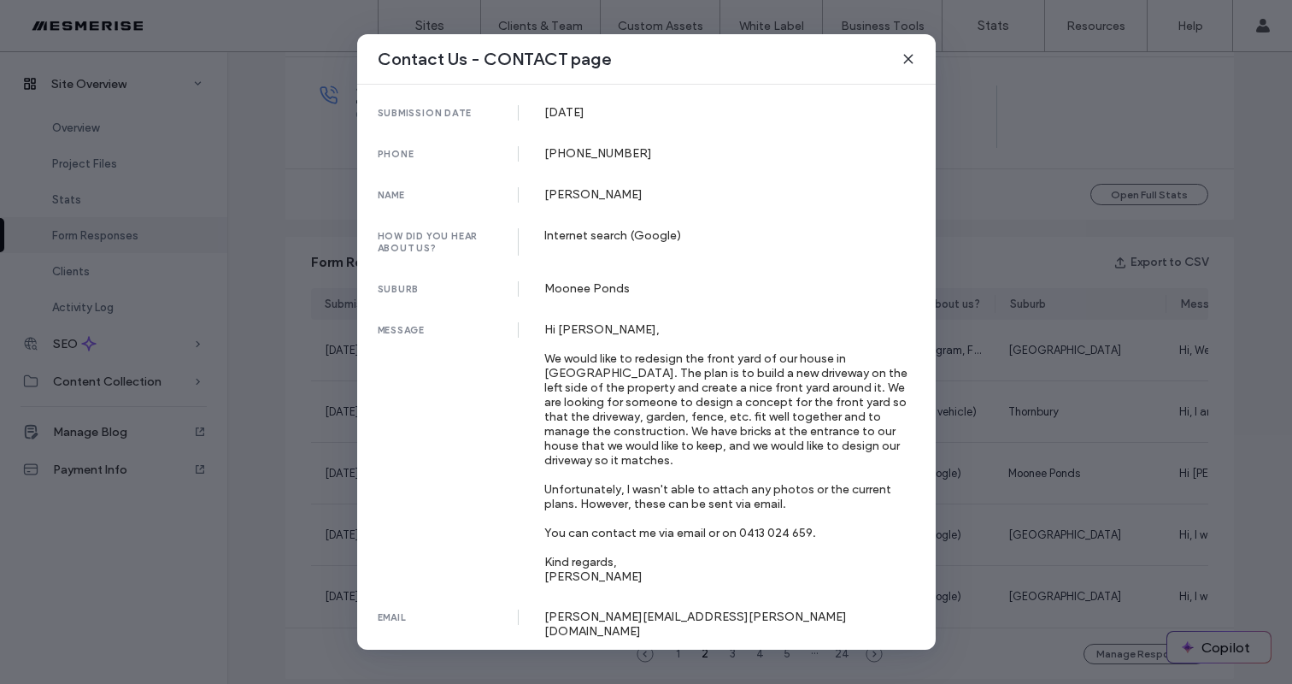
click at [990, 421] on div "Contact Us - CONTACT page submission date [DATE] phone [PHONE_NUMBER] name [PER…" at bounding box center [646, 342] width 1292 height 684
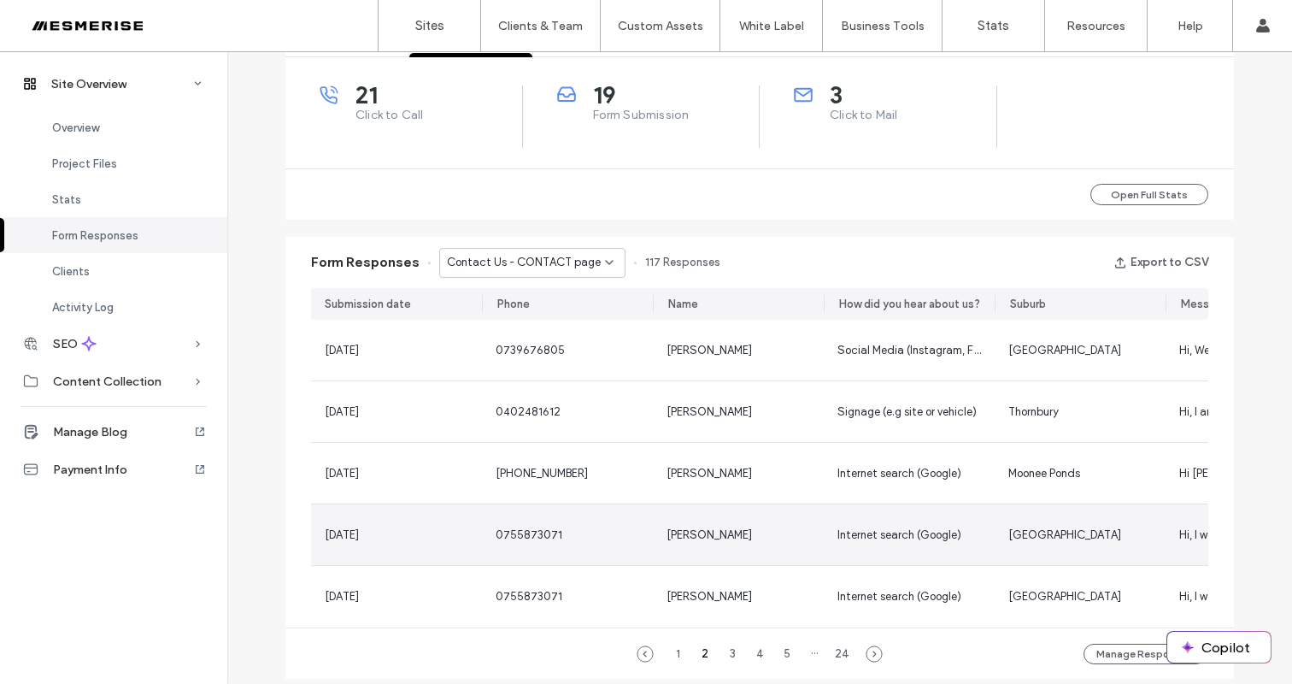
click at [1008, 534] on span "[GEOGRAPHIC_DATA]" at bounding box center [1064, 534] width 113 height 13
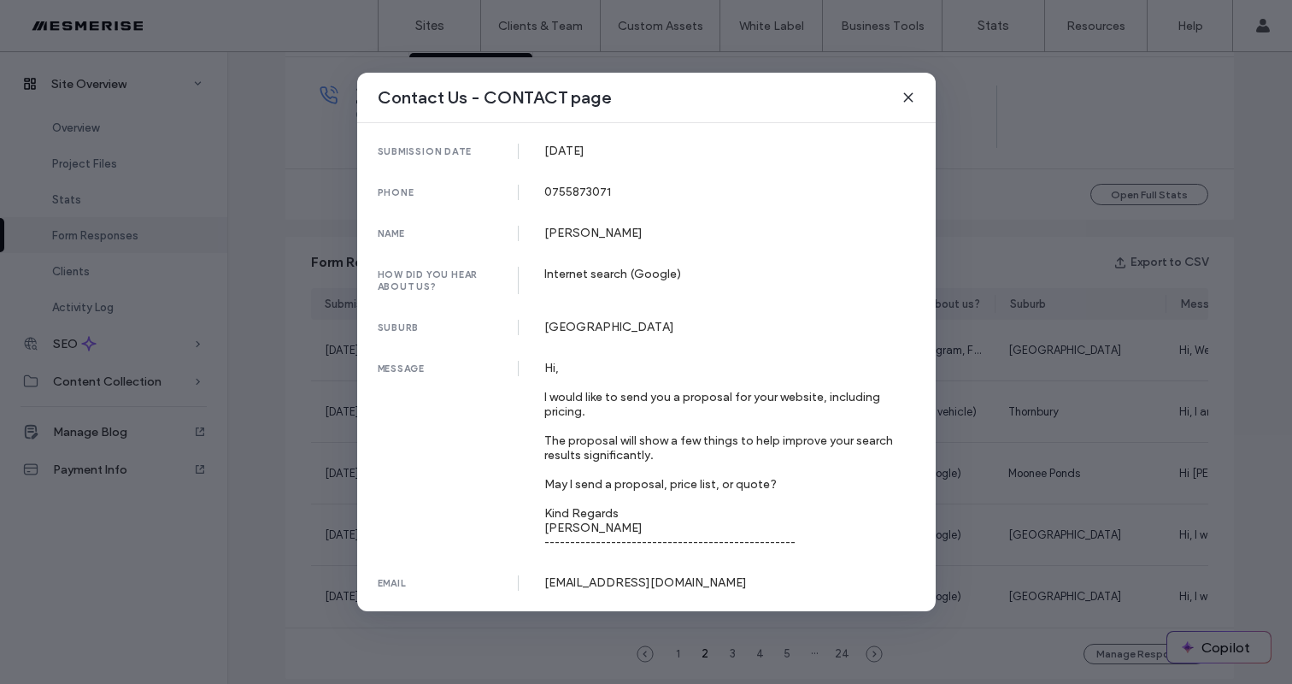
click at [1028, 470] on div "Contact Us - CONTACT page submission date [DATE] phone [PHONE_NUMBER] name [PER…" at bounding box center [646, 342] width 1292 height 684
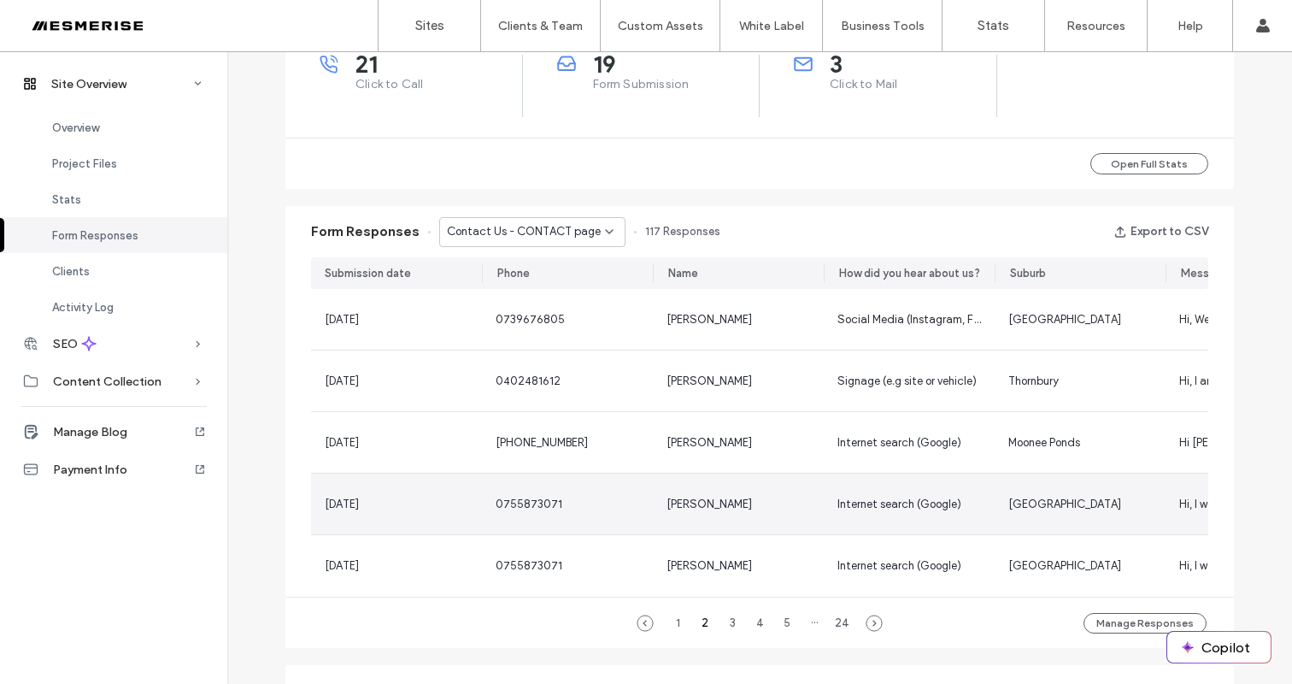
scroll to position [770, 0]
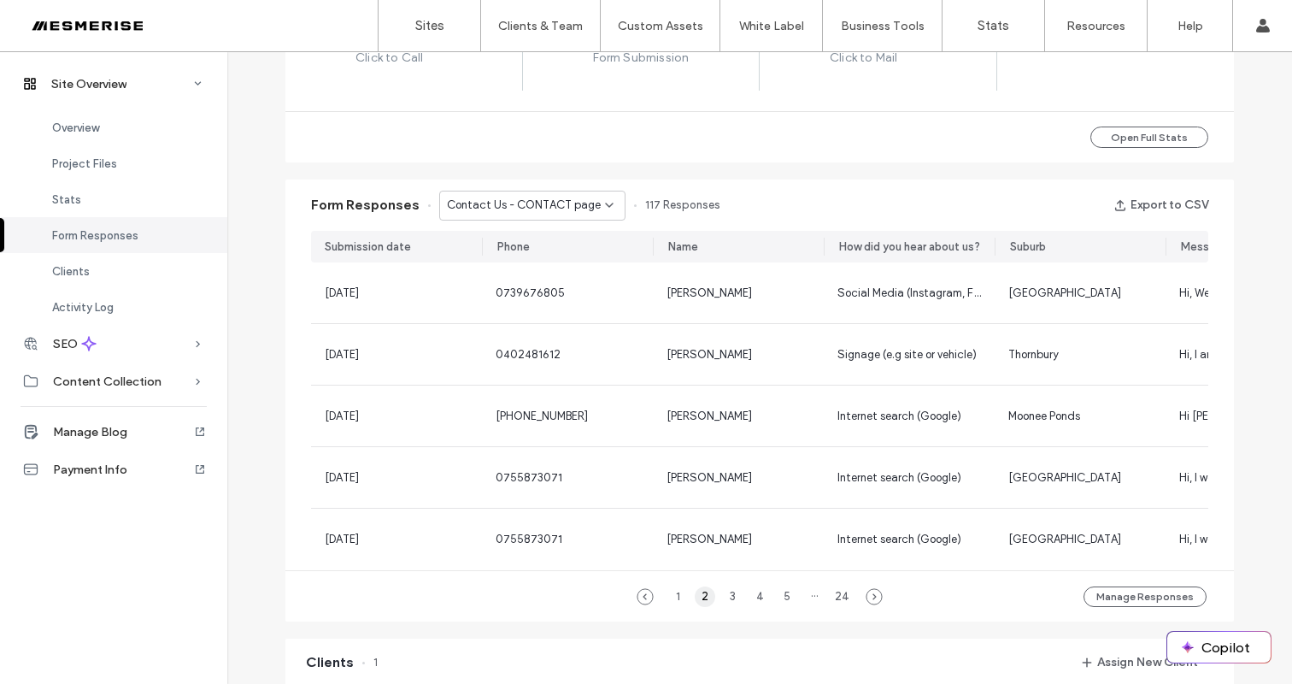
click at [702, 604] on div "2" at bounding box center [705, 596] width 21 height 21
click at [701, 607] on div "2" at bounding box center [705, 596] width 21 height 21
click at [732, 604] on div "3" at bounding box center [732, 596] width 21 height 21
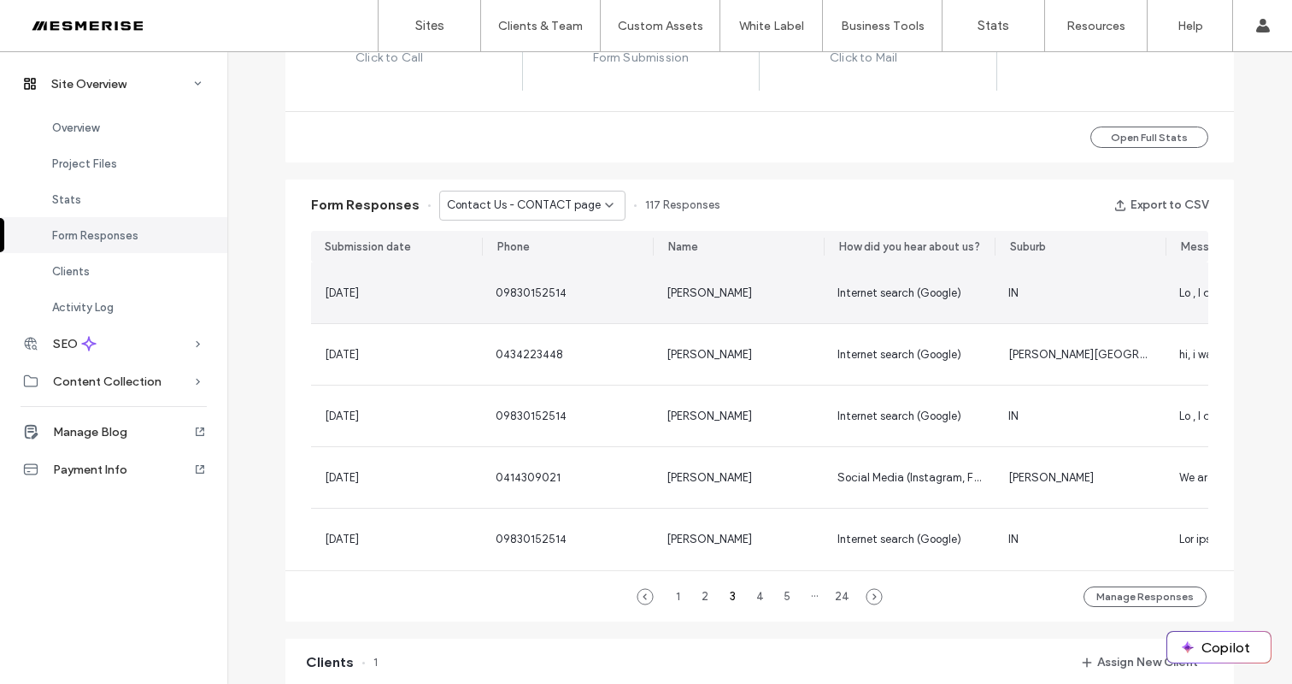
click at [808, 297] on div "[PERSON_NAME]" at bounding box center [738, 292] width 171 height 61
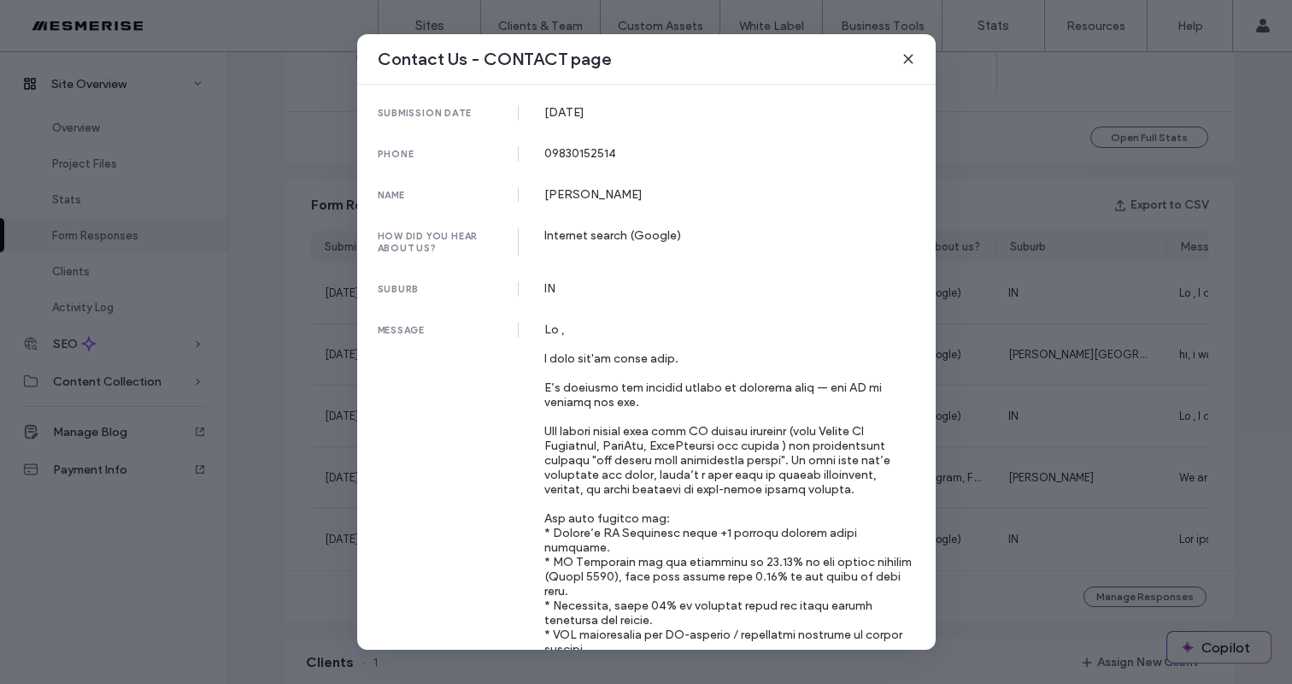
click at [1068, 365] on div "Contact Us - CONTACT page submission date [DATE] phone [PHONE_NUMBER] name [PER…" at bounding box center [646, 342] width 1292 height 684
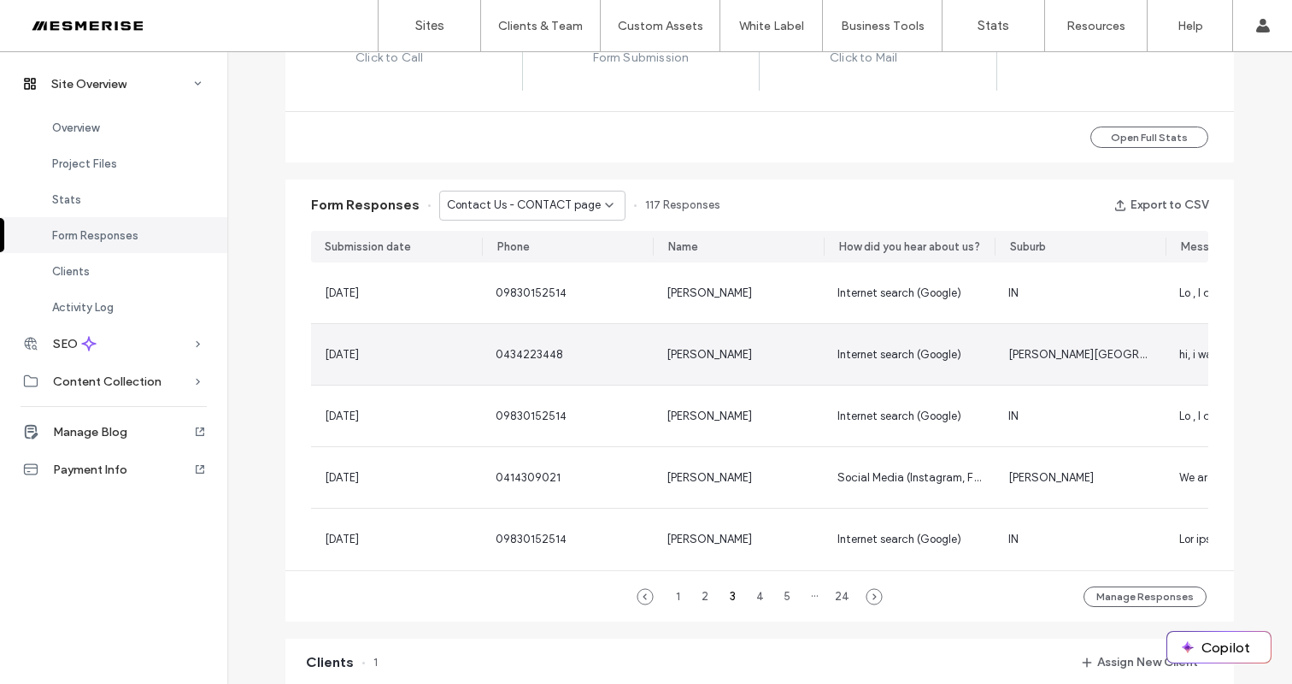
click at [1068, 365] on div "[PERSON_NAME][GEOGRAPHIC_DATA]" at bounding box center [1080, 354] width 171 height 61
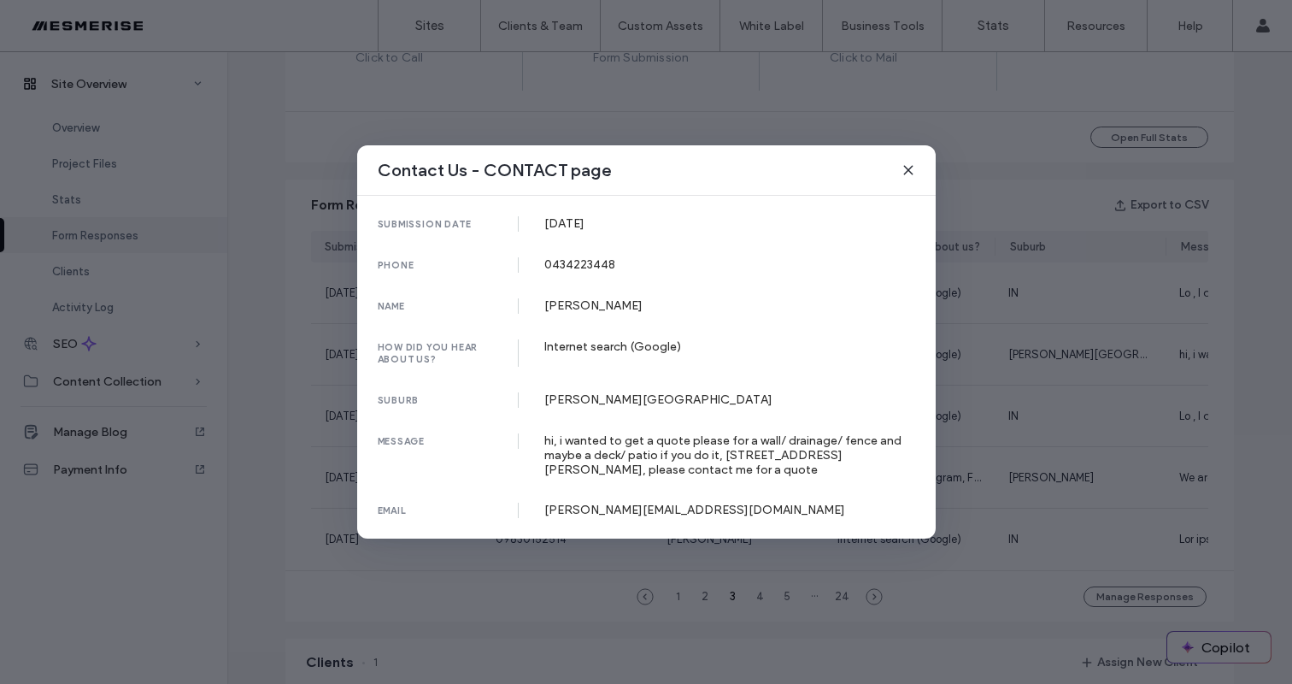
click at [904, 179] on span at bounding box center [909, 170] width 14 height 22
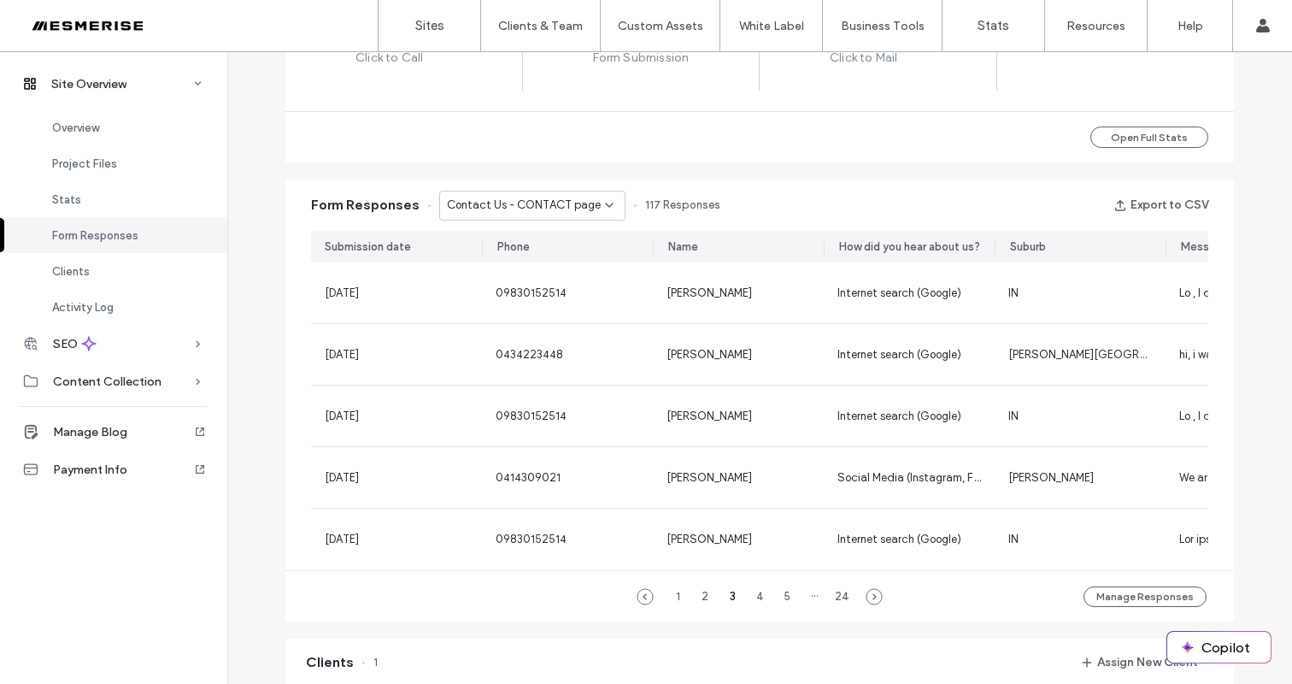
click at [503, 209] on span "Contact Us - CONTACT page" at bounding box center [524, 205] width 154 height 17
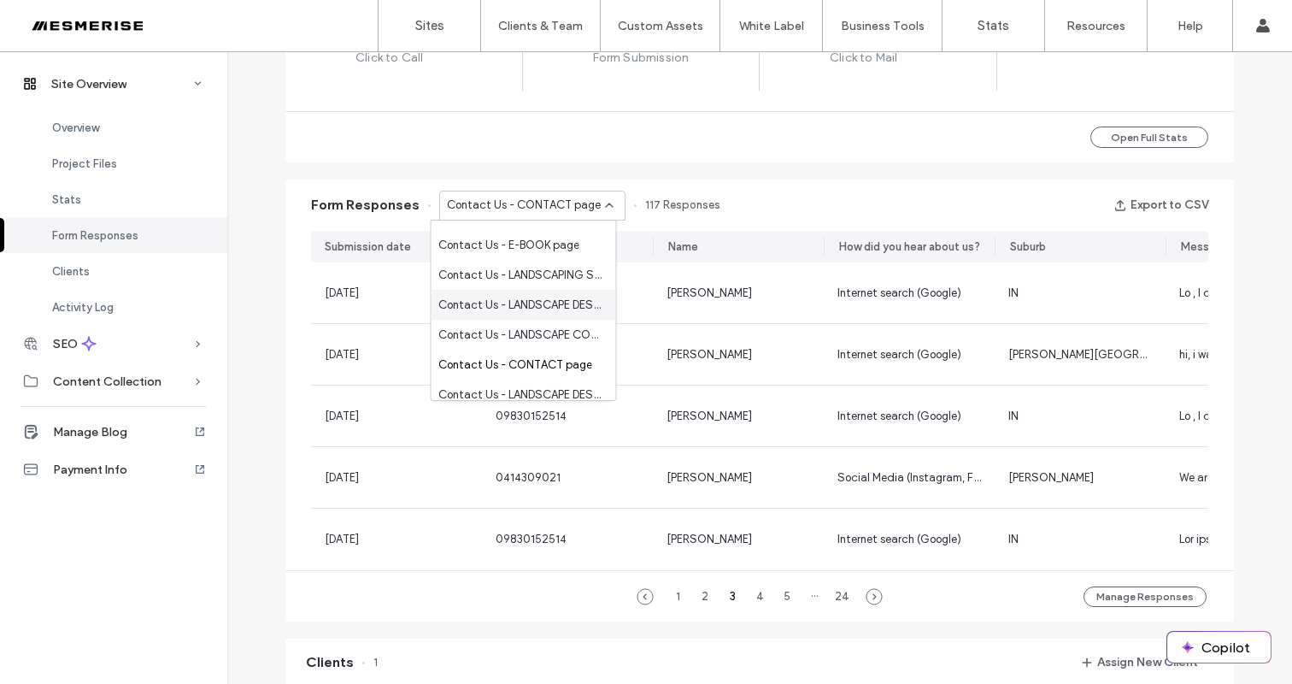
scroll to position [0, 0]
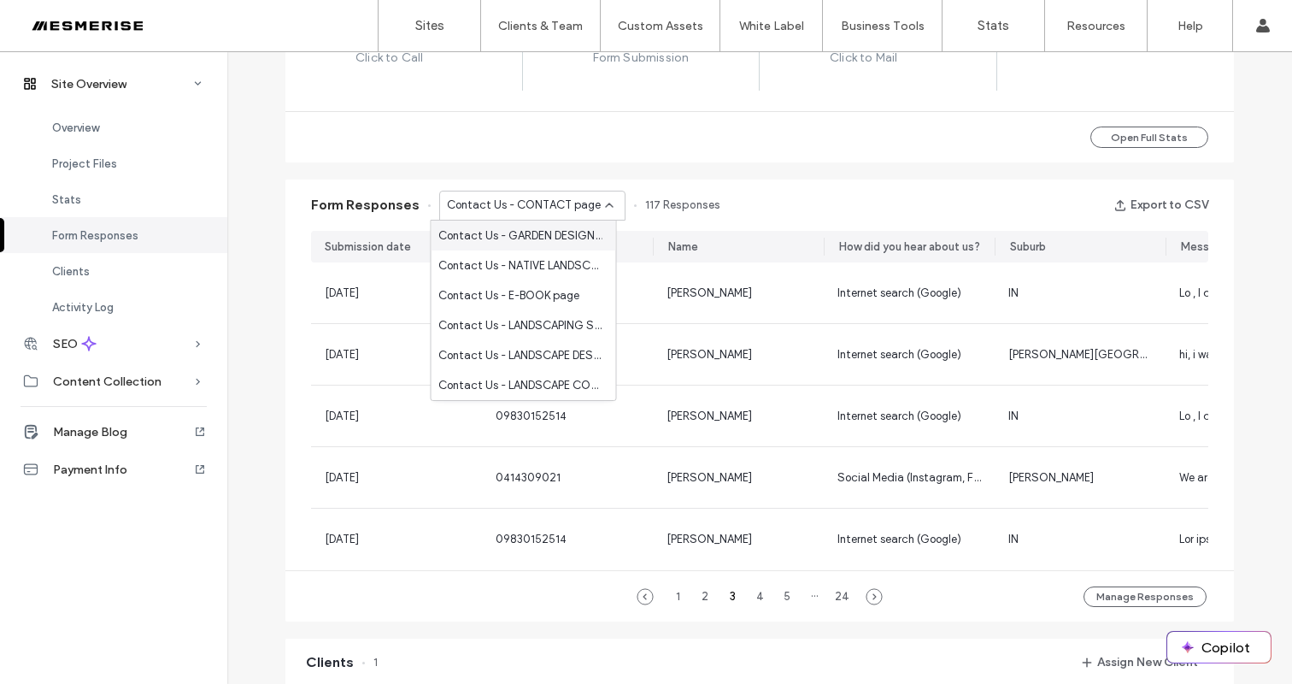
click at [540, 238] on span "Contact Us - GARDEN DESIGNER page" at bounding box center [520, 235] width 164 height 17
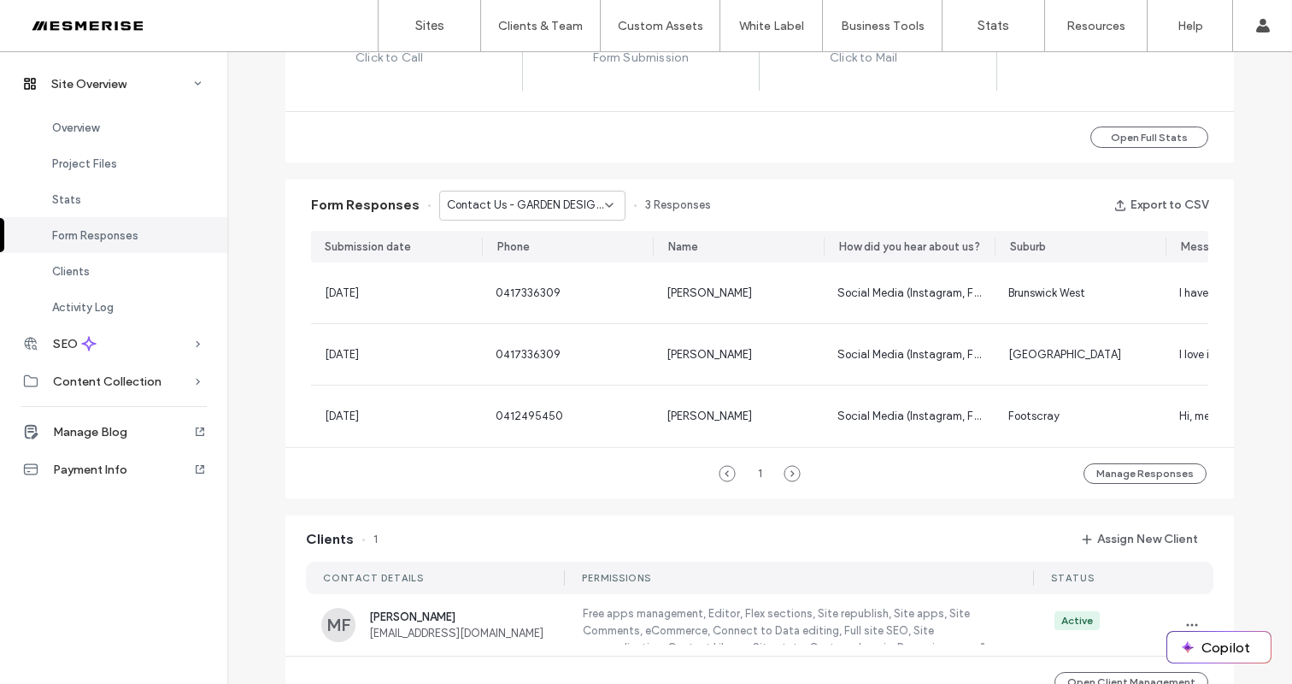
click at [596, 196] on div "Contact Us - GARDEN DESIGNER page" at bounding box center [532, 206] width 186 height 30
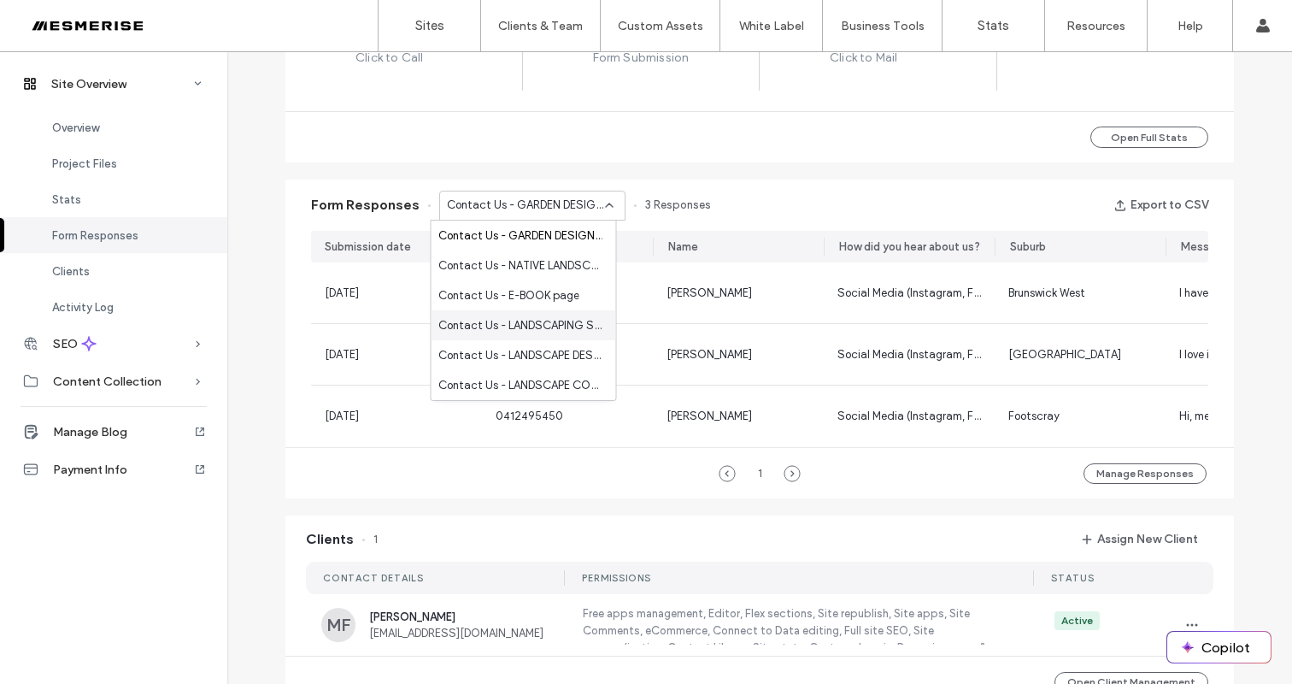
click at [567, 328] on span "Contact Us - LANDSCAPING SERVICES page" at bounding box center [520, 325] width 164 height 17
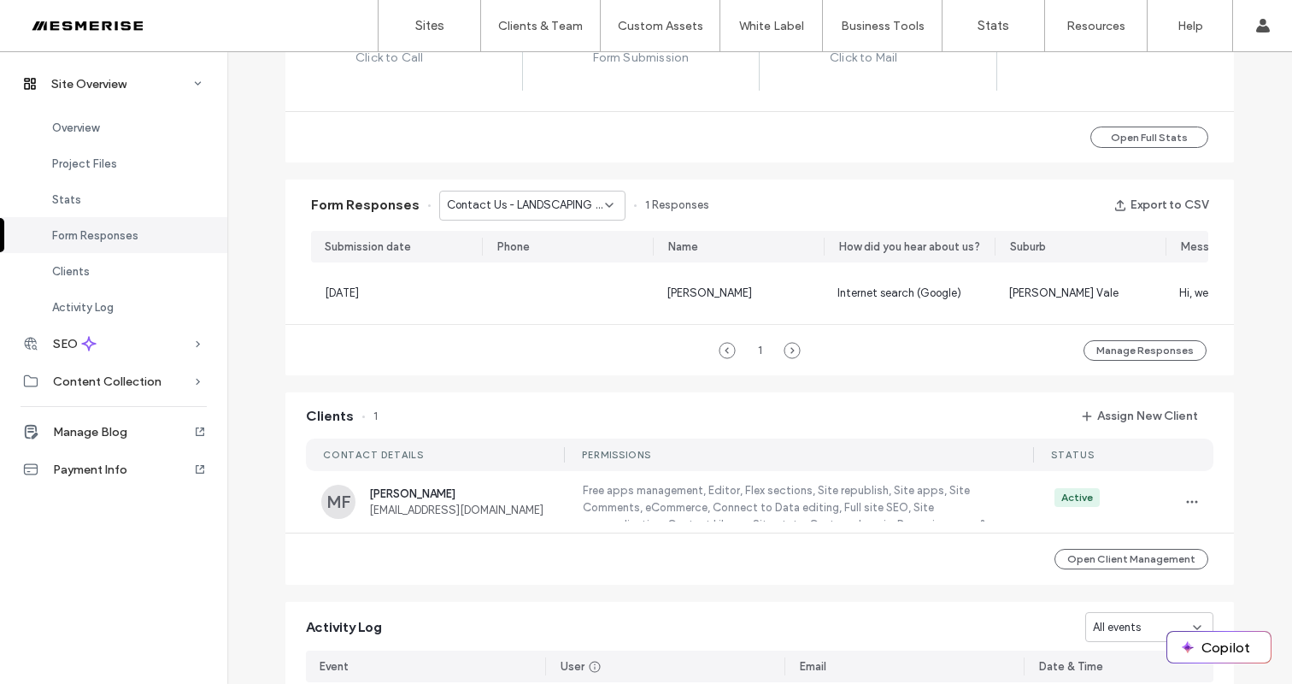
click at [559, 208] on span "Contact Us - LANDSCAPING SERVICES page" at bounding box center [526, 205] width 158 height 17
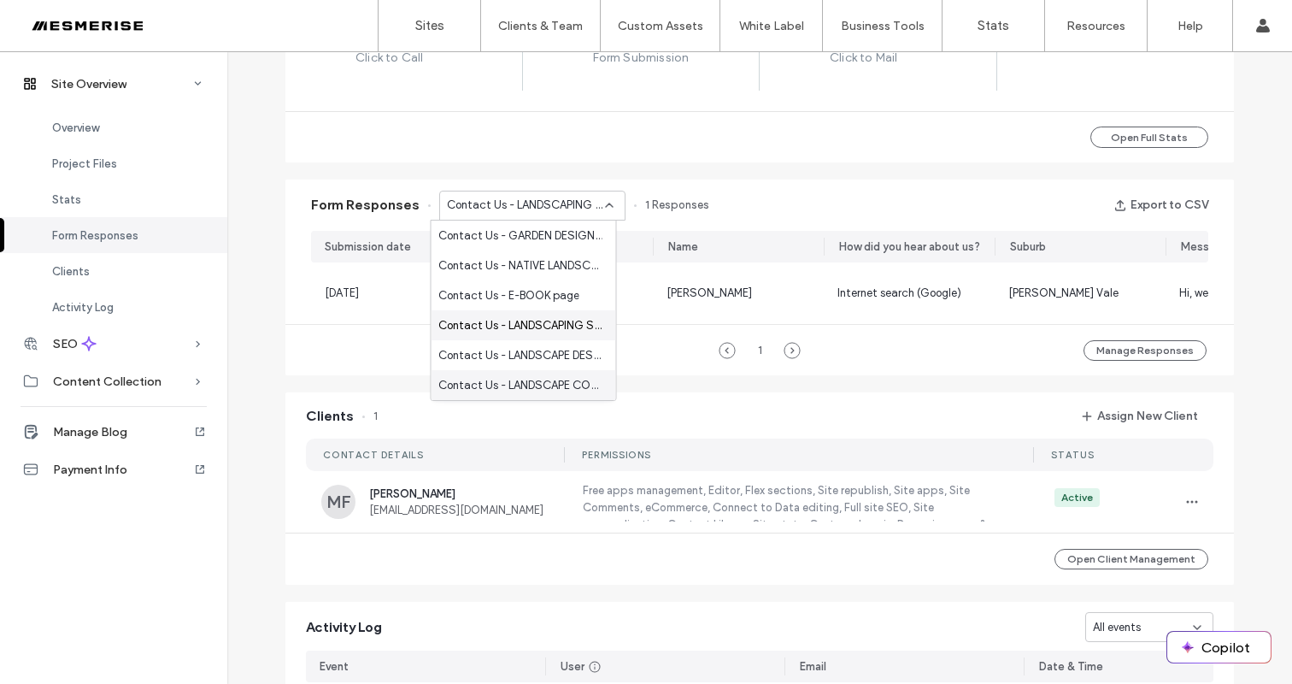
scroll to position [60, 0]
click at [557, 296] on span "Contact Us - LANDSCAPE DESIGN page" at bounding box center [520, 295] width 164 height 17
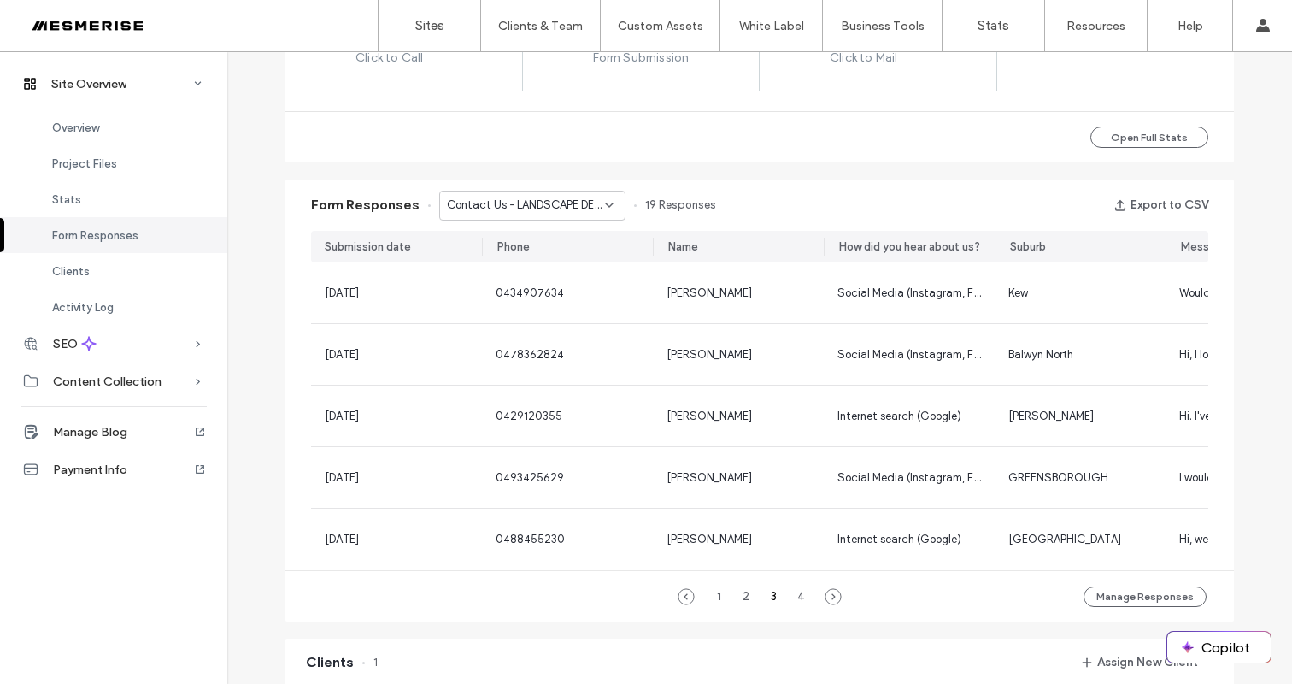
click at [561, 205] on span "Contact Us - LANDSCAPE DESIGN page" at bounding box center [526, 205] width 158 height 17
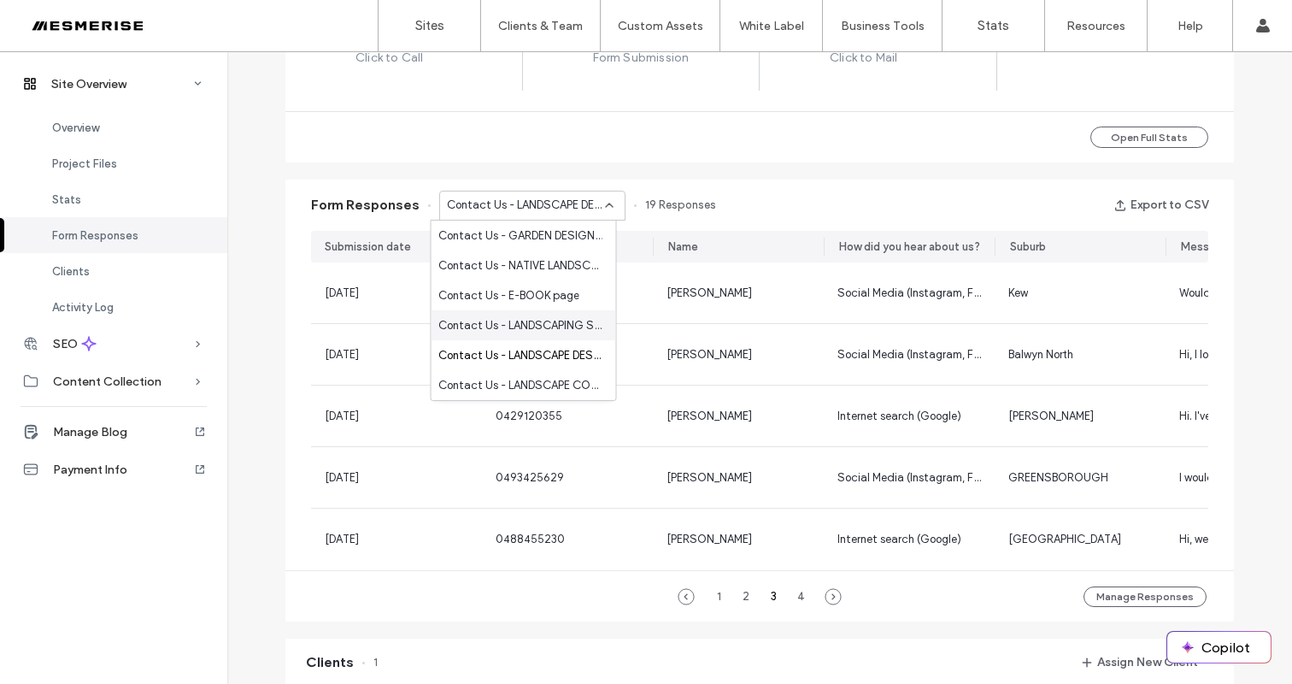
click at [801, 200] on div "Form Responses Contact Us - LANDSCAPE DESIGN page 19 Responses Export to CSV" at bounding box center [759, 204] width 949 height 51
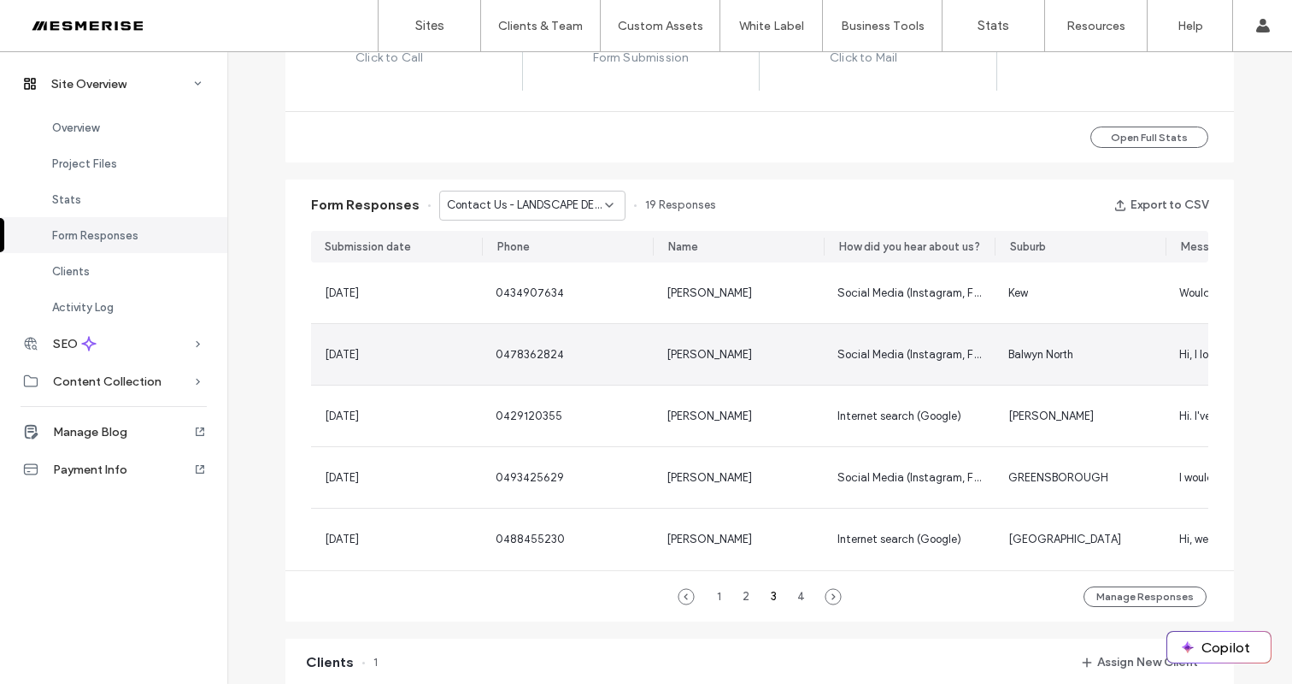
click at [622, 367] on div "0478362824" at bounding box center [567, 354] width 171 height 61
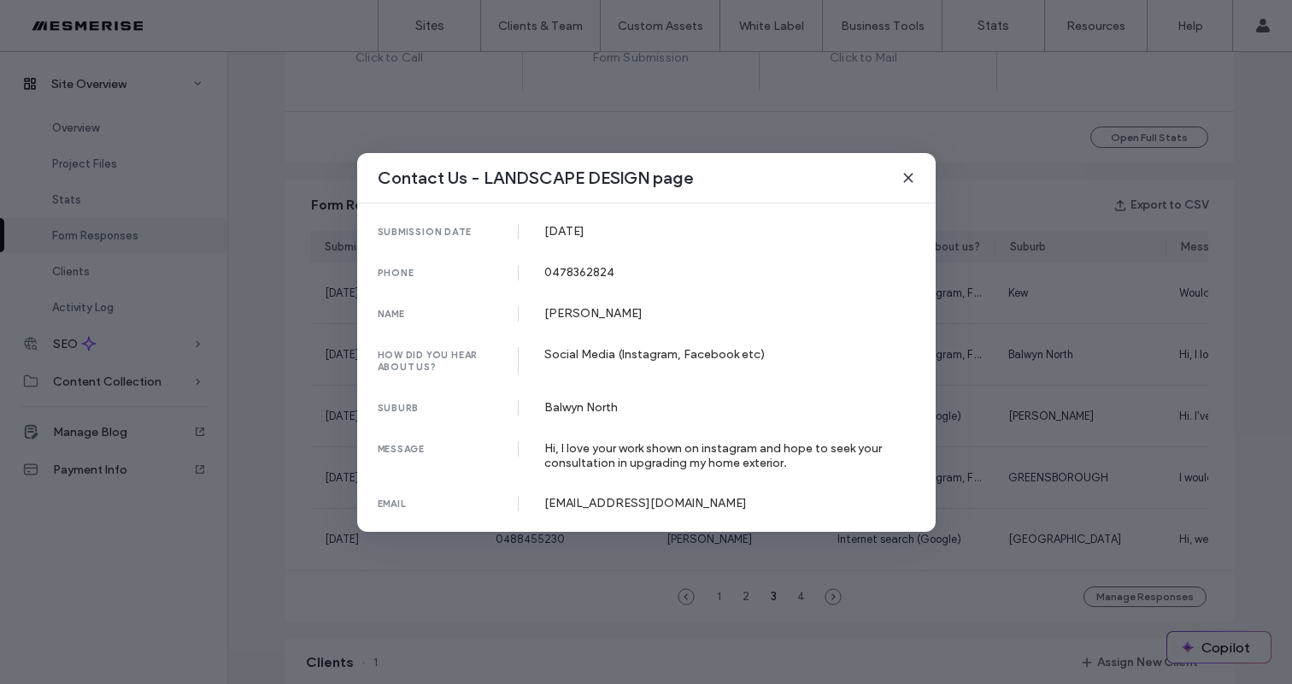
click at [905, 181] on use at bounding box center [908, 177] width 8 height 8
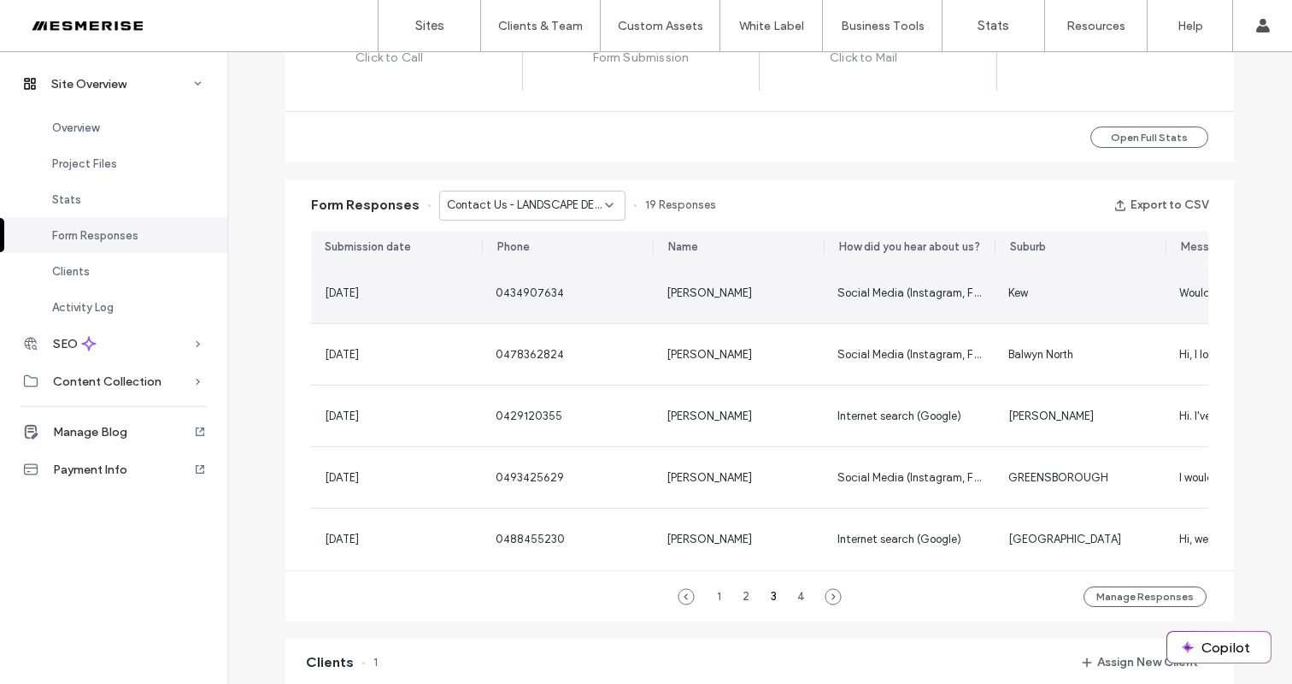
click at [806, 295] on div "[PERSON_NAME]" at bounding box center [738, 292] width 171 height 61
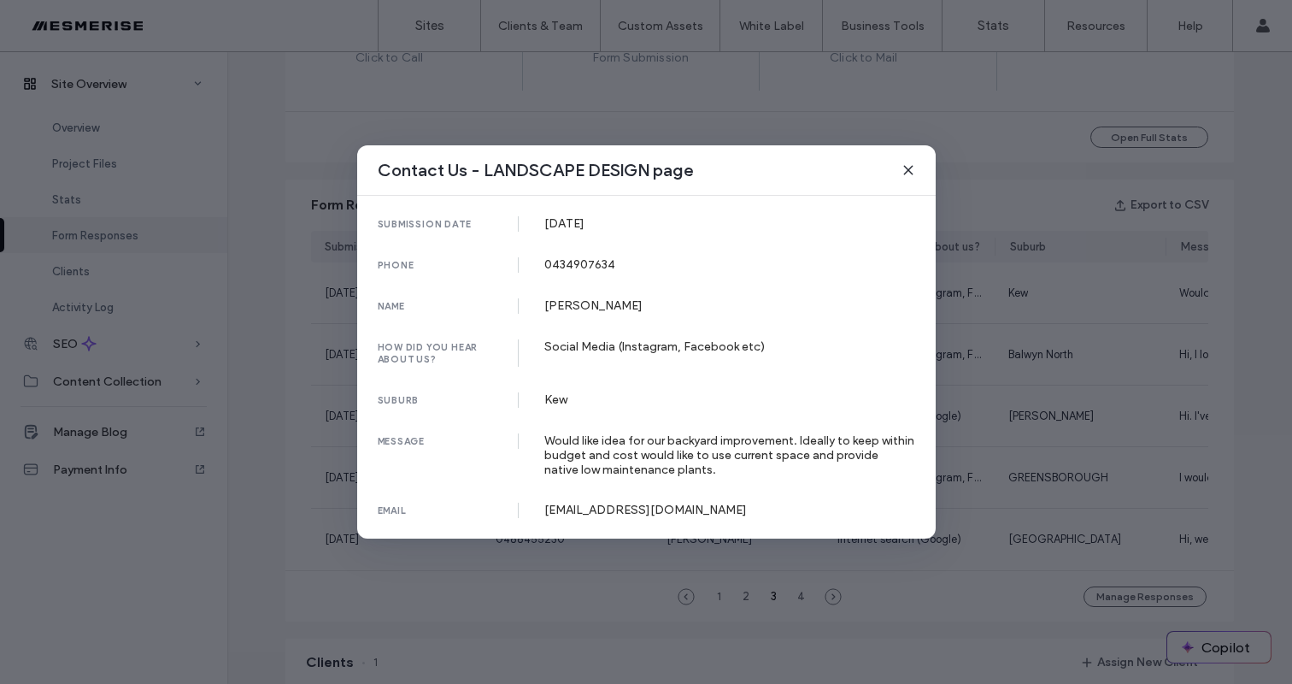
click at [905, 172] on icon at bounding box center [909, 170] width 14 height 14
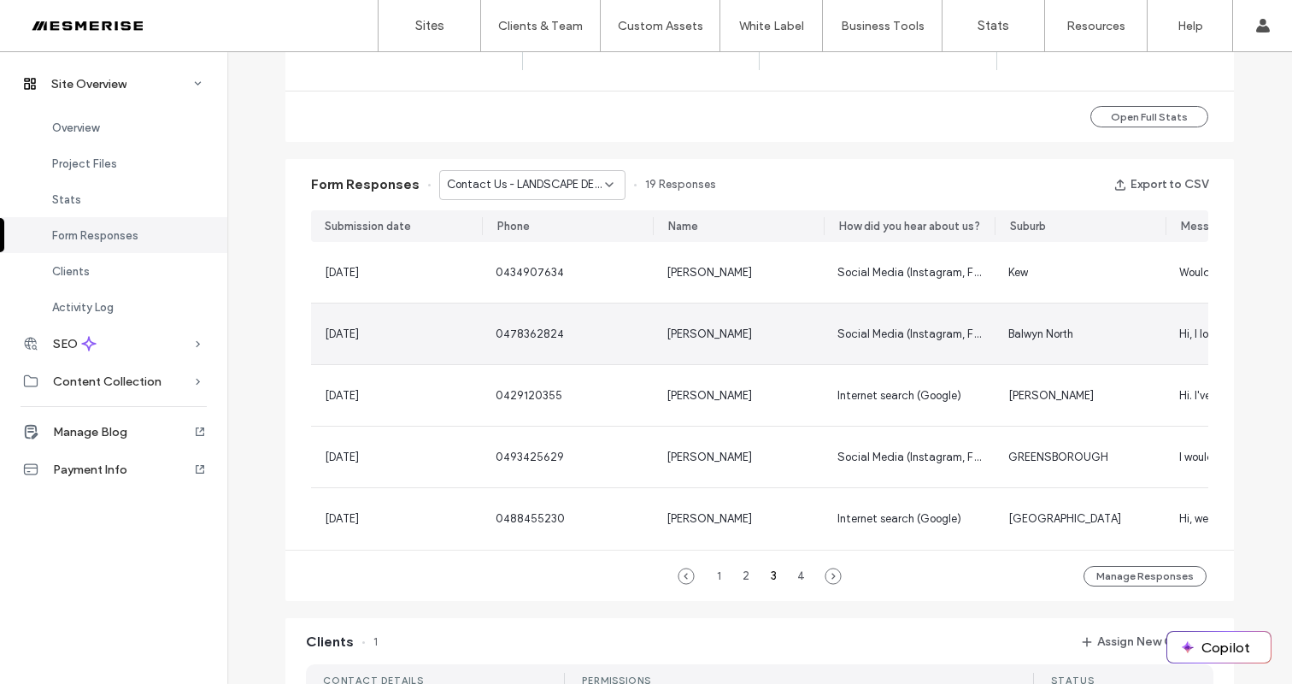
scroll to position [799, 0]
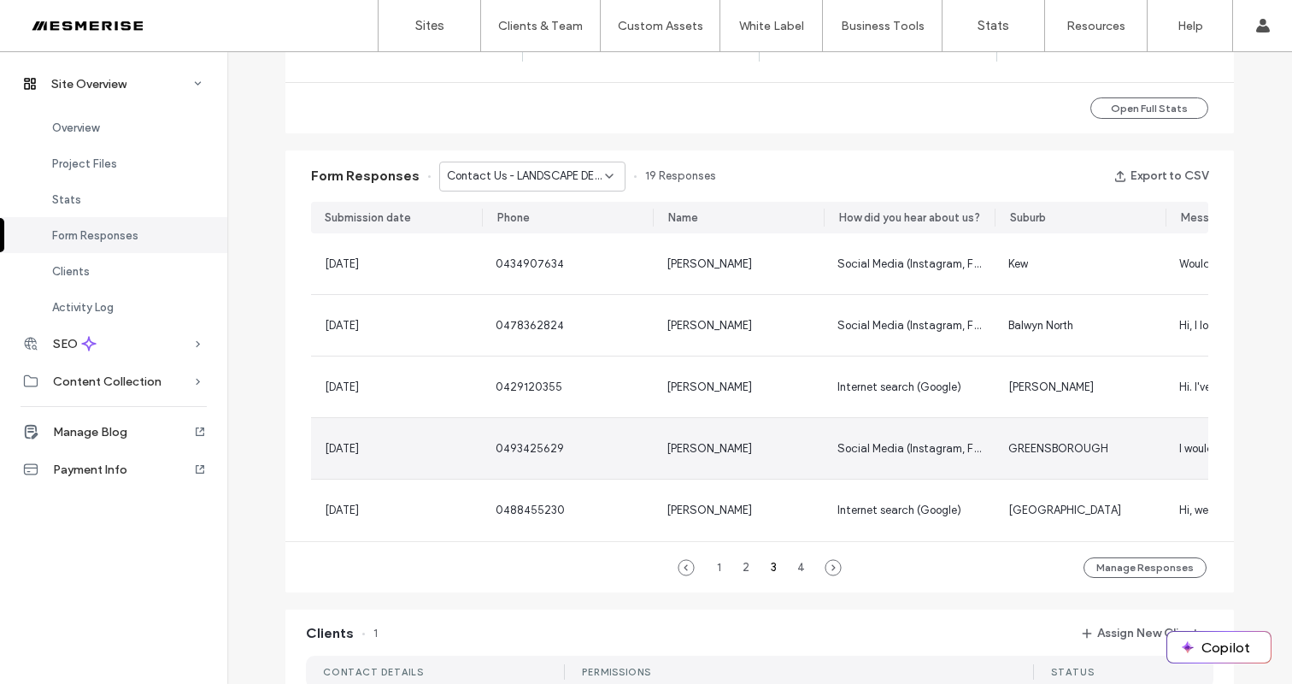
click at [415, 457] on div "[DATE]" at bounding box center [396, 448] width 171 height 61
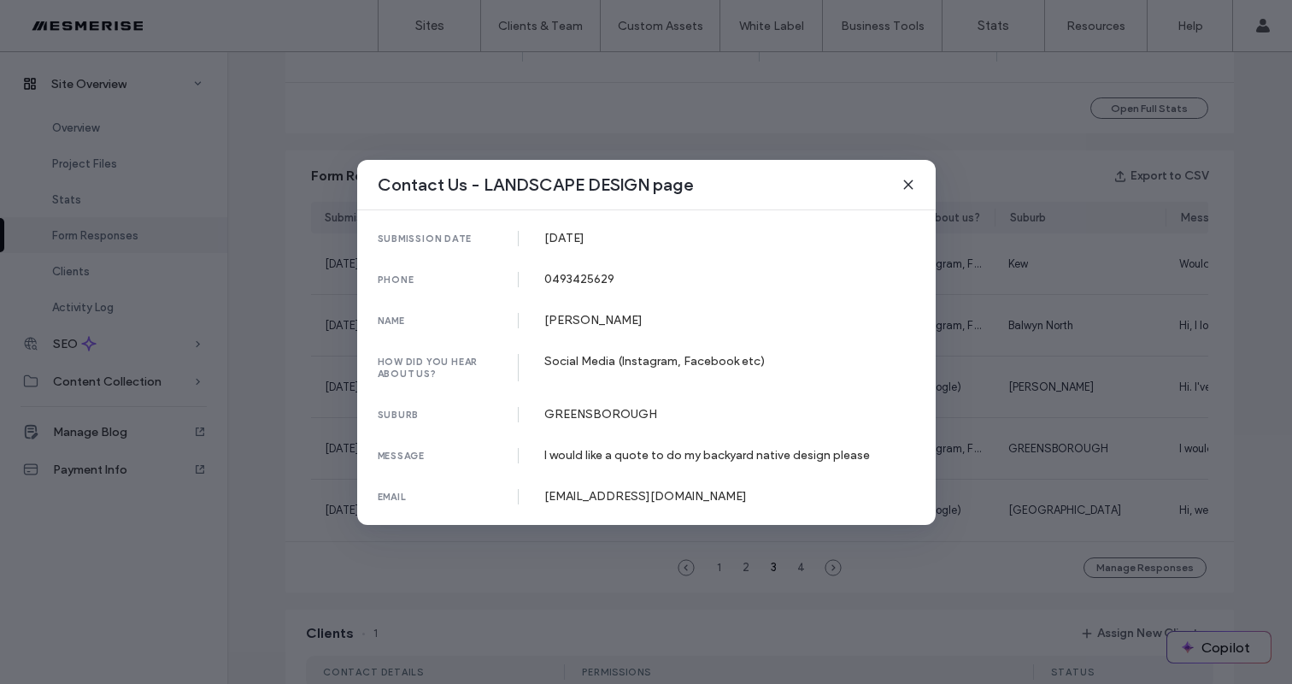
click at [908, 186] on use at bounding box center [908, 184] width 8 height 8
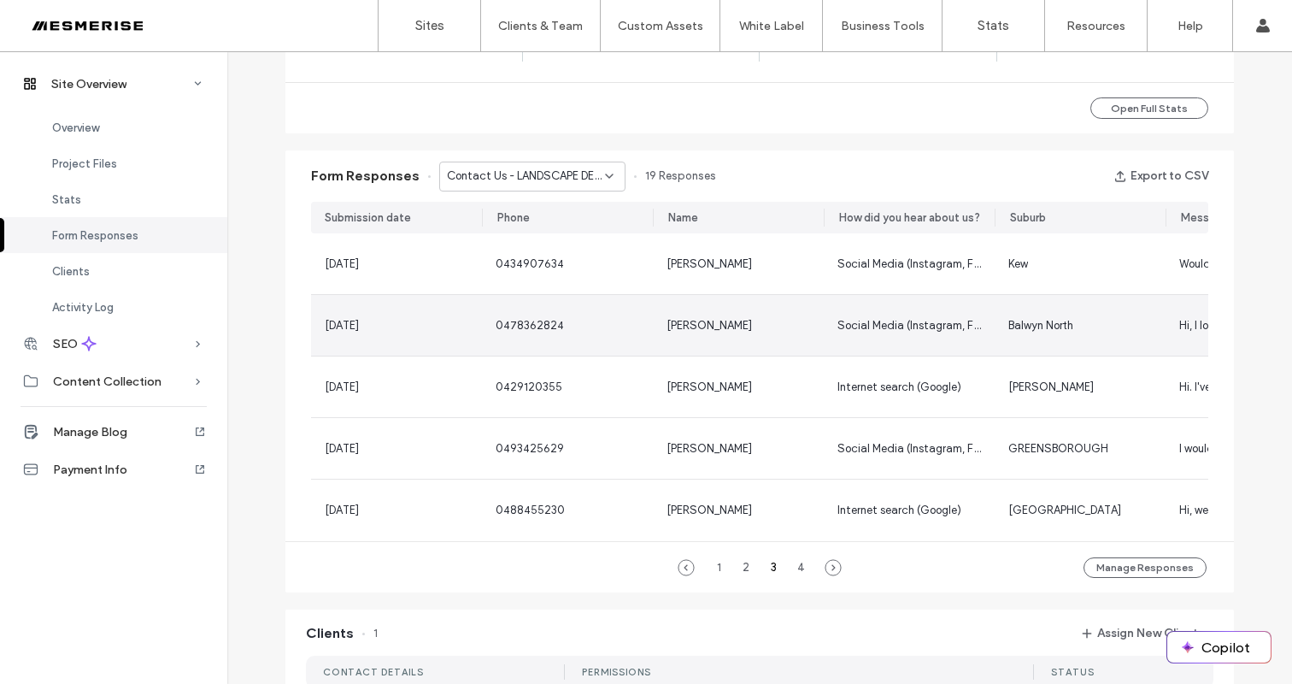
scroll to position [826, 0]
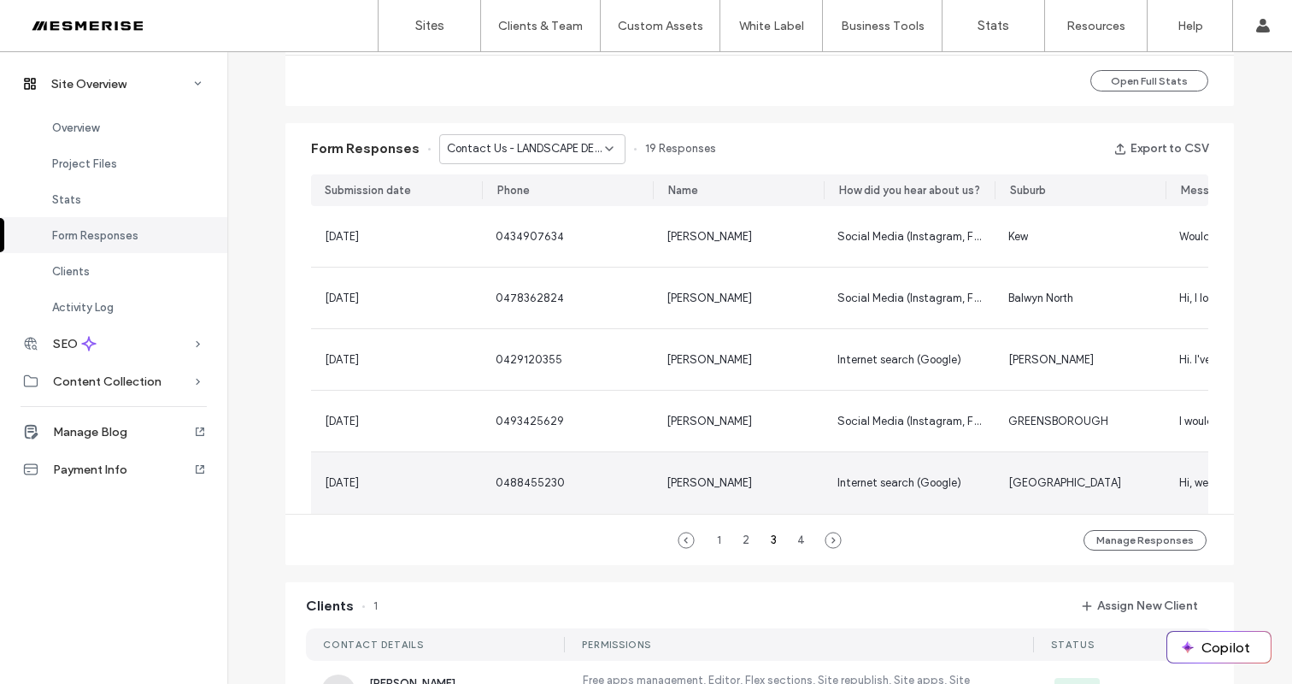
click at [986, 492] on div "Internet search (Google)" at bounding box center [909, 483] width 171 height 62
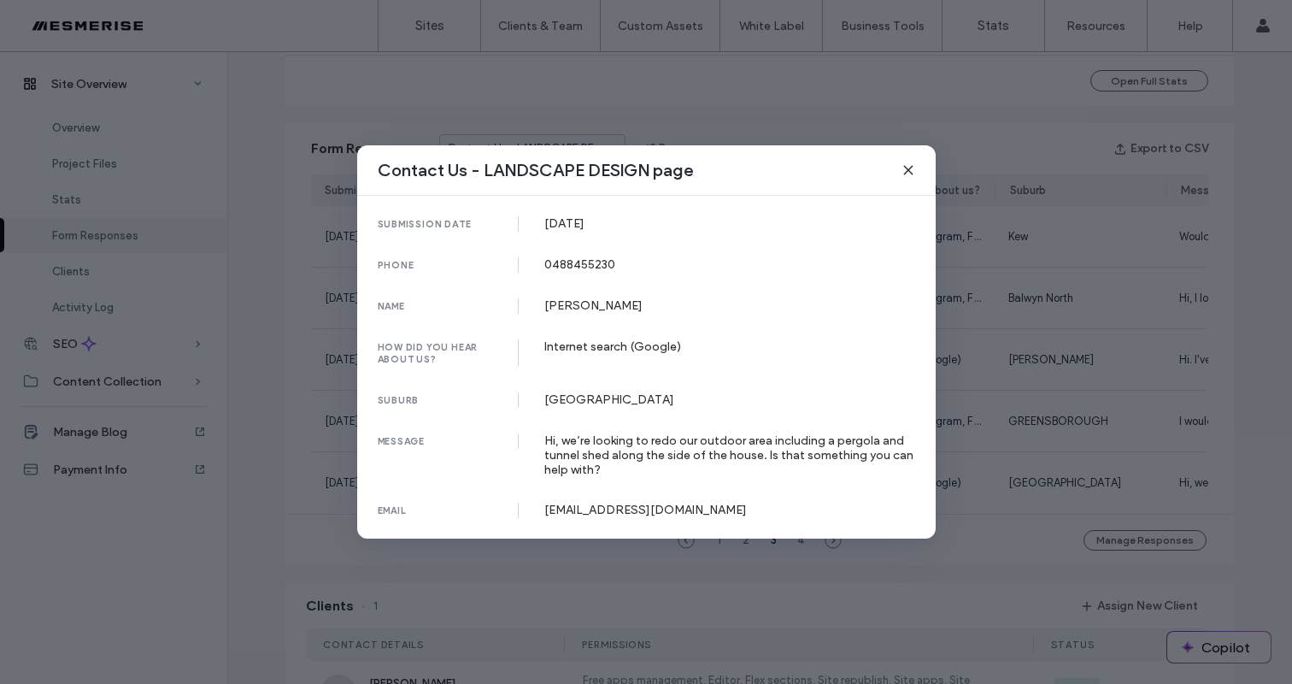
click at [904, 168] on icon at bounding box center [909, 170] width 14 height 14
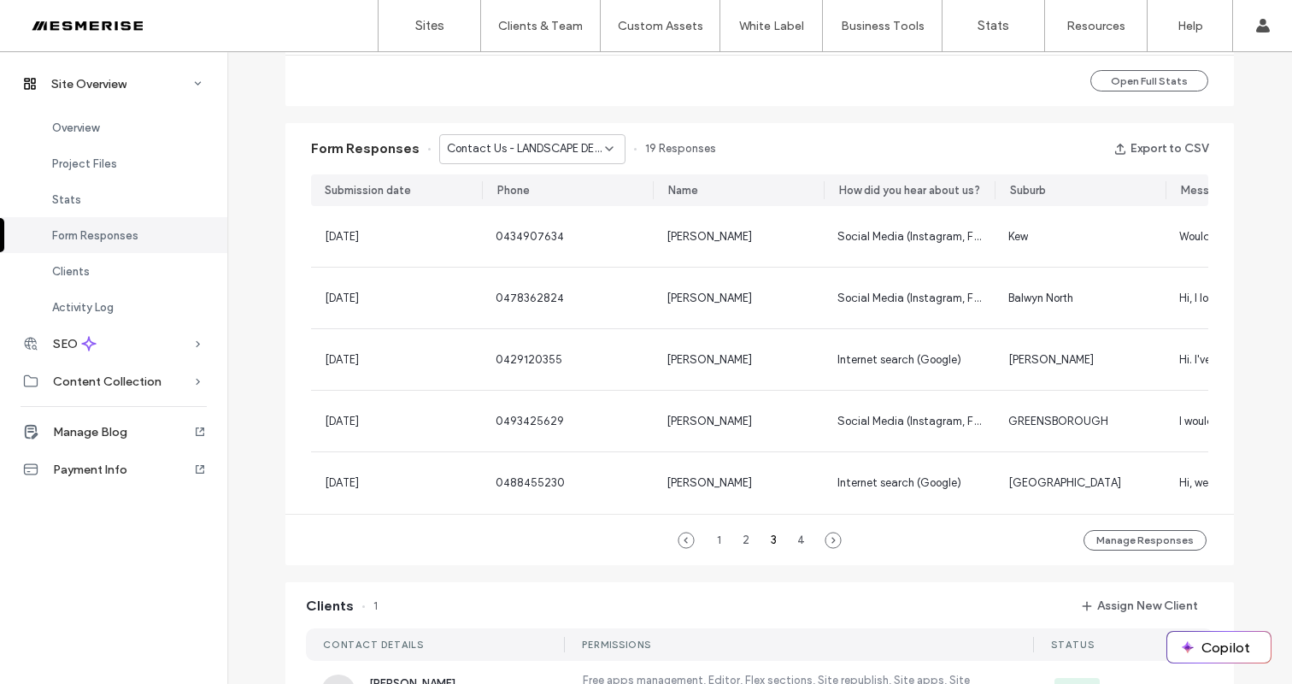
scroll to position [273, 0]
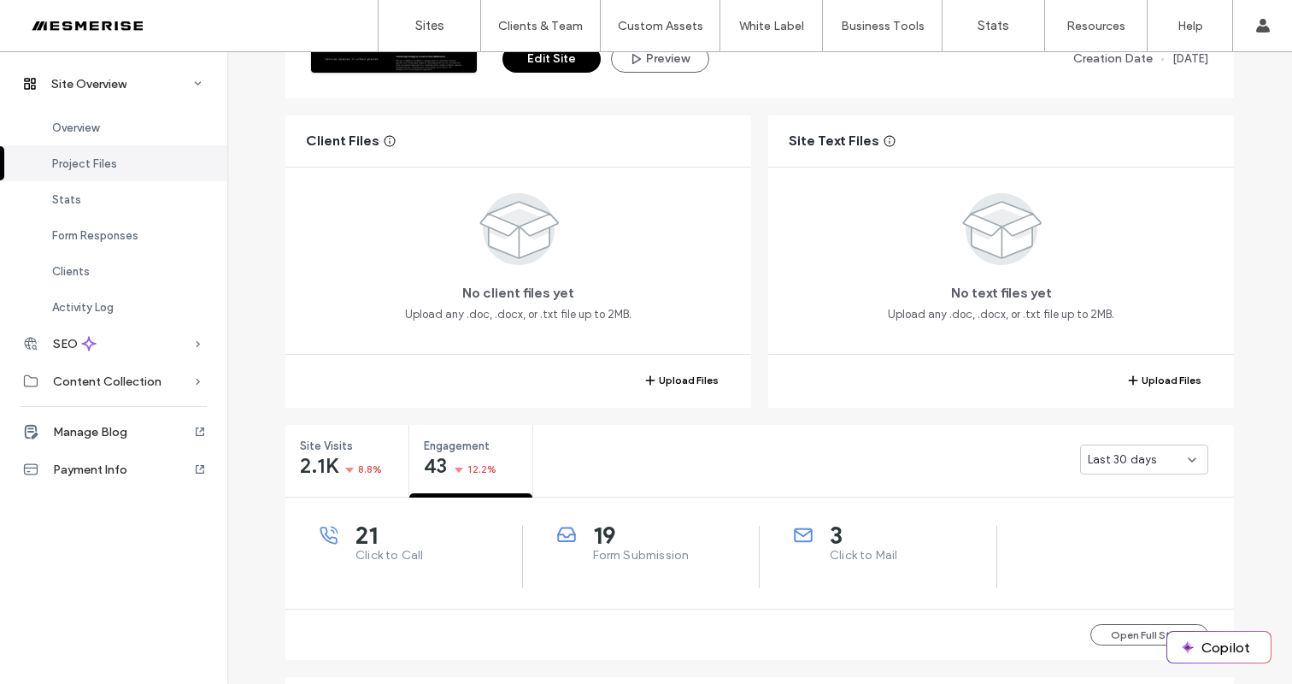
click at [114, 27] on div at bounding box center [110, 25] width 194 height 27
